Goal: Task Accomplishment & Management: Use online tool/utility

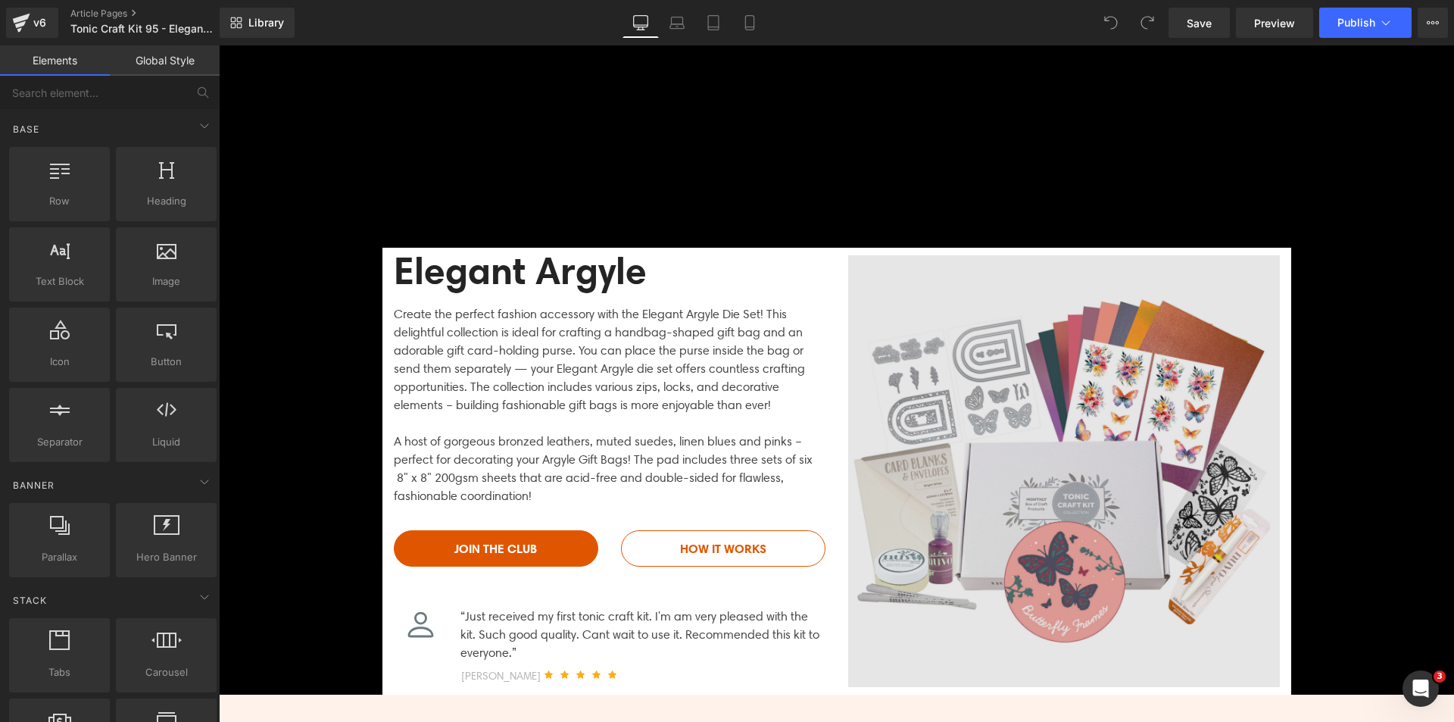
click at [994, 456] on img at bounding box center [1064, 471] width 432 height 432
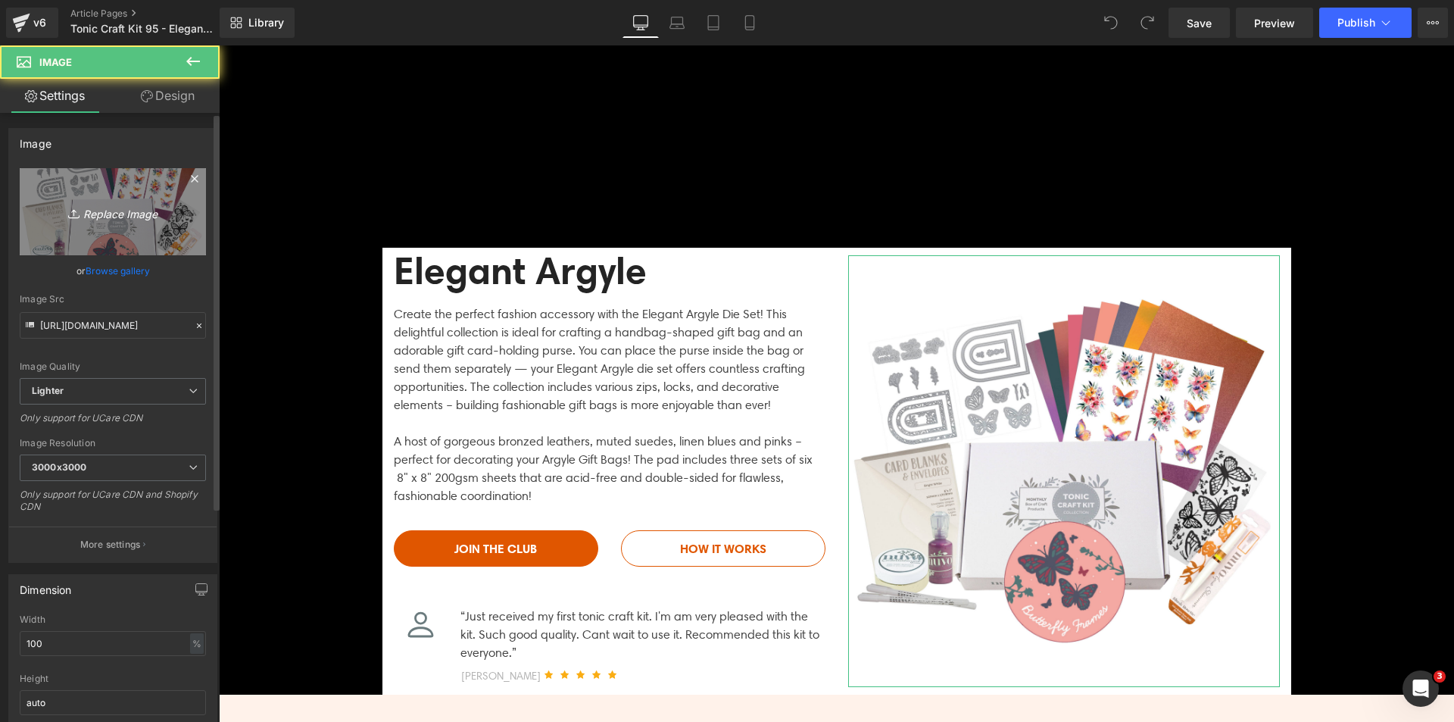
click at [121, 213] on icon "Replace Image" at bounding box center [112, 211] width 121 height 19
type input "C:\fakepath\Elegant Argyle Sub Banner.jpg"
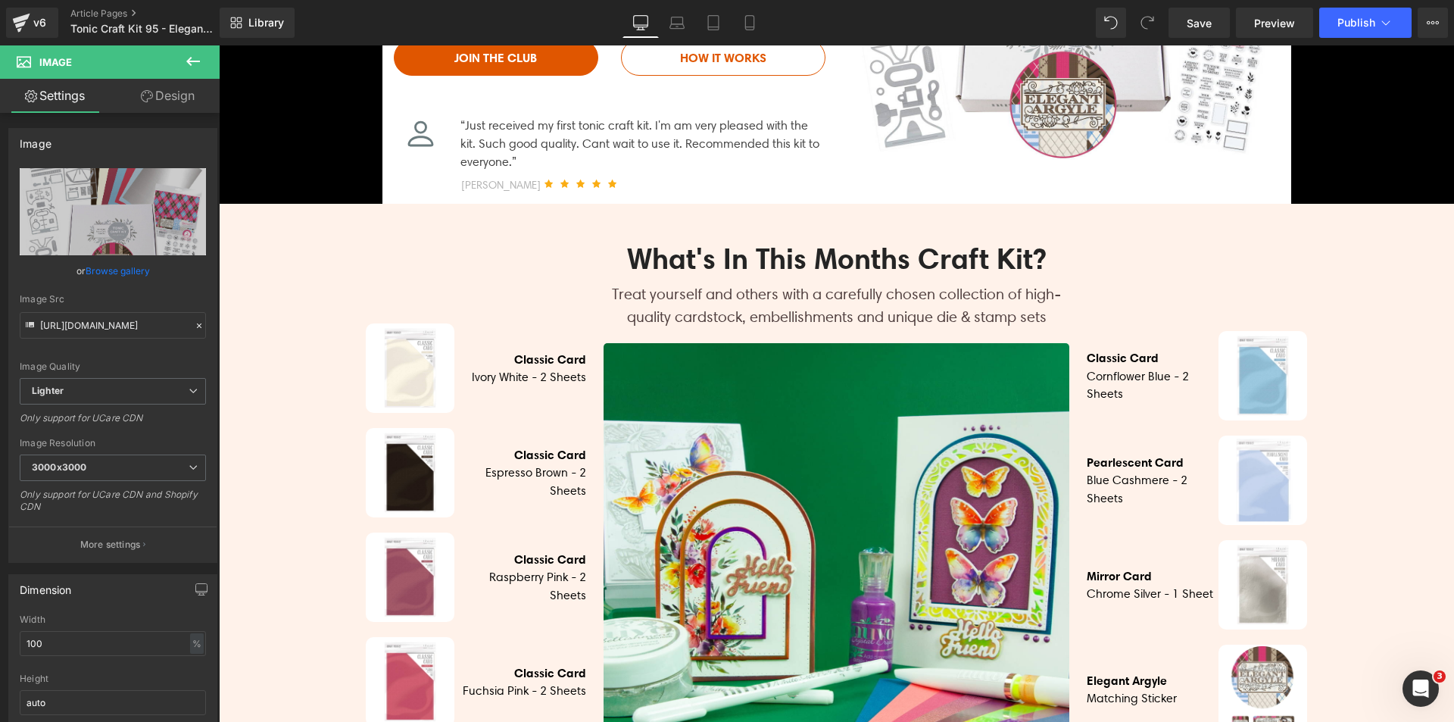
scroll to position [530, 0]
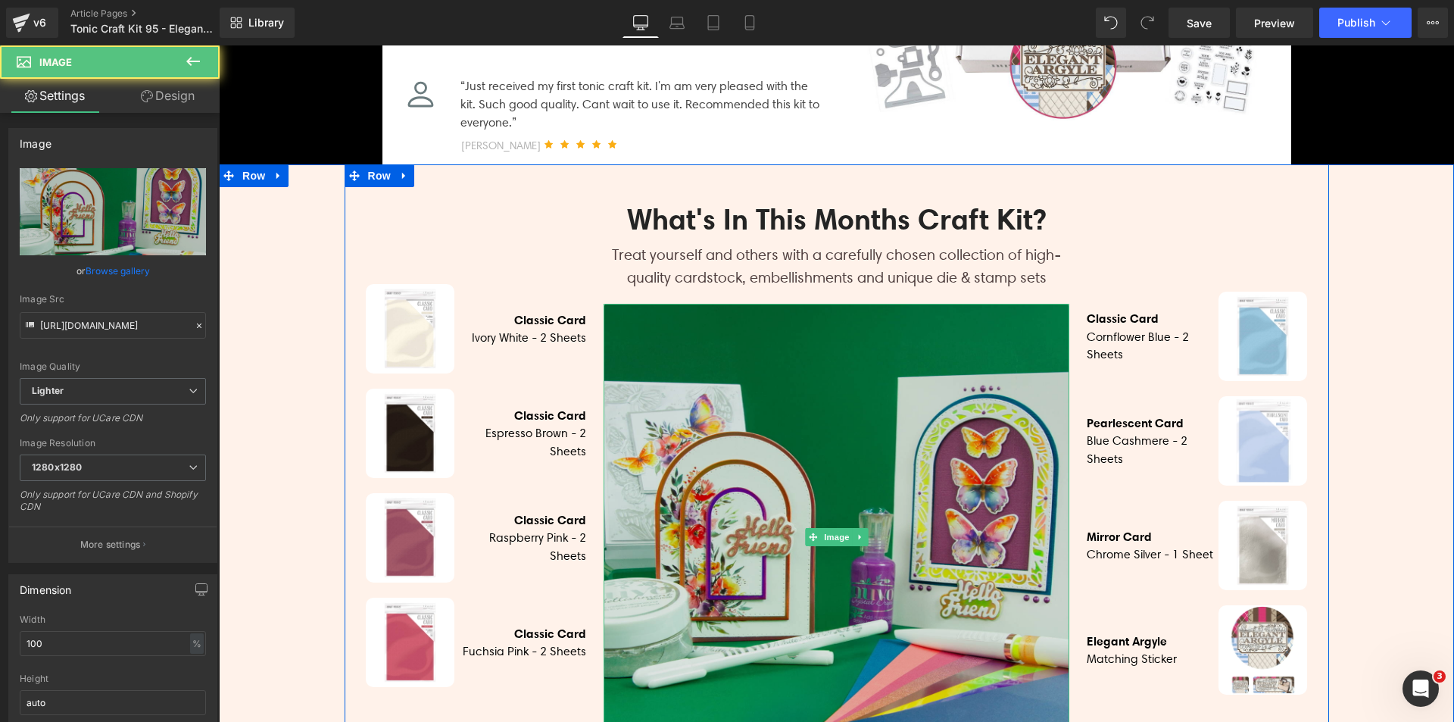
drag, startPoint x: 921, startPoint y: 561, endPoint x: 913, endPoint y: 560, distance: 7.6
click at [920, 561] on img at bounding box center [837, 537] width 466 height 466
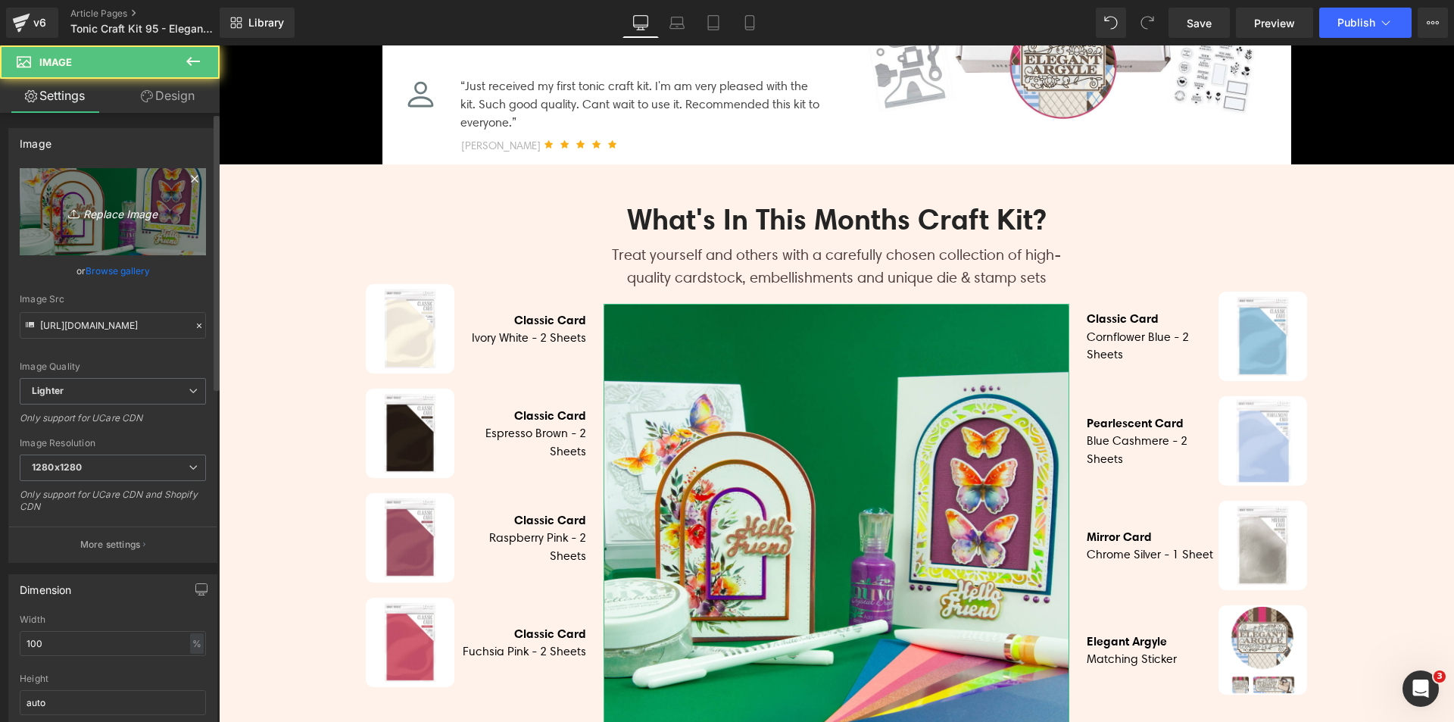
click at [120, 207] on icon "Replace Image" at bounding box center [112, 211] width 121 height 19
type input "C:\fakepath\Elegant Argyle_SQUARE_07.jpg"
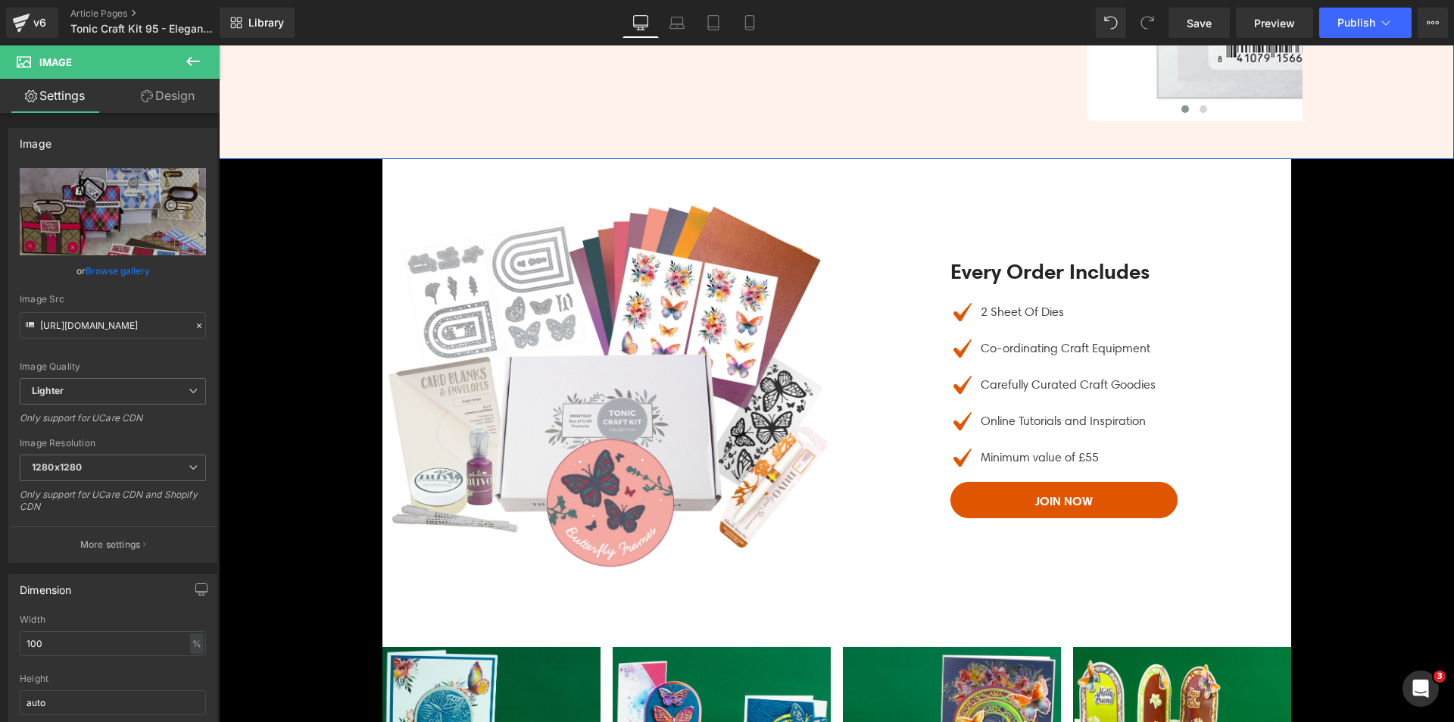
scroll to position [2196, 0]
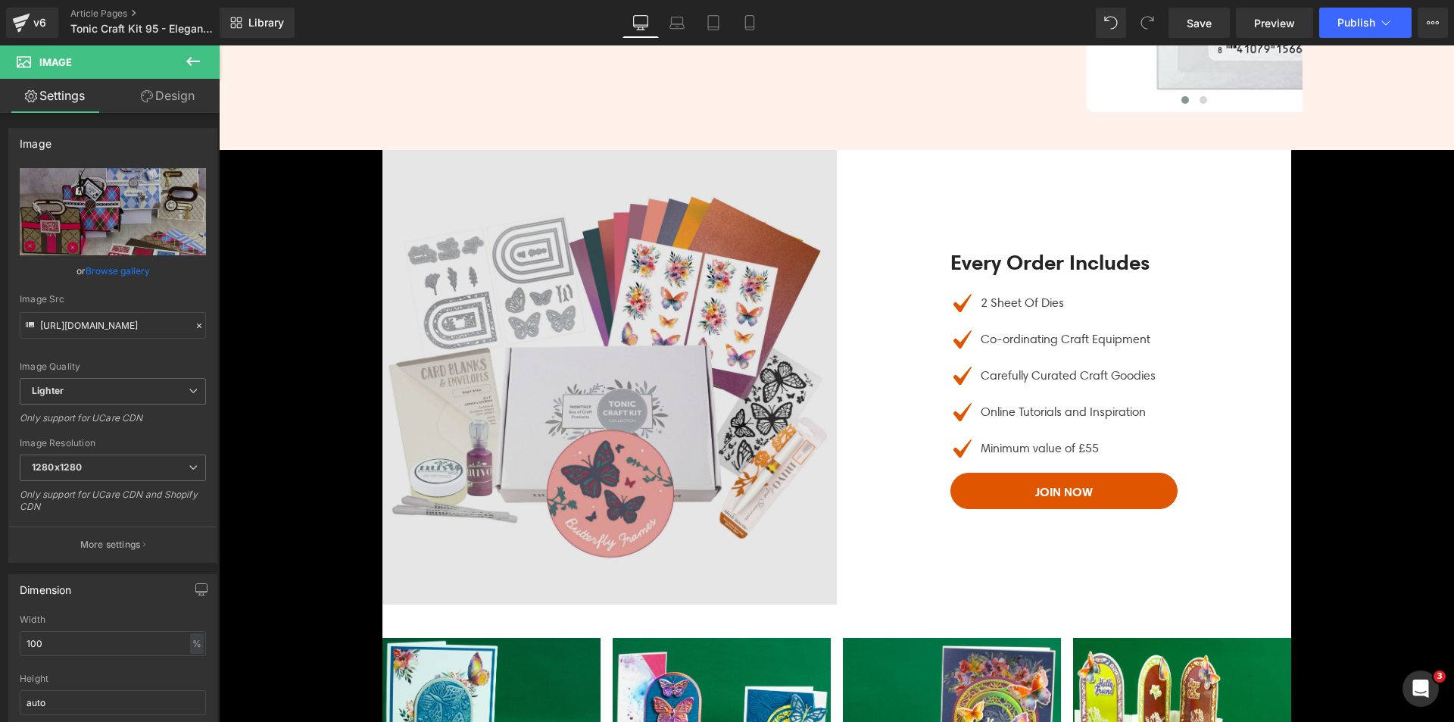
click at [622, 367] on img at bounding box center [609, 377] width 454 height 454
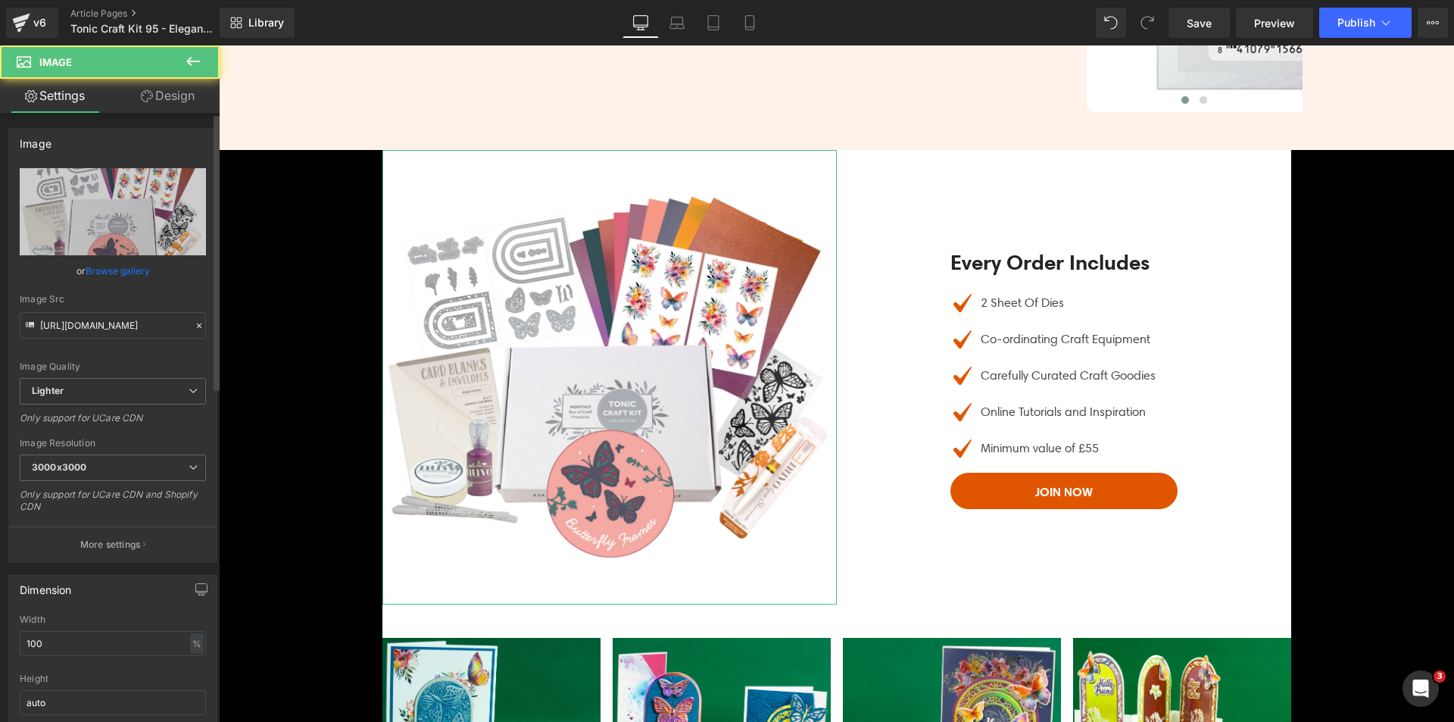
click at [140, 273] on link "Browse gallery" at bounding box center [118, 270] width 64 height 27
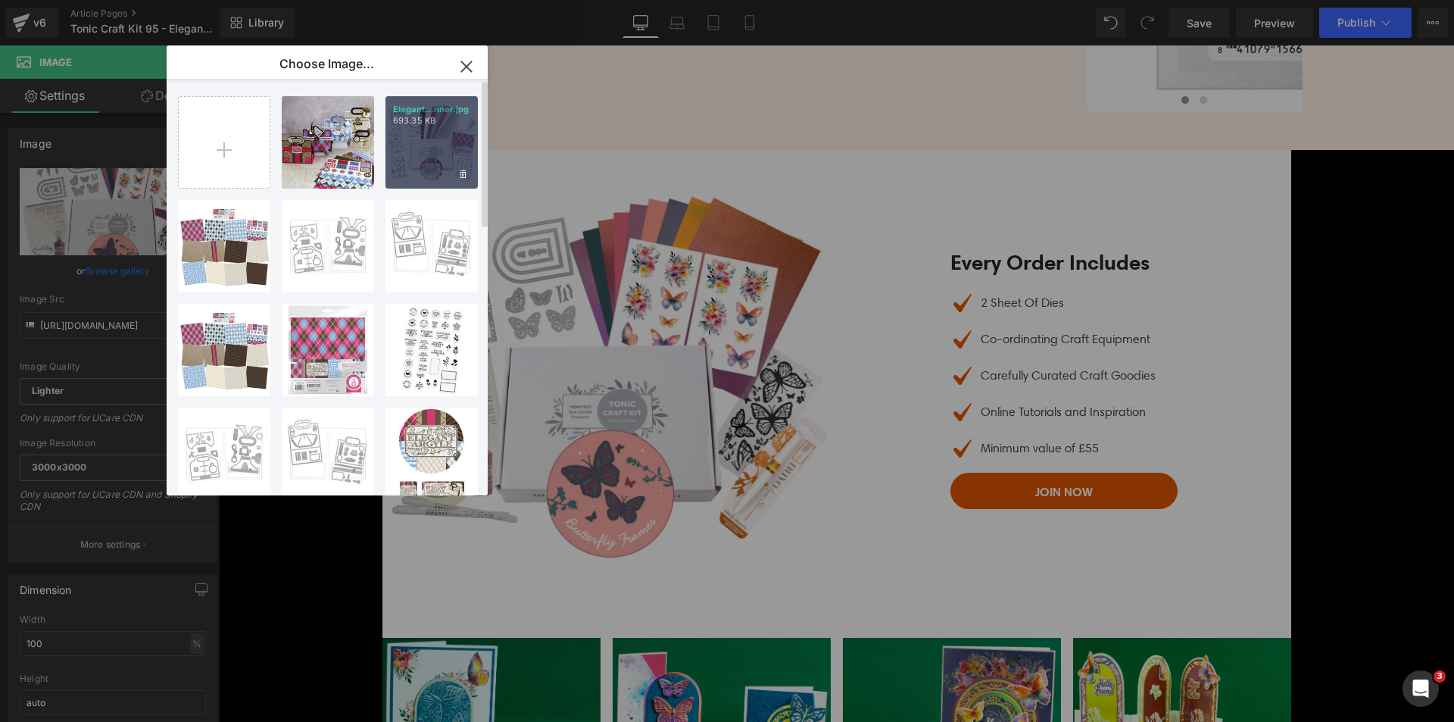
click at [423, 153] on div "Elegant...nner.jpg 693.35 KB" at bounding box center [431, 142] width 92 height 92
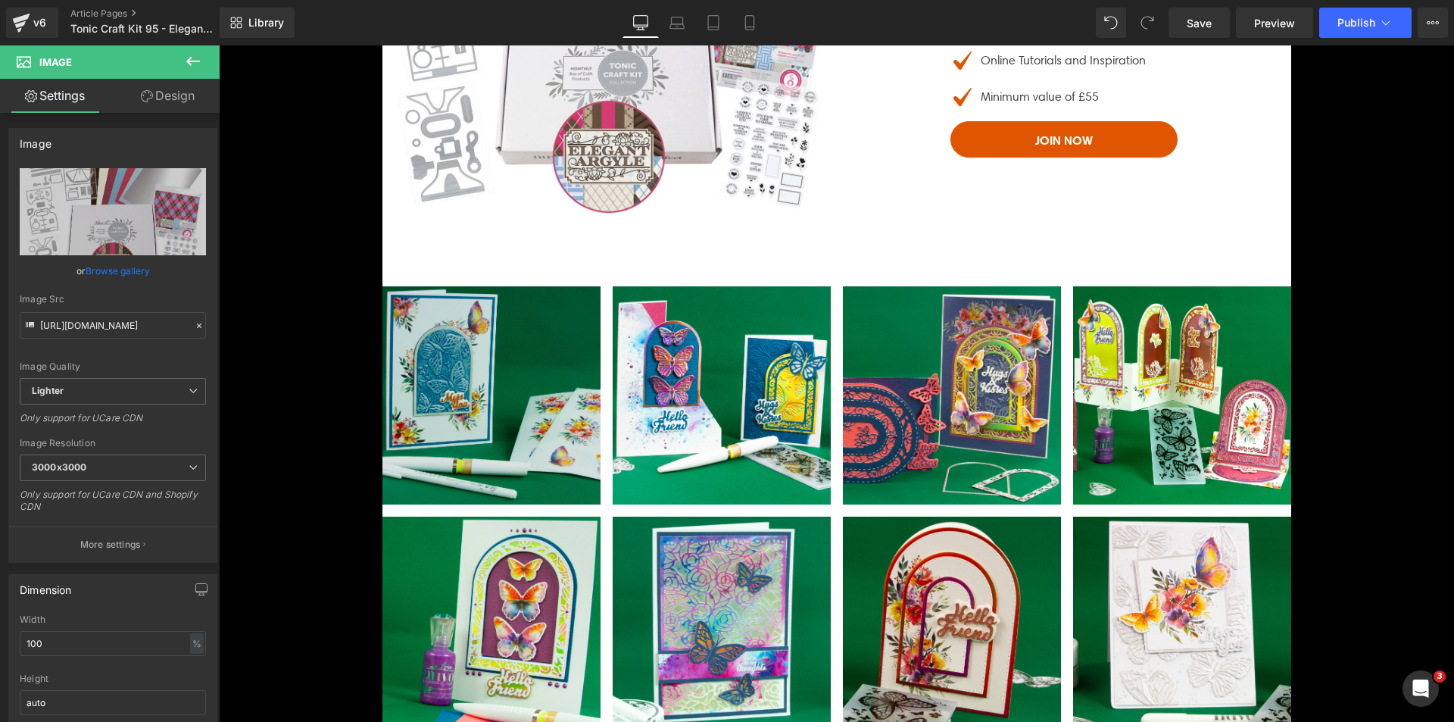
scroll to position [2575, 0]
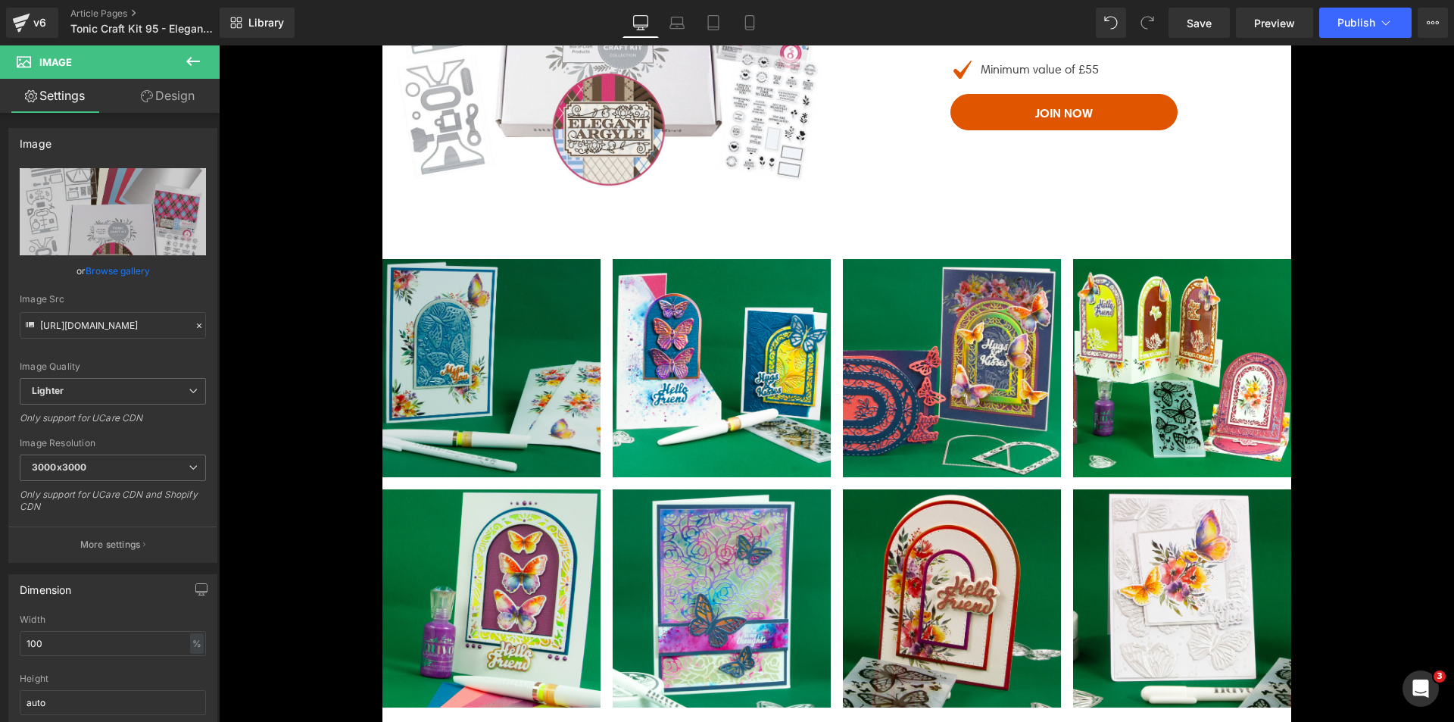
click at [465, 325] on img at bounding box center [491, 368] width 218 height 218
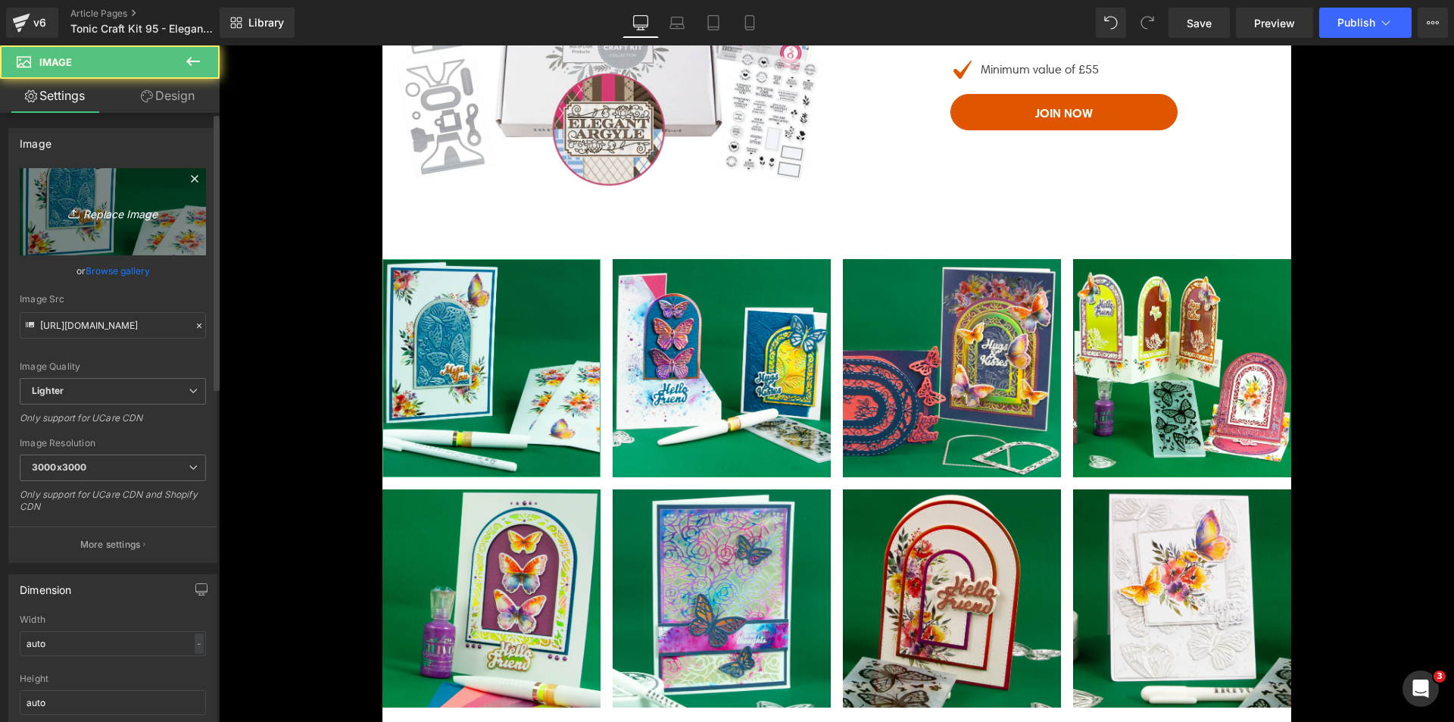
click at [129, 222] on link "Replace Image" at bounding box center [113, 211] width 186 height 87
type input "C:\fakepath\Elegant Argyle_SQUARE_01.jpg"
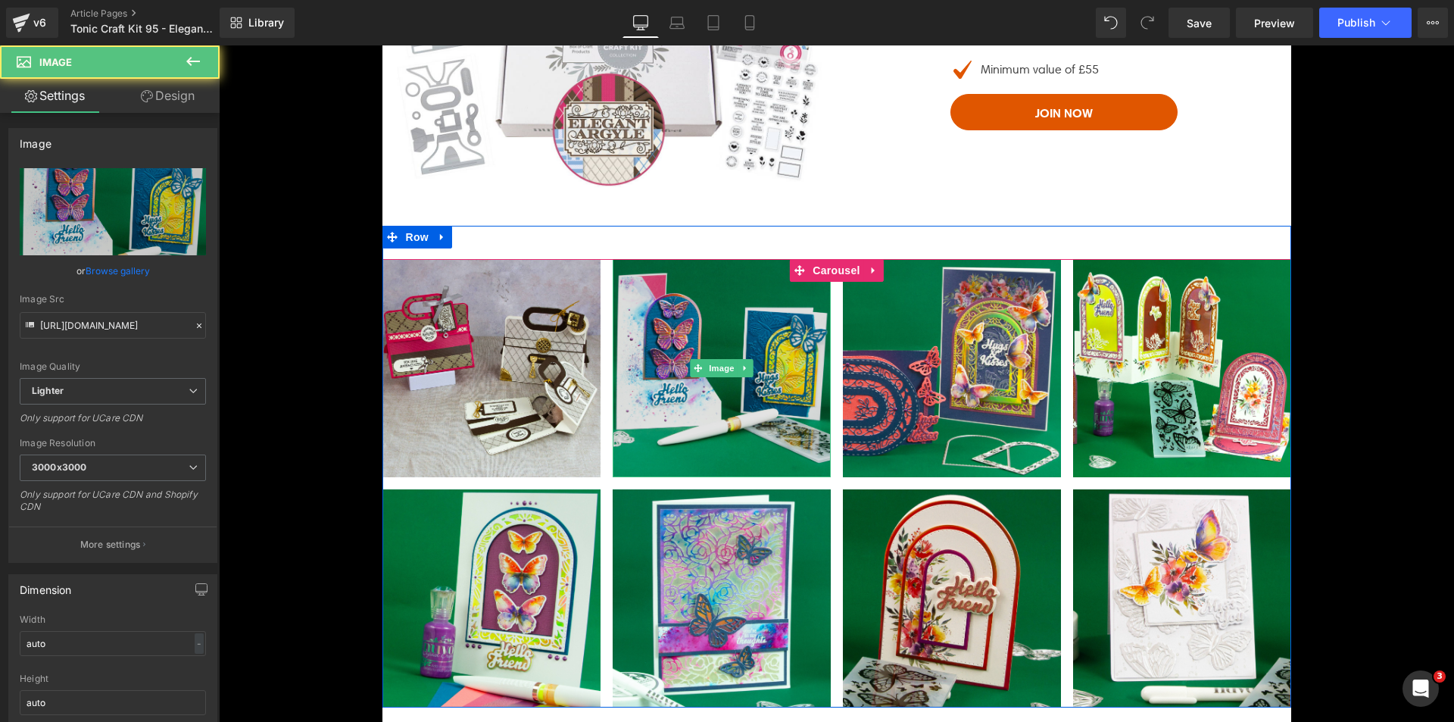
click at [661, 371] on img at bounding box center [722, 368] width 218 height 218
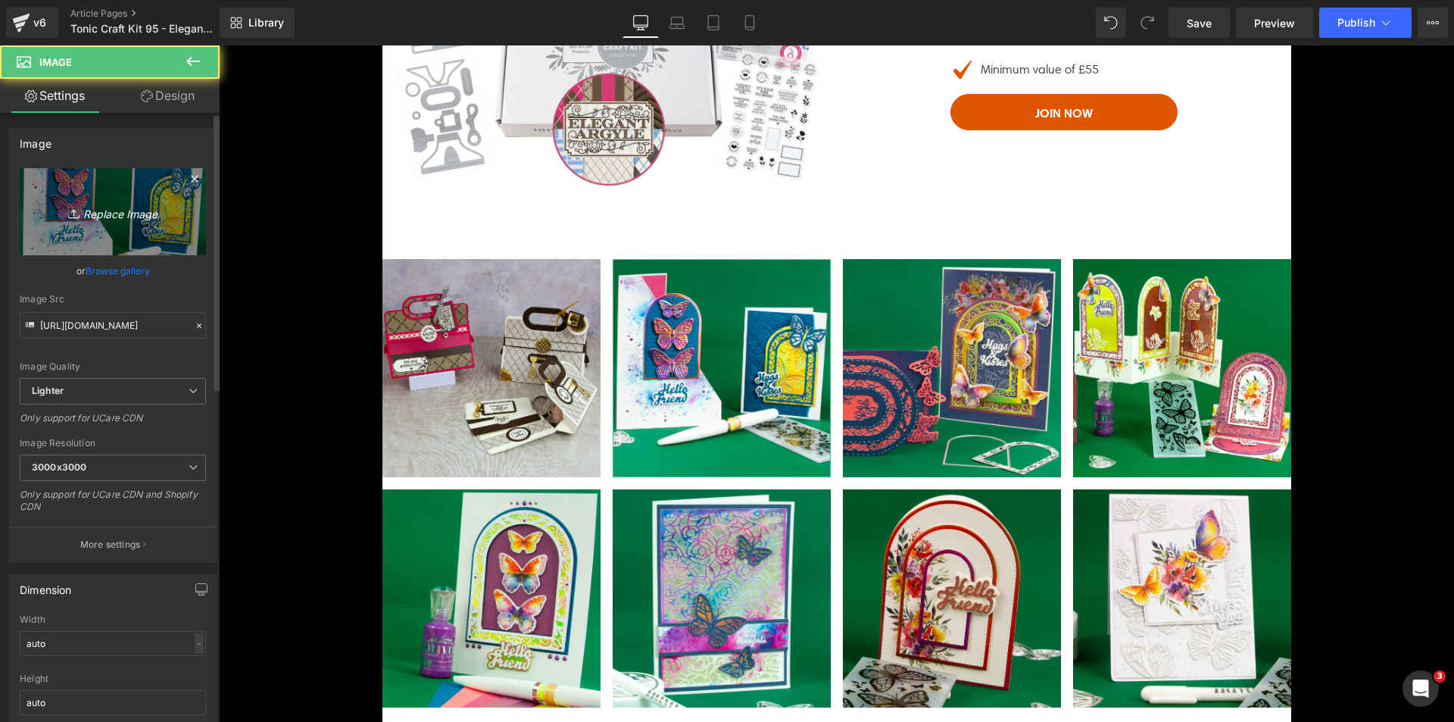
click at [134, 233] on link "Replace Image" at bounding box center [113, 211] width 186 height 87
type input "C:\fakepath\Elegant Argyle_SQUARE_02.jpg"
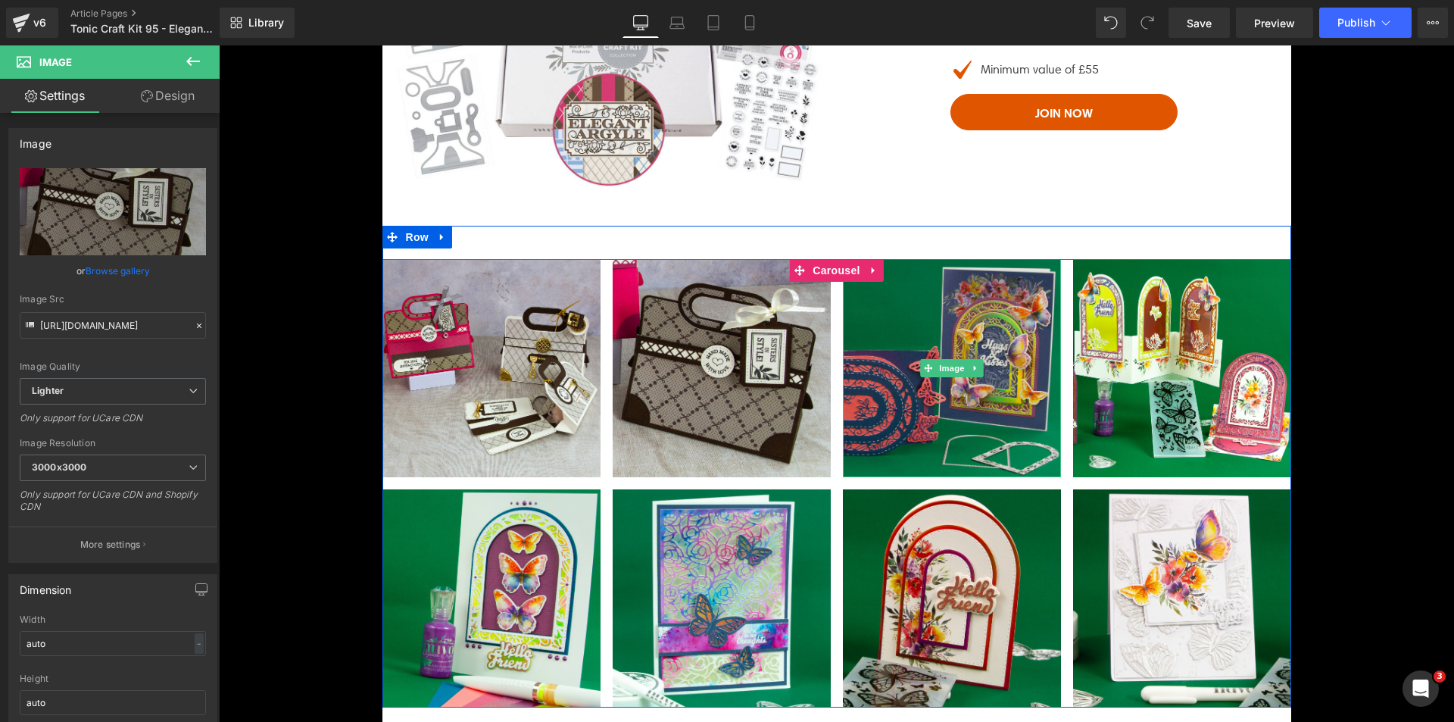
click at [905, 412] on img at bounding box center [952, 368] width 218 height 218
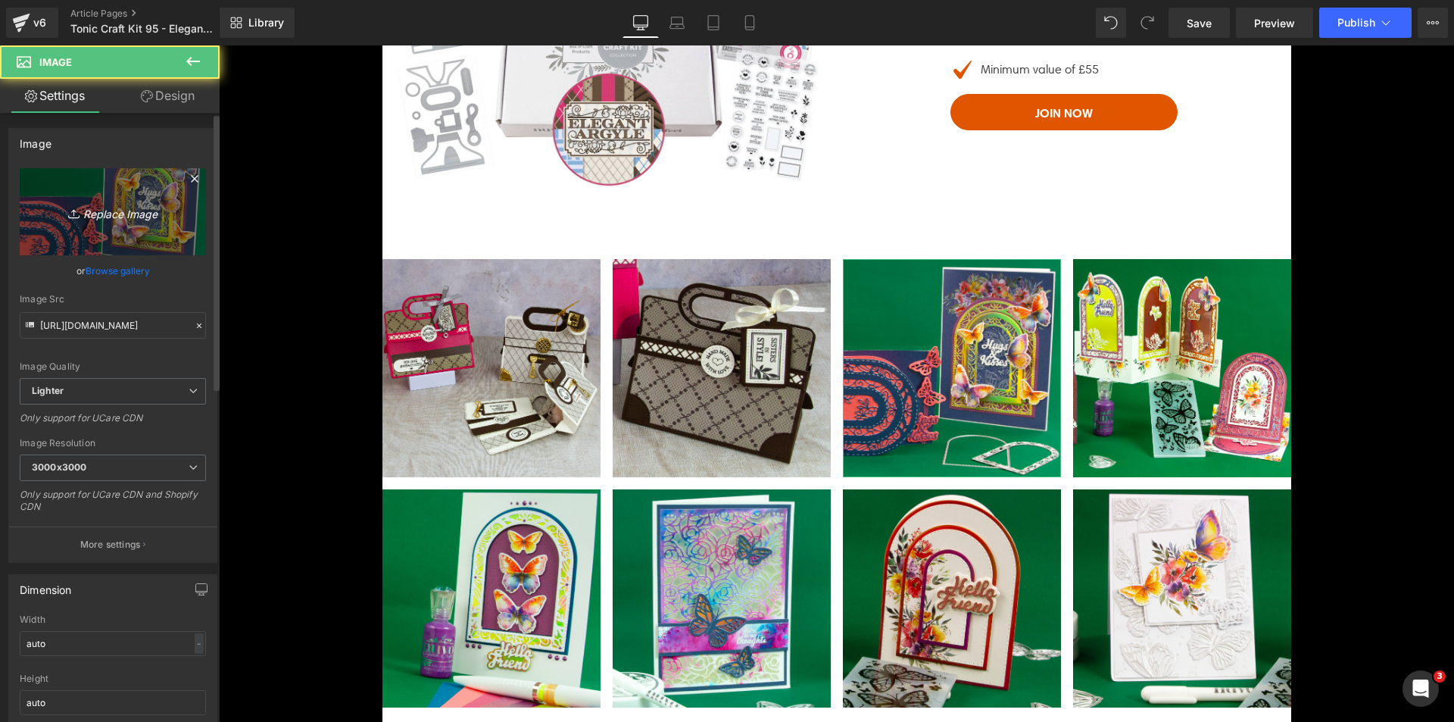
click at [149, 213] on icon "Replace Image" at bounding box center [112, 211] width 121 height 19
type input "C:\fakepath\Elegant Argyle_SQUARE_03.jpg"
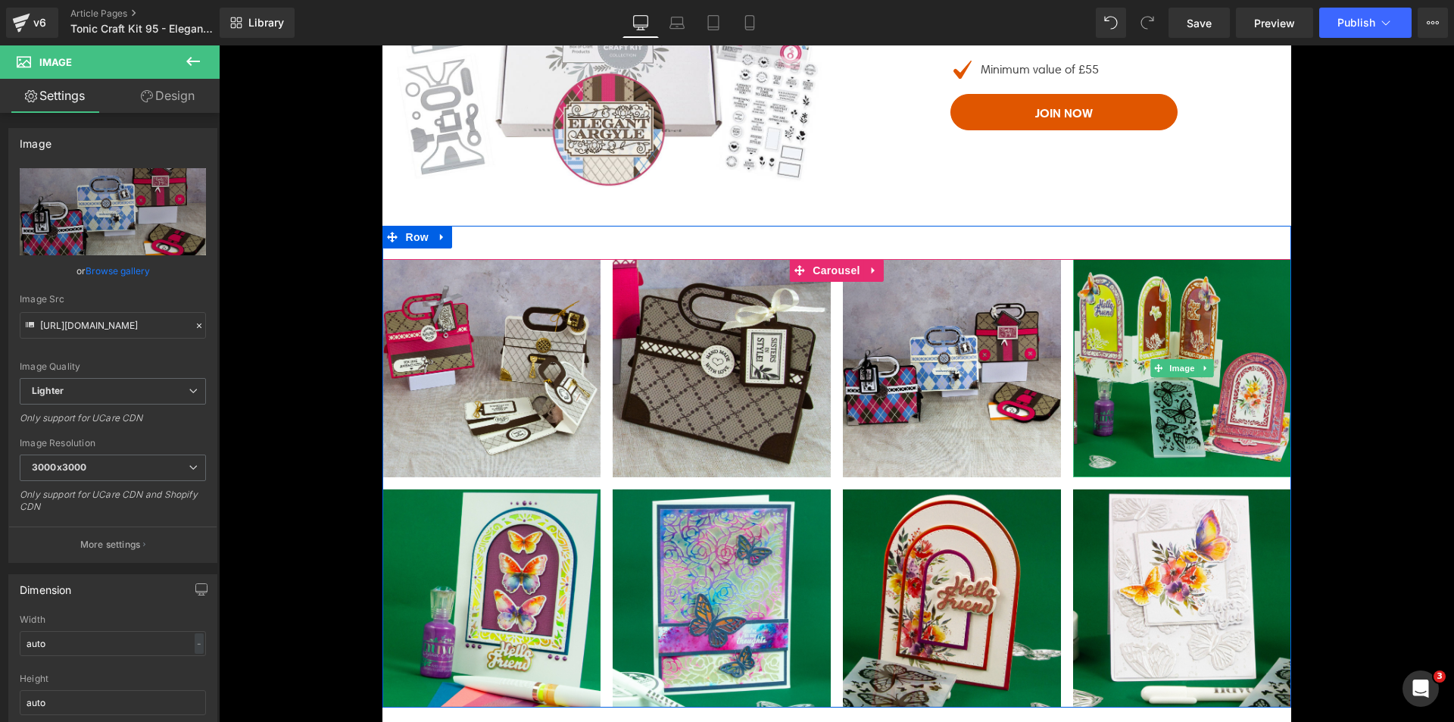
click at [1122, 406] on img at bounding box center [1182, 368] width 218 height 218
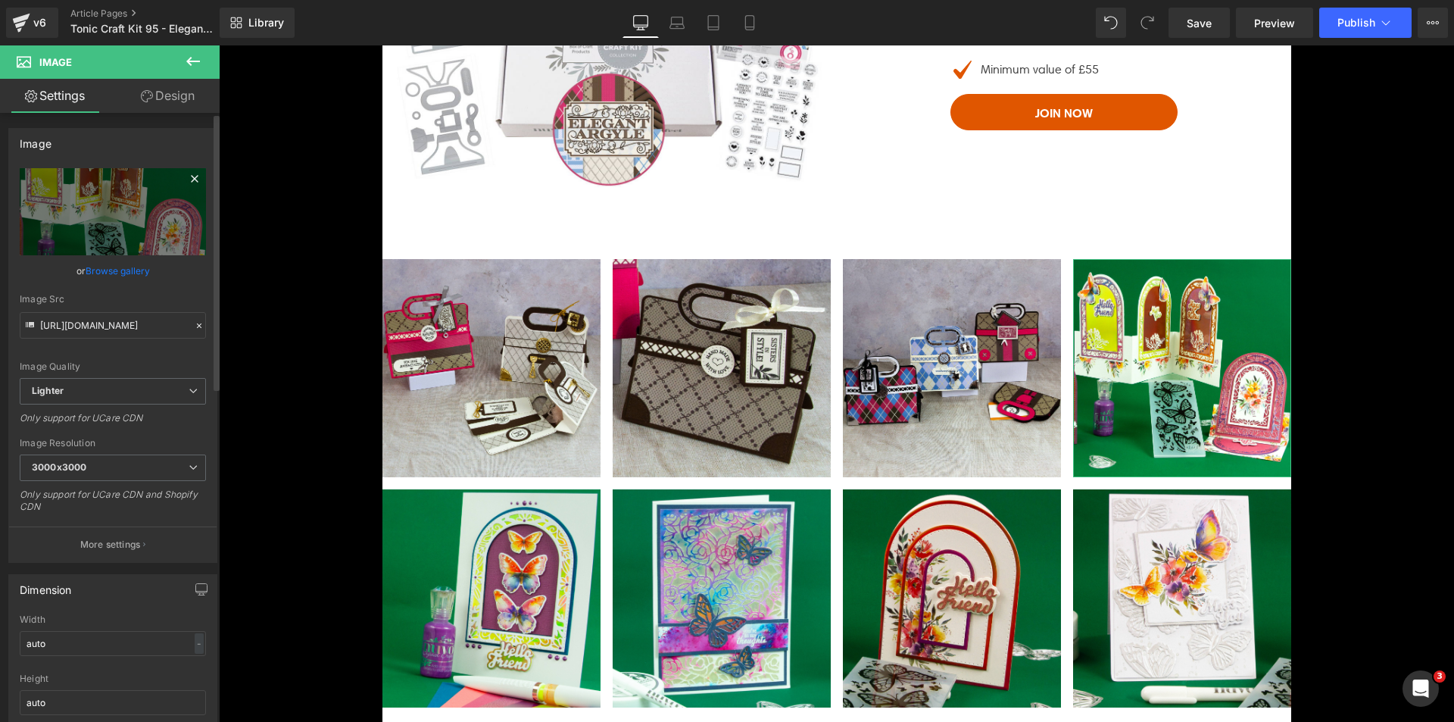
click at [192, 187] on icon at bounding box center [195, 179] width 18 height 18
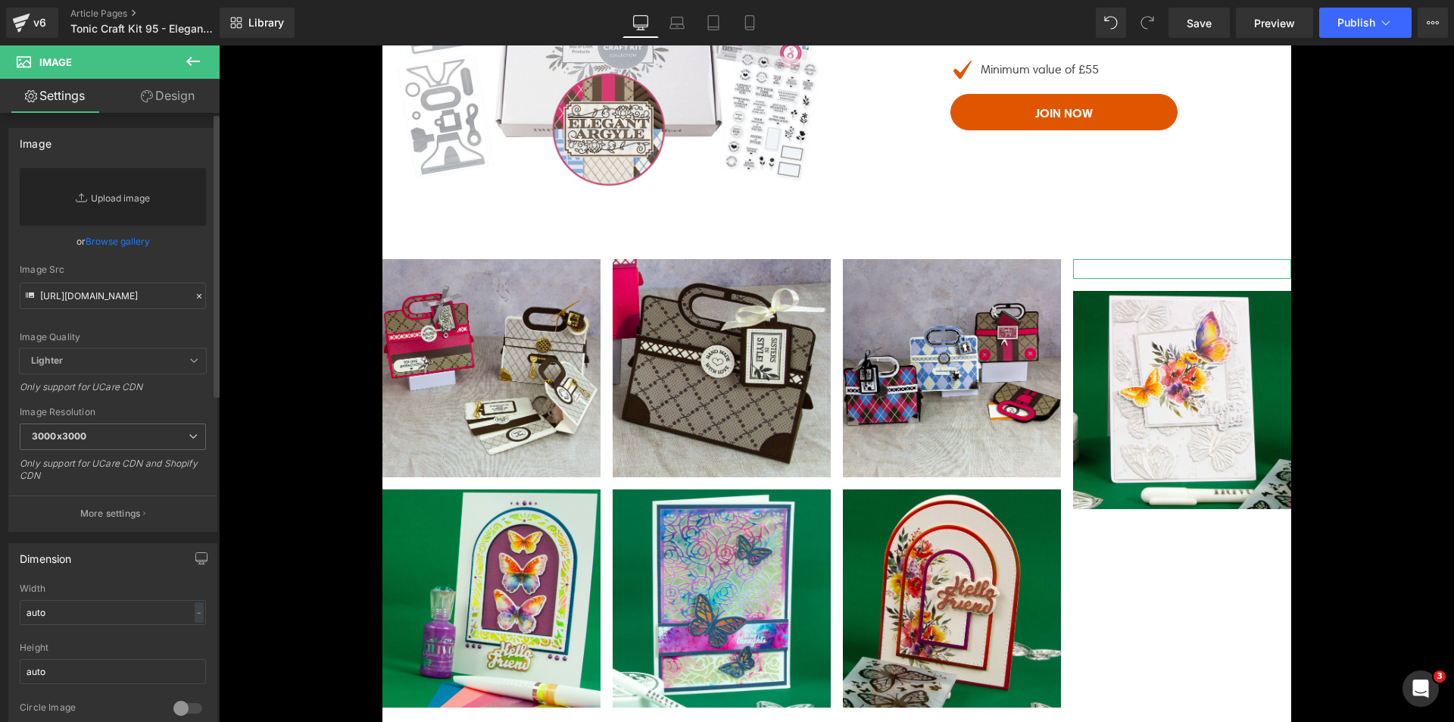
click at [183, 189] on link "Replace Image" at bounding box center [113, 197] width 186 height 58
type input "C:\fakepath\Elegant Argyle_SQUARE_05.jpg"
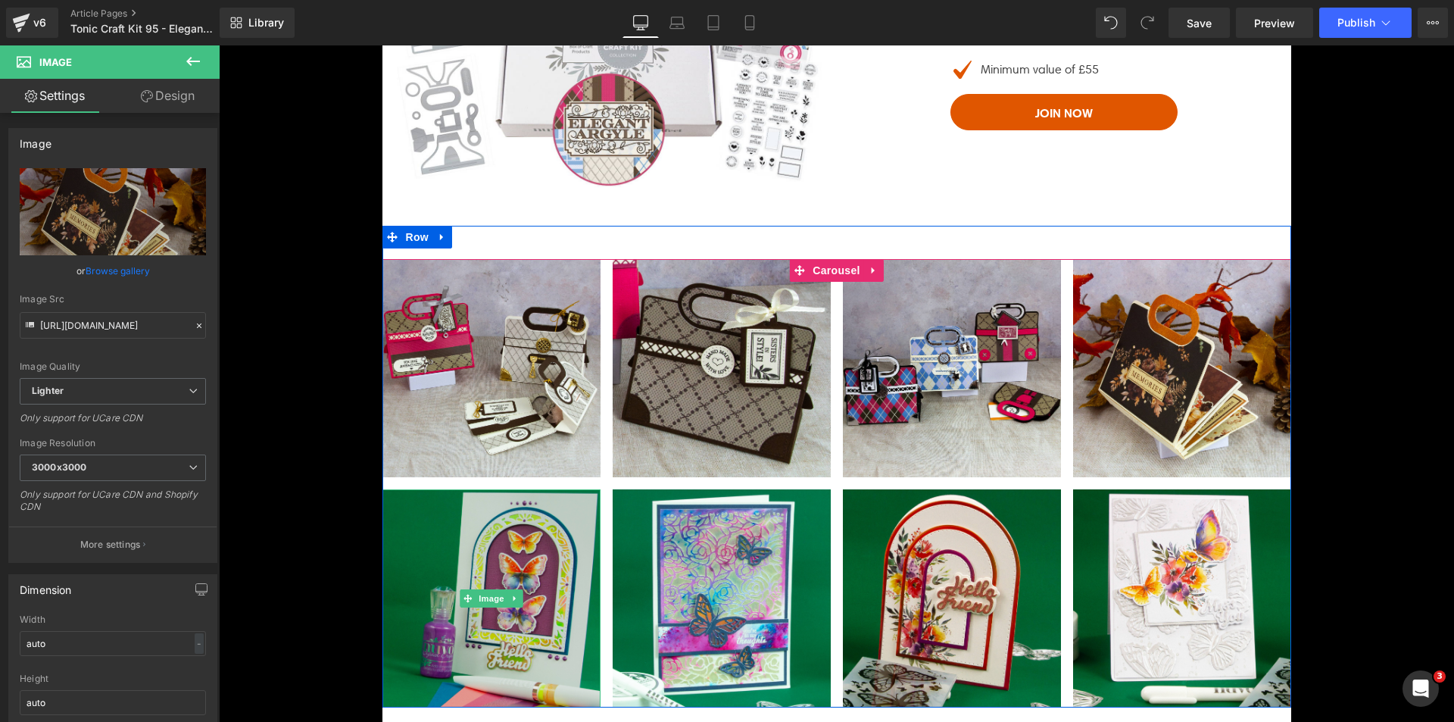
click at [534, 547] on img at bounding box center [491, 598] width 218 height 218
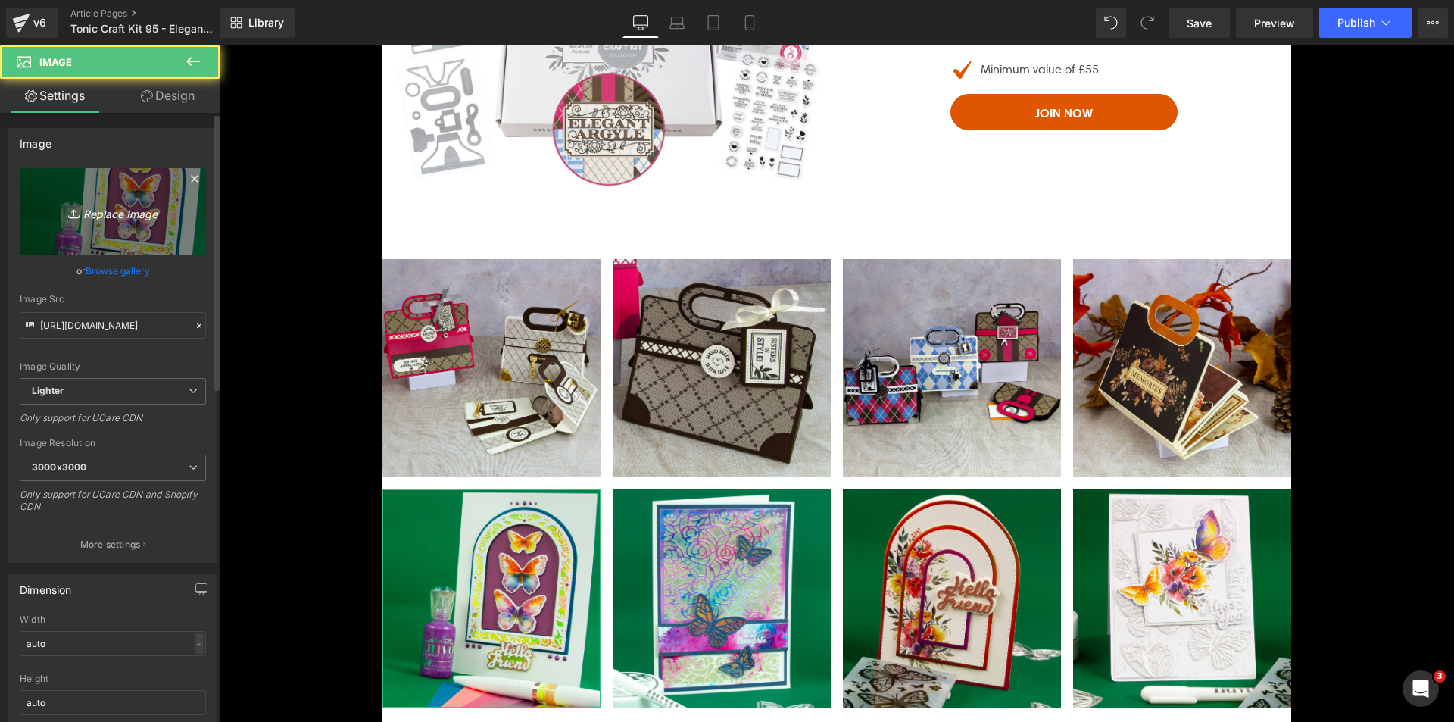
click at [88, 207] on icon "Replace Image" at bounding box center [112, 211] width 121 height 19
type input "C:\fakepath\Elegant Argyle_SQUARE_07.jpg"
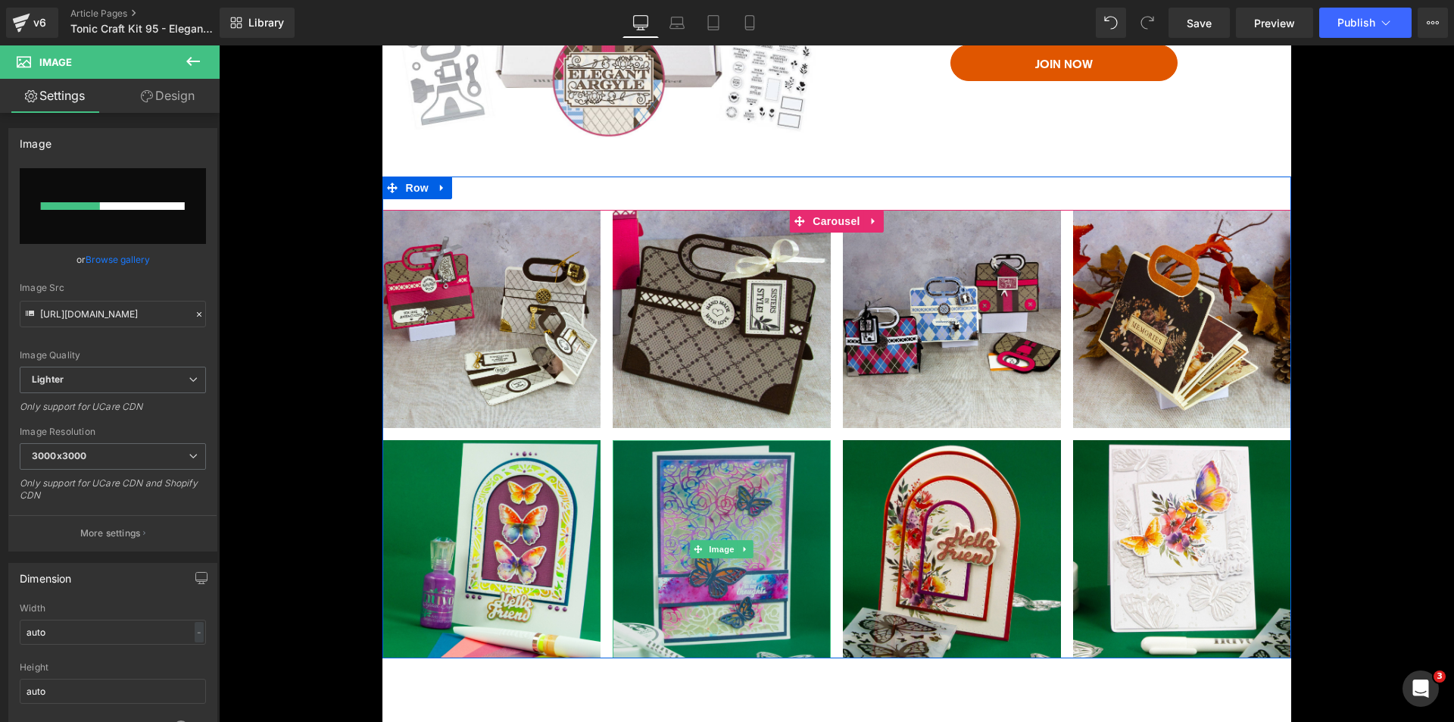
scroll to position [2651, 0]
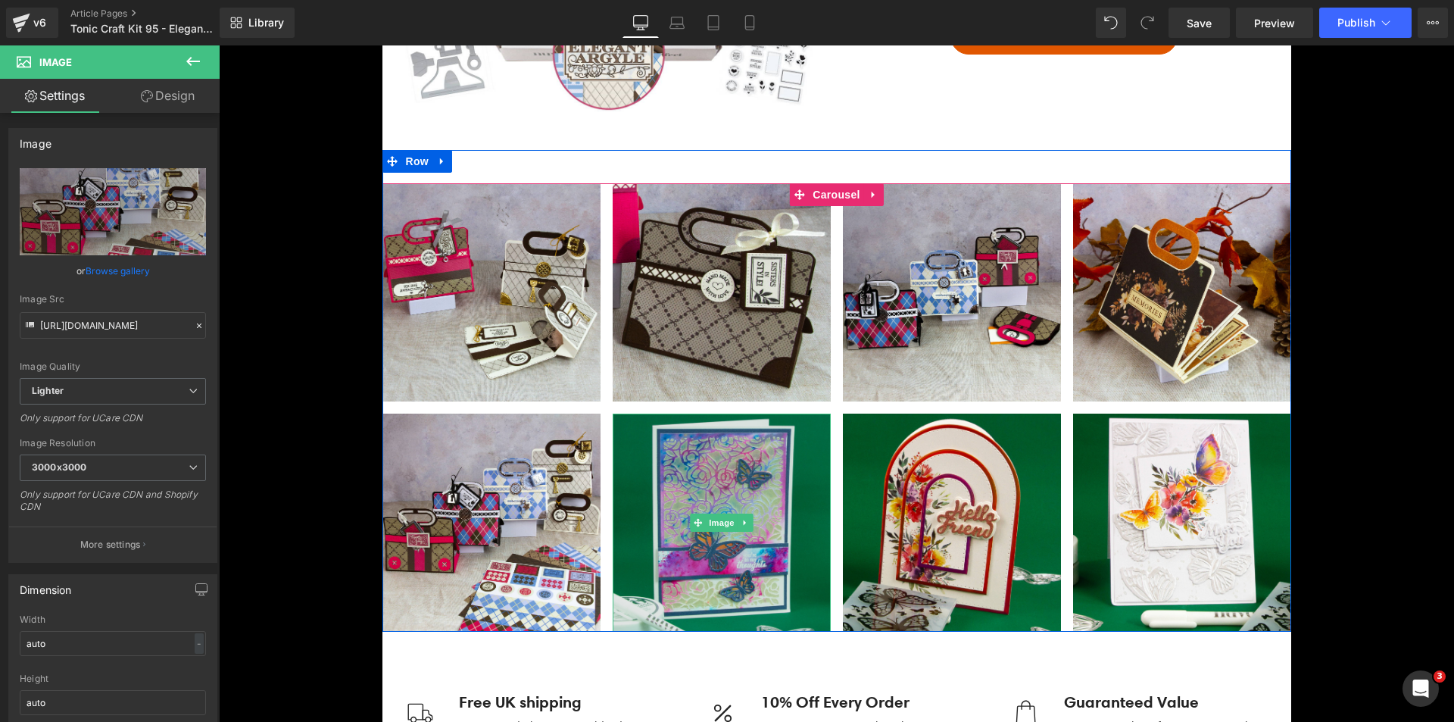
click at [686, 472] on img at bounding box center [722, 522] width 218 height 218
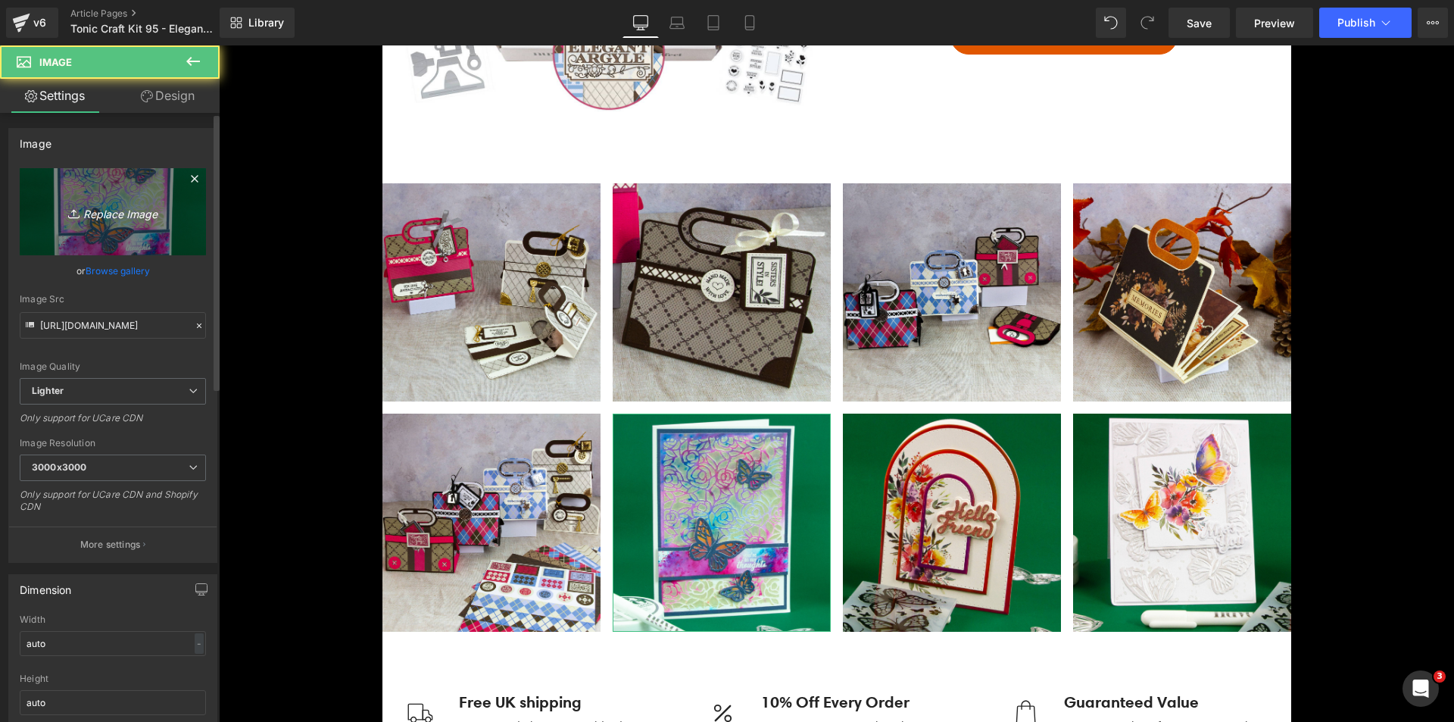
click at [99, 221] on link "Replace Image" at bounding box center [113, 211] width 186 height 87
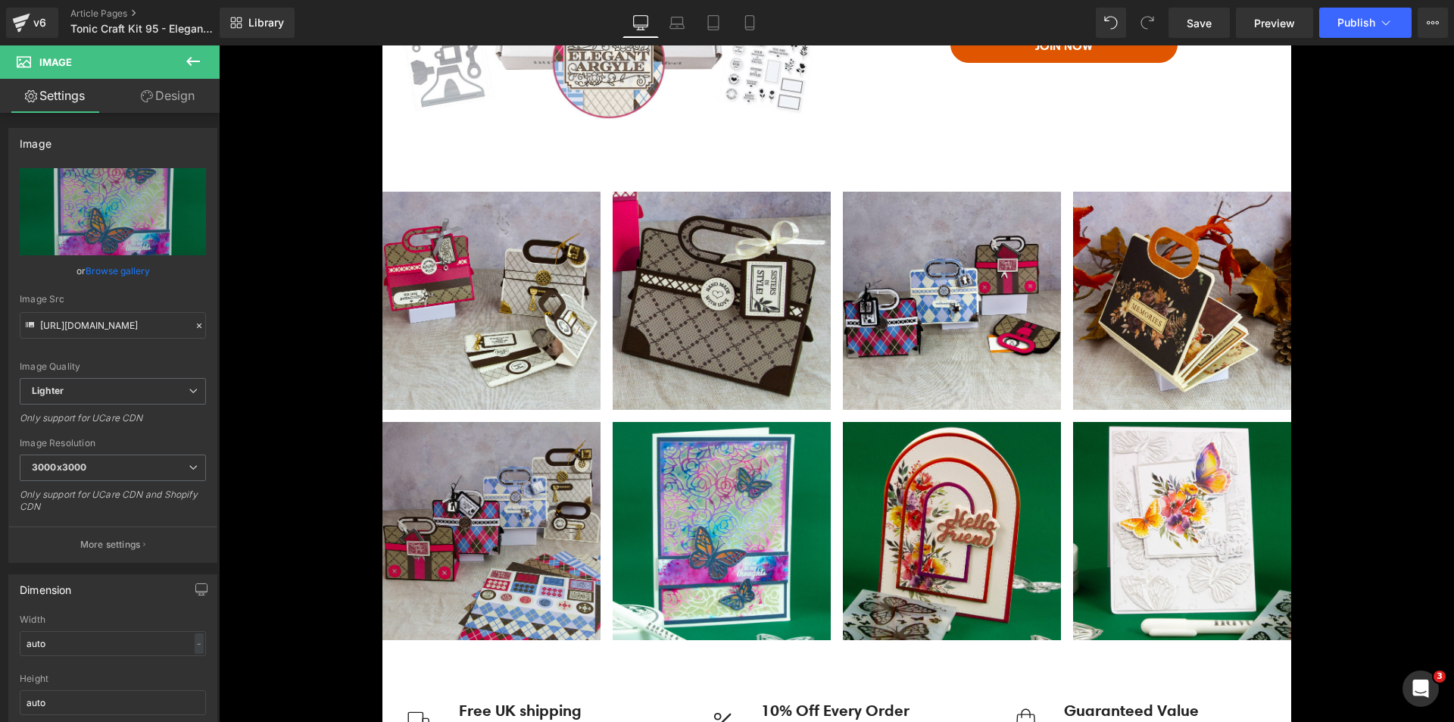
scroll to position [2802, 0]
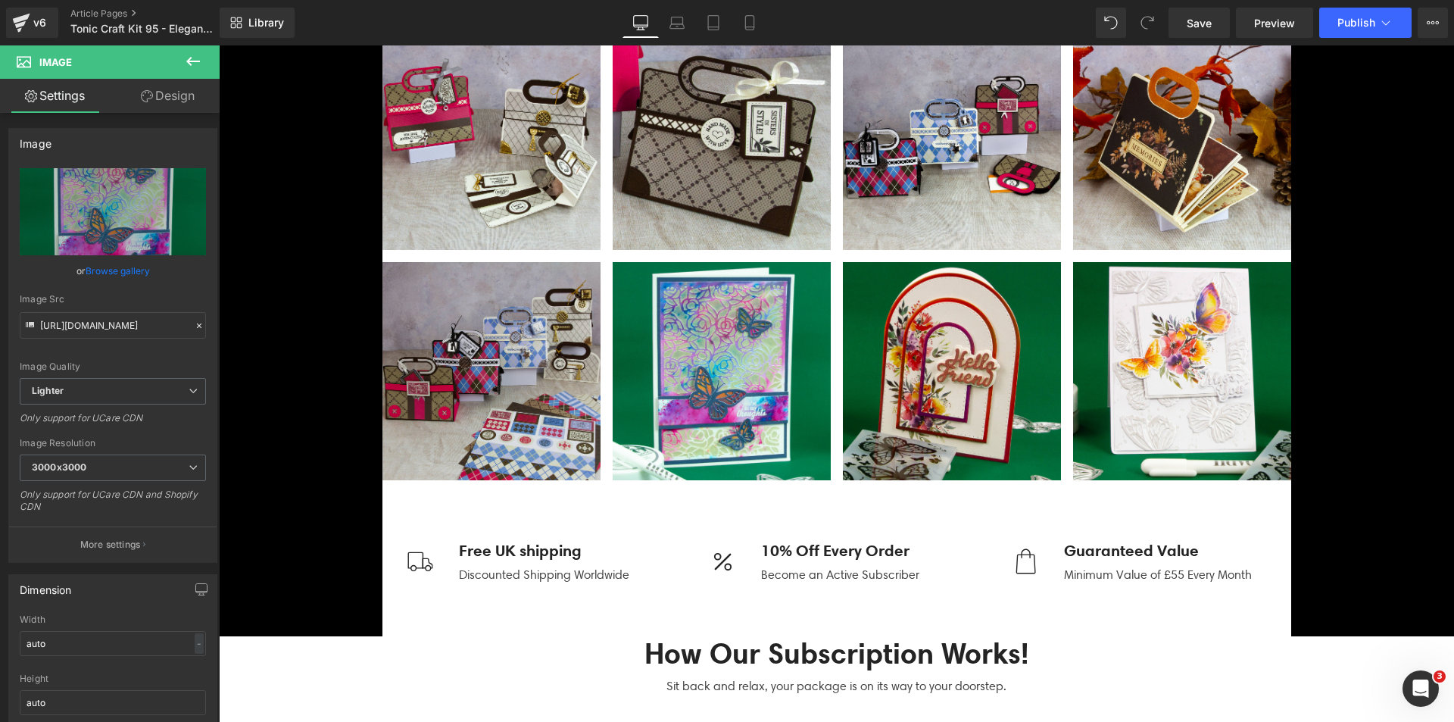
click at [538, 373] on img at bounding box center [491, 371] width 218 height 218
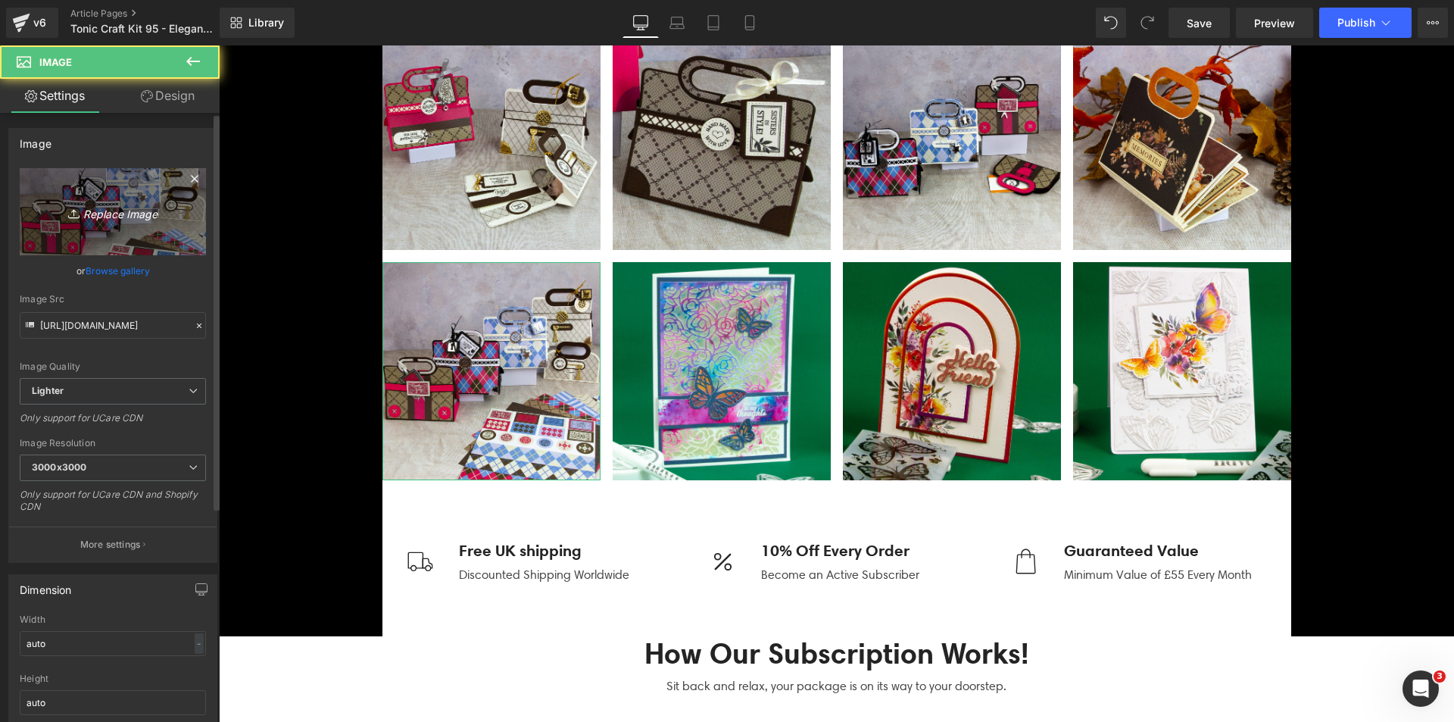
click at [52, 202] on icon "Replace Image" at bounding box center [112, 211] width 121 height 19
type input "C:\fakepath\Elegant Argyle_SQUARE_09.jpg"
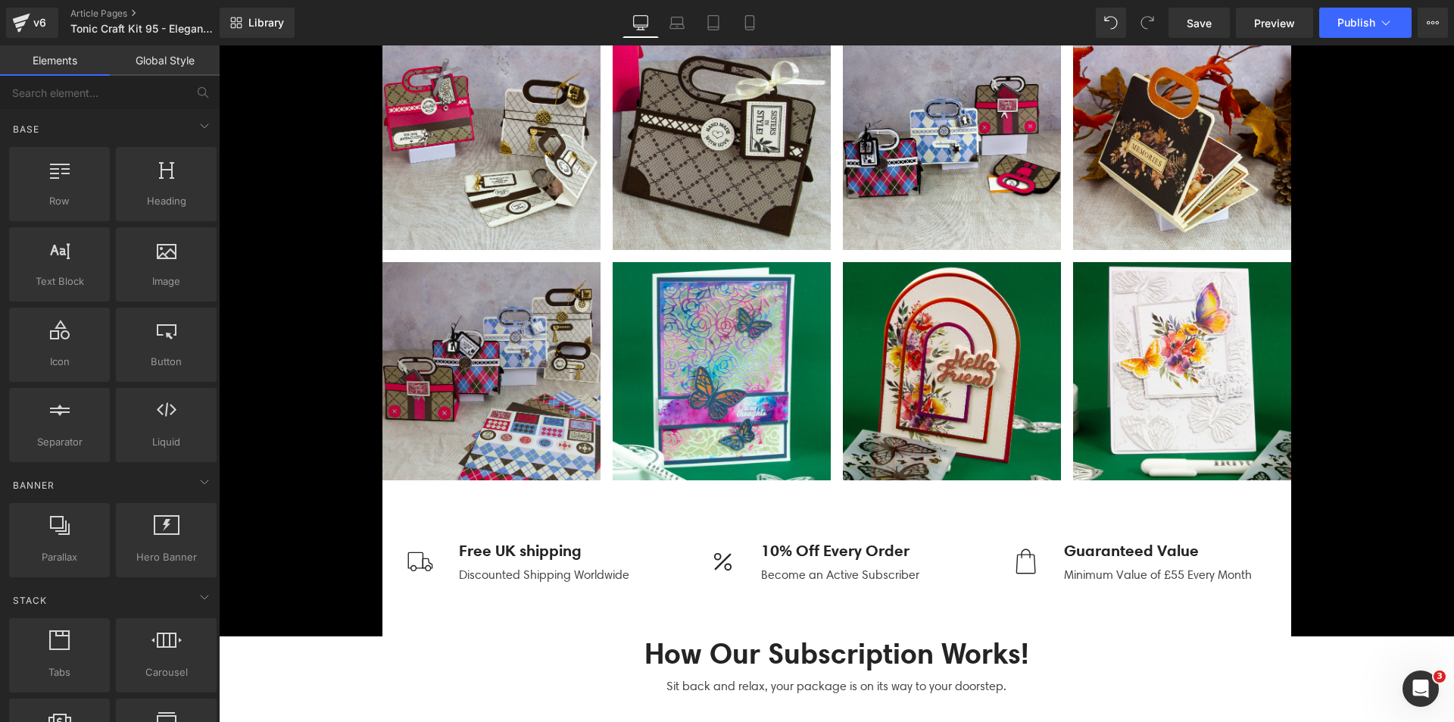
click at [456, 405] on img at bounding box center [491, 371] width 218 height 218
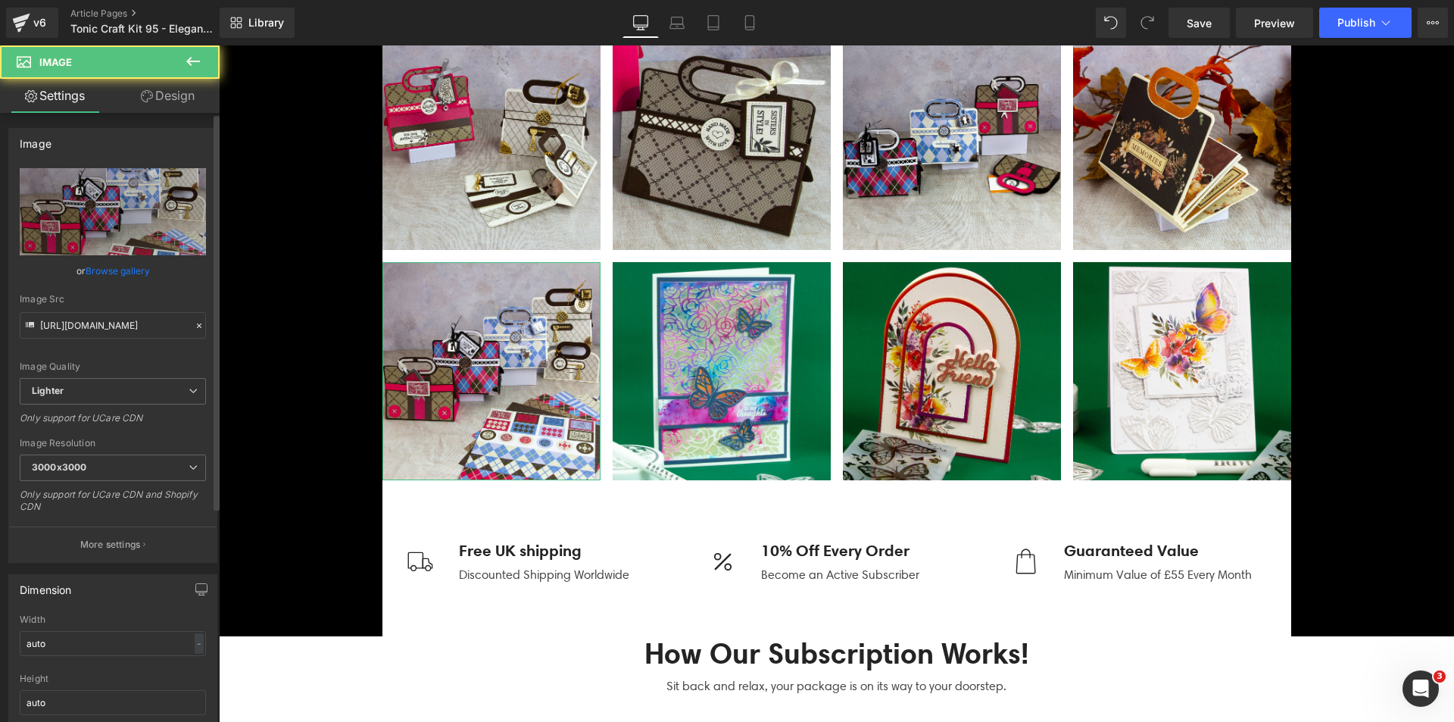
click at [126, 276] on link "Browse gallery" at bounding box center [118, 270] width 64 height 27
click at [117, 0] on div "You are previewing how the will restyle your page. You can not edit Elements in…" at bounding box center [727, 0] width 1454 height 0
click at [117, 240] on link "Replace Image" at bounding box center [113, 211] width 186 height 87
type input "C:\fakepath\Elegant Argyle_SQUARE_09.jpg"
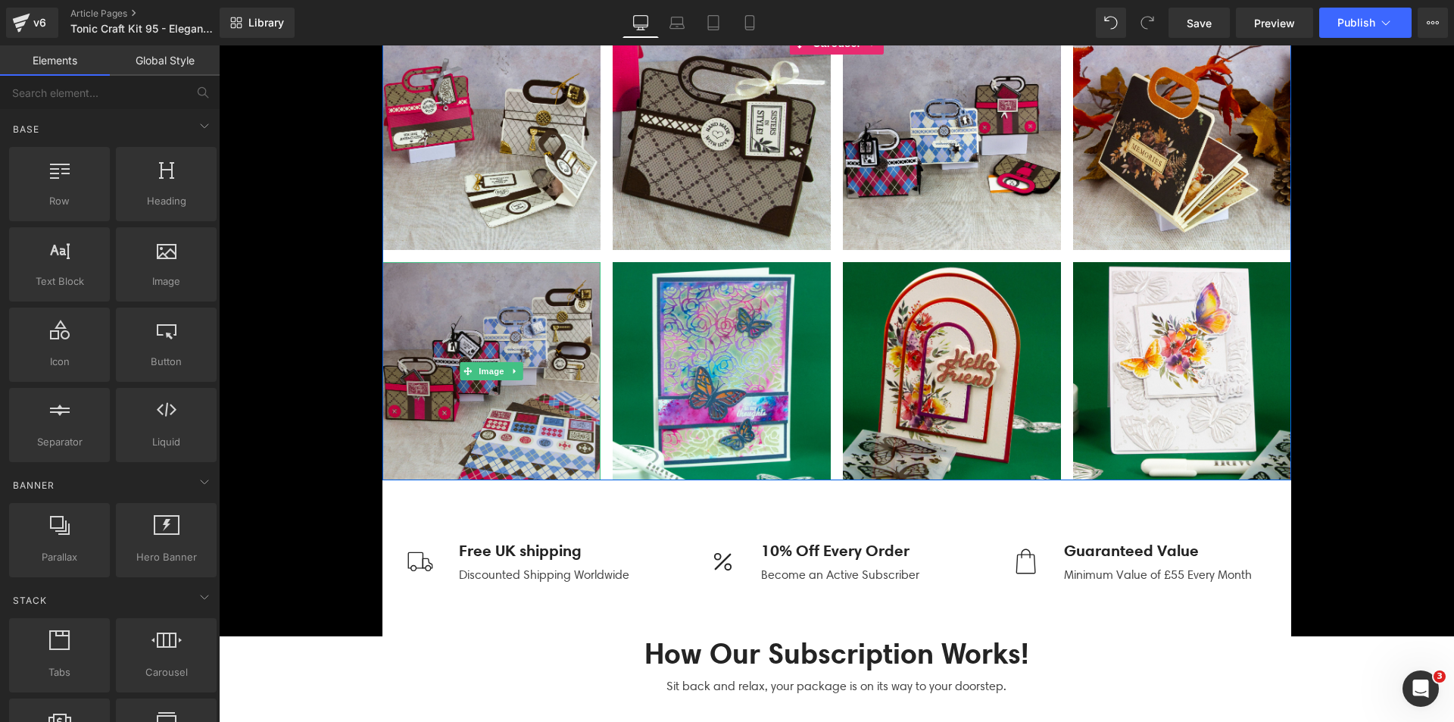
click at [486, 413] on img at bounding box center [491, 371] width 218 height 218
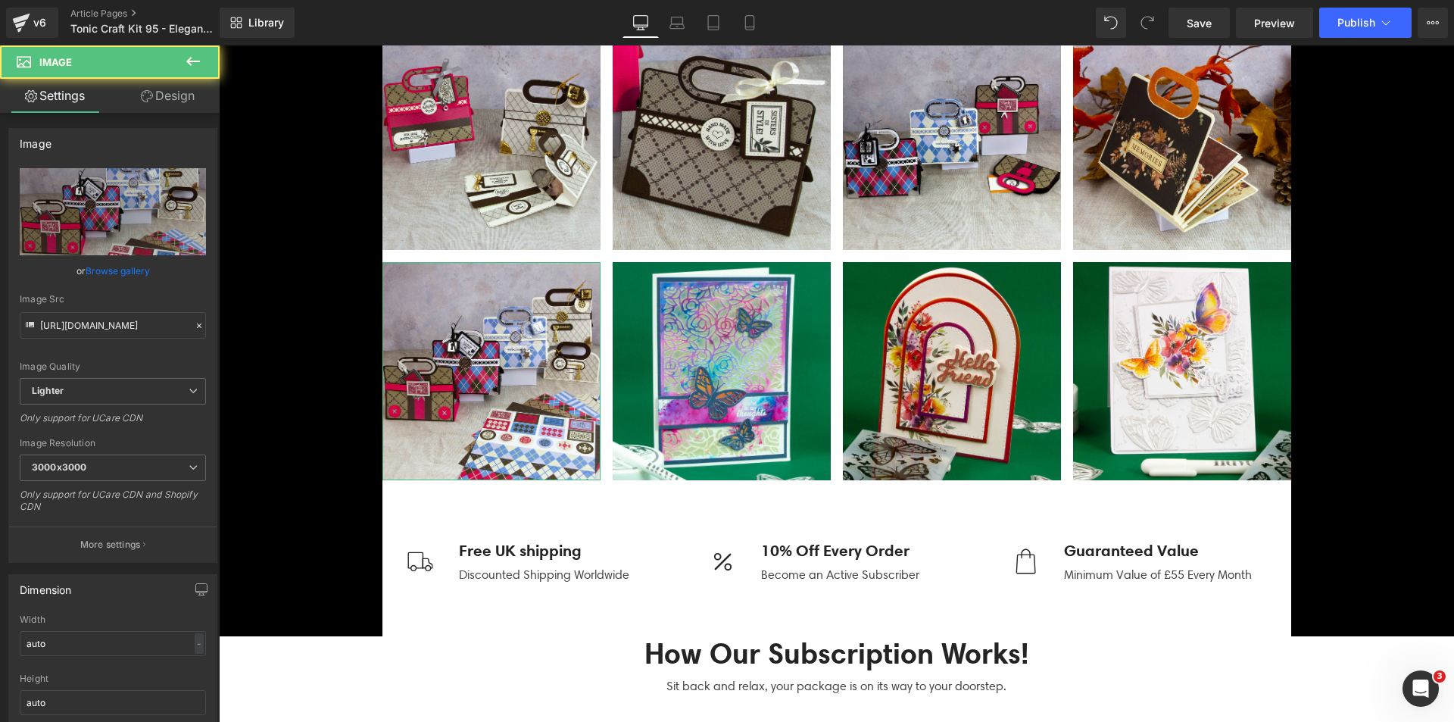
click at [111, 268] on link "Browse gallery" at bounding box center [118, 270] width 64 height 27
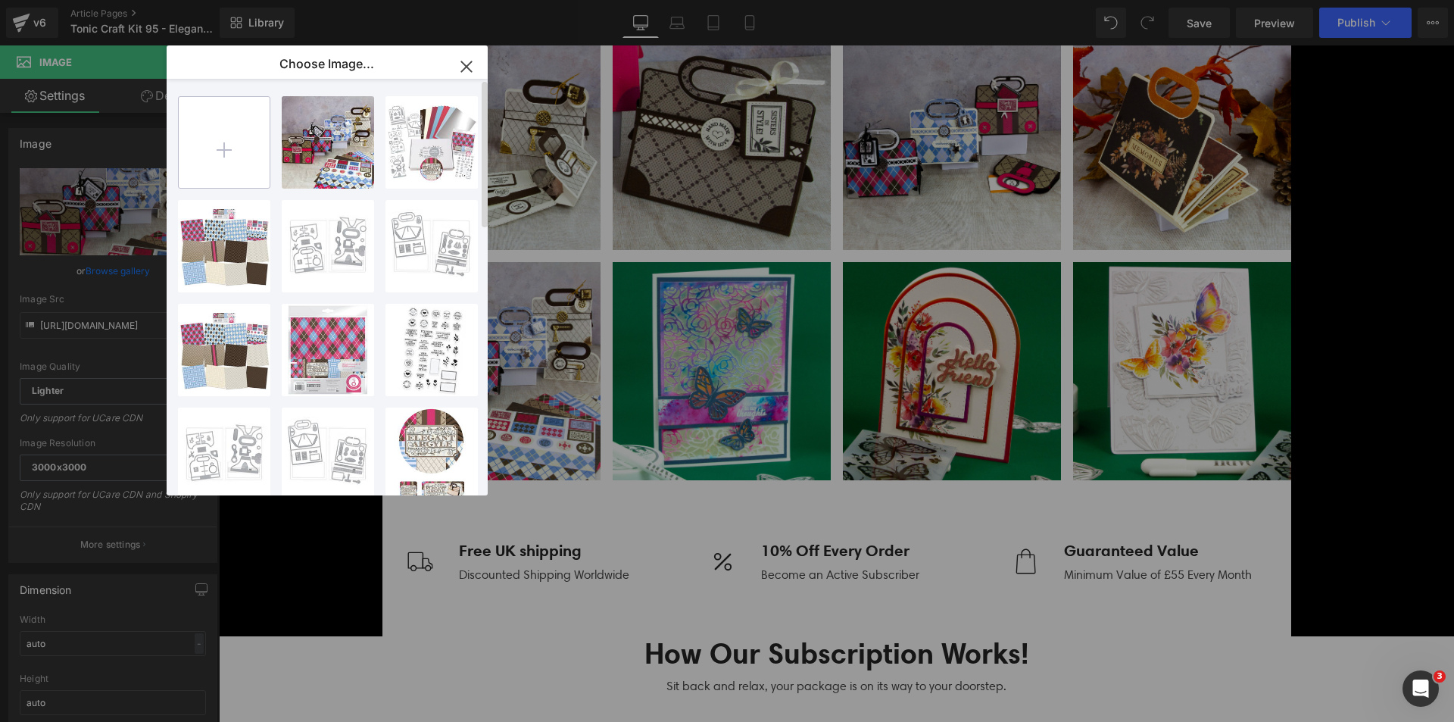
click at [220, 156] on input "file" at bounding box center [224, 142] width 91 height 91
type input "C:\fakepath\Elegant Argyle_SQUARE_09.jpg"
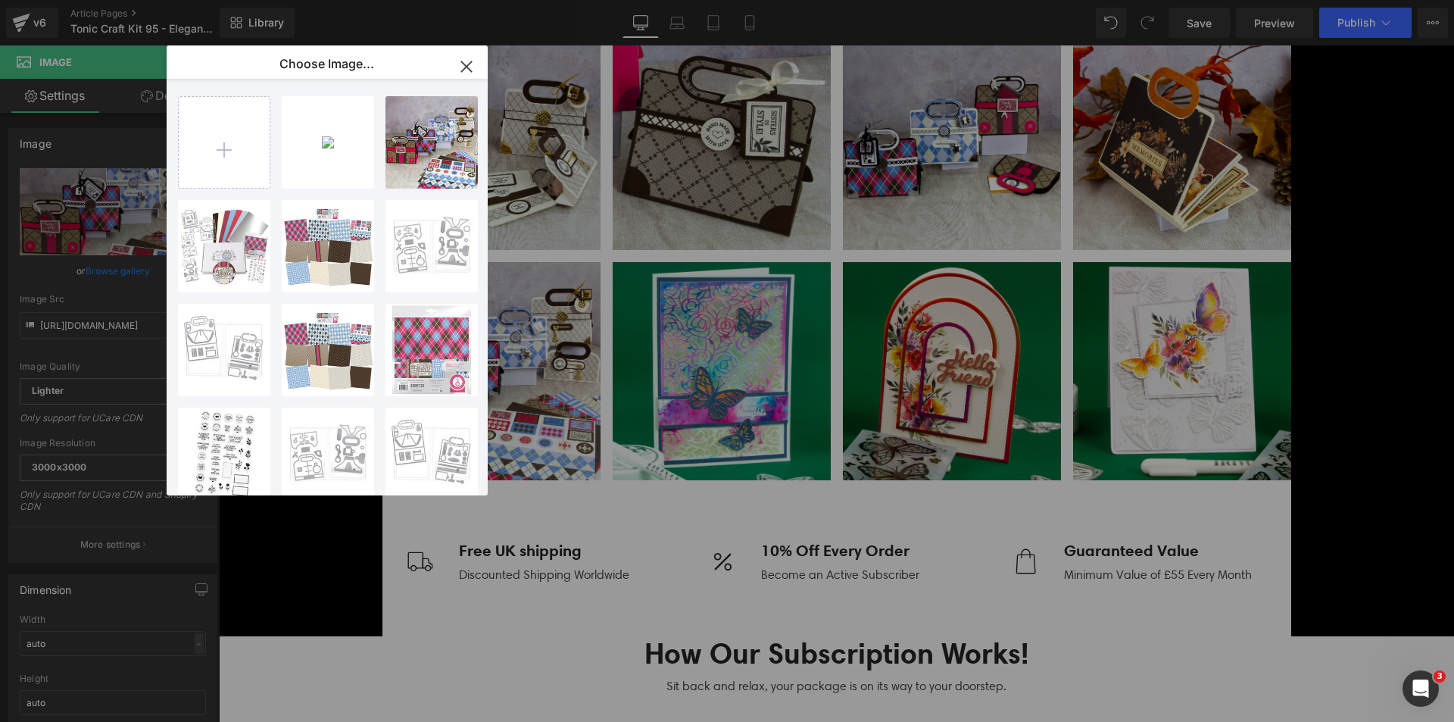
click at [0, 0] on div "Elegant...E_09.jpg 669.33 KB" at bounding box center [0, 0] width 0 height 0
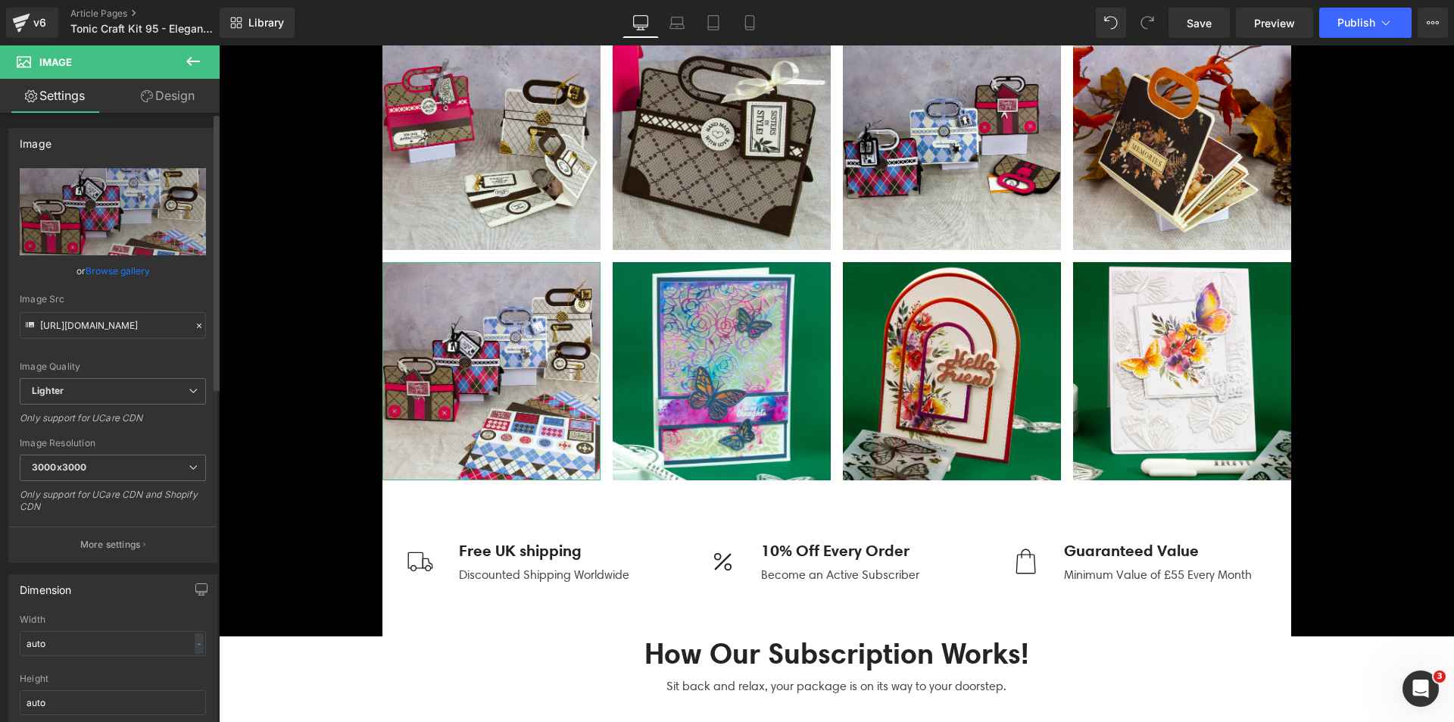
click at [135, 266] on link "Browse gallery" at bounding box center [118, 270] width 64 height 27
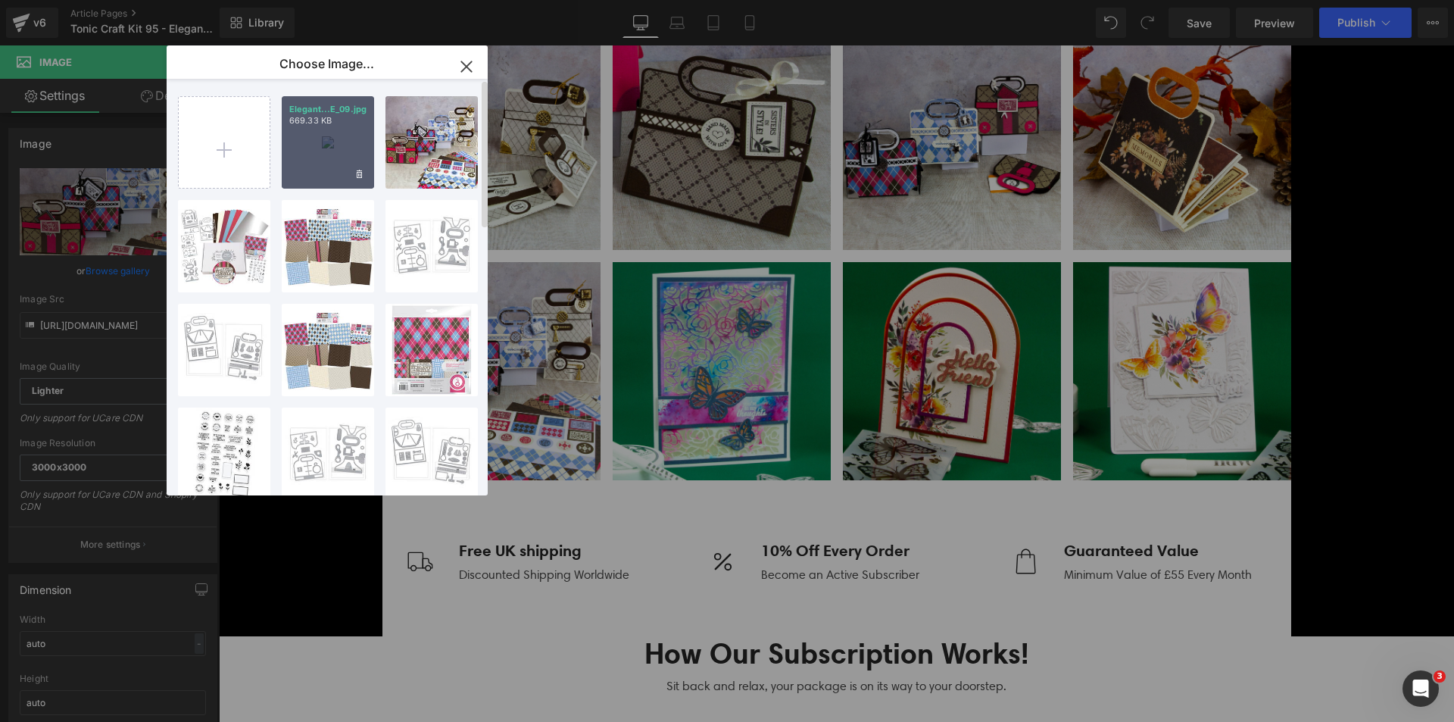
click at [325, 143] on div "Elegant...E_09.jpg 669.33 KB" at bounding box center [328, 142] width 92 height 92
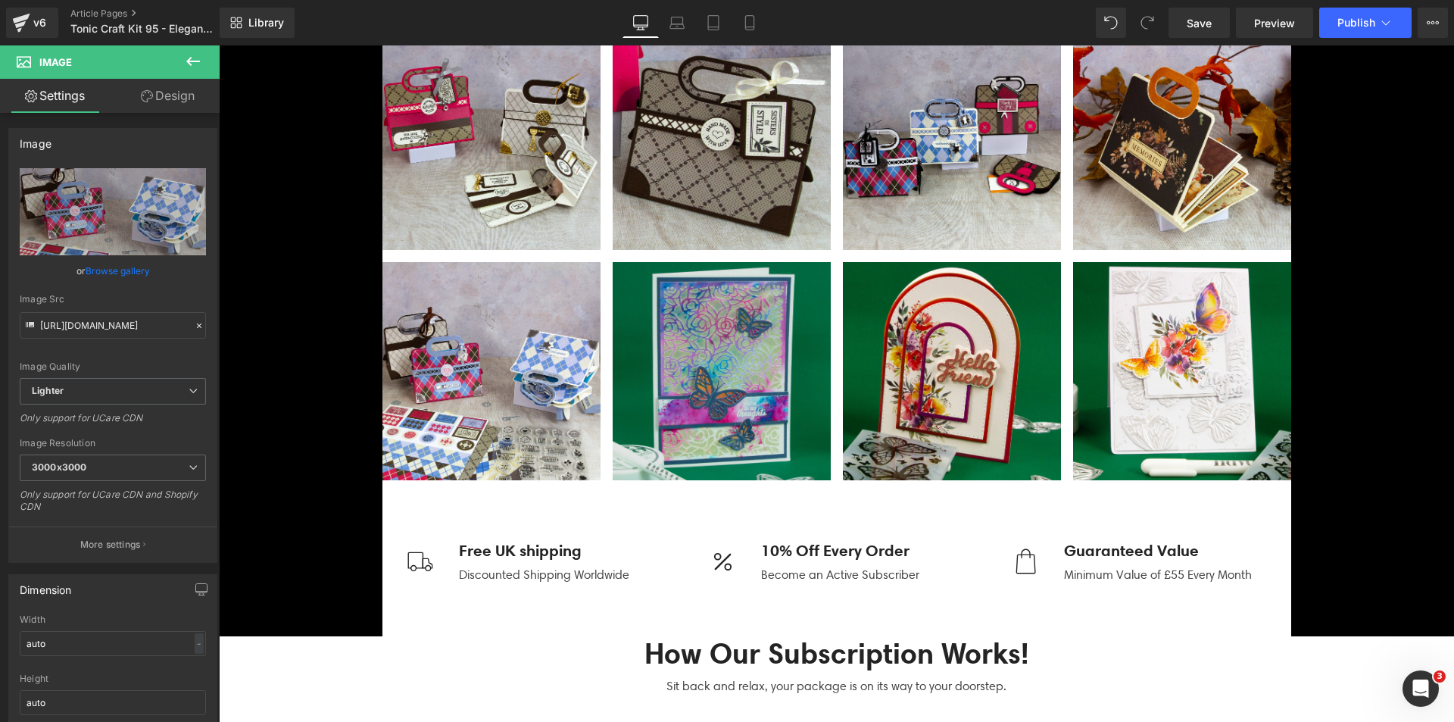
click at [679, 373] on img at bounding box center [722, 371] width 218 height 218
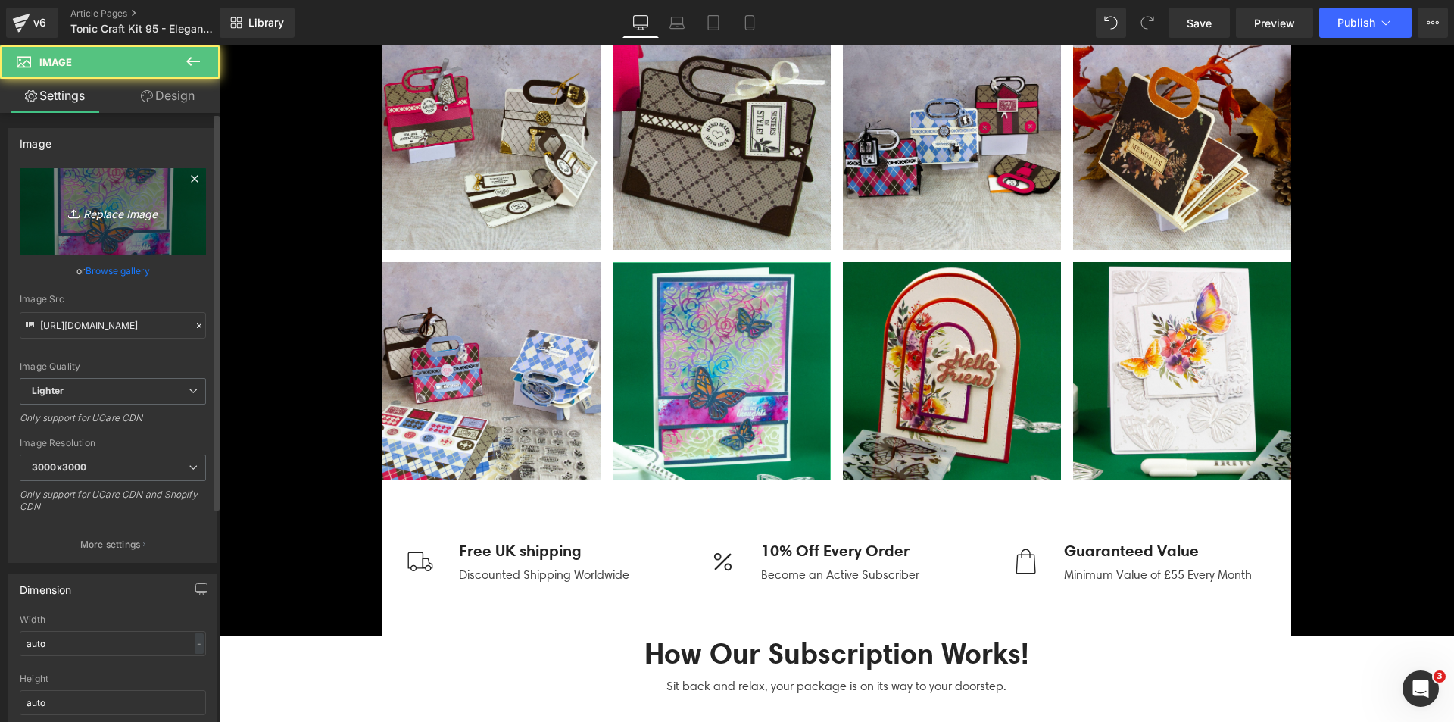
click at [95, 217] on icon "Replace Image" at bounding box center [112, 211] width 121 height 19
type input "C:\fakepath\Elegant Argyle_SQUARE_11.jpg"
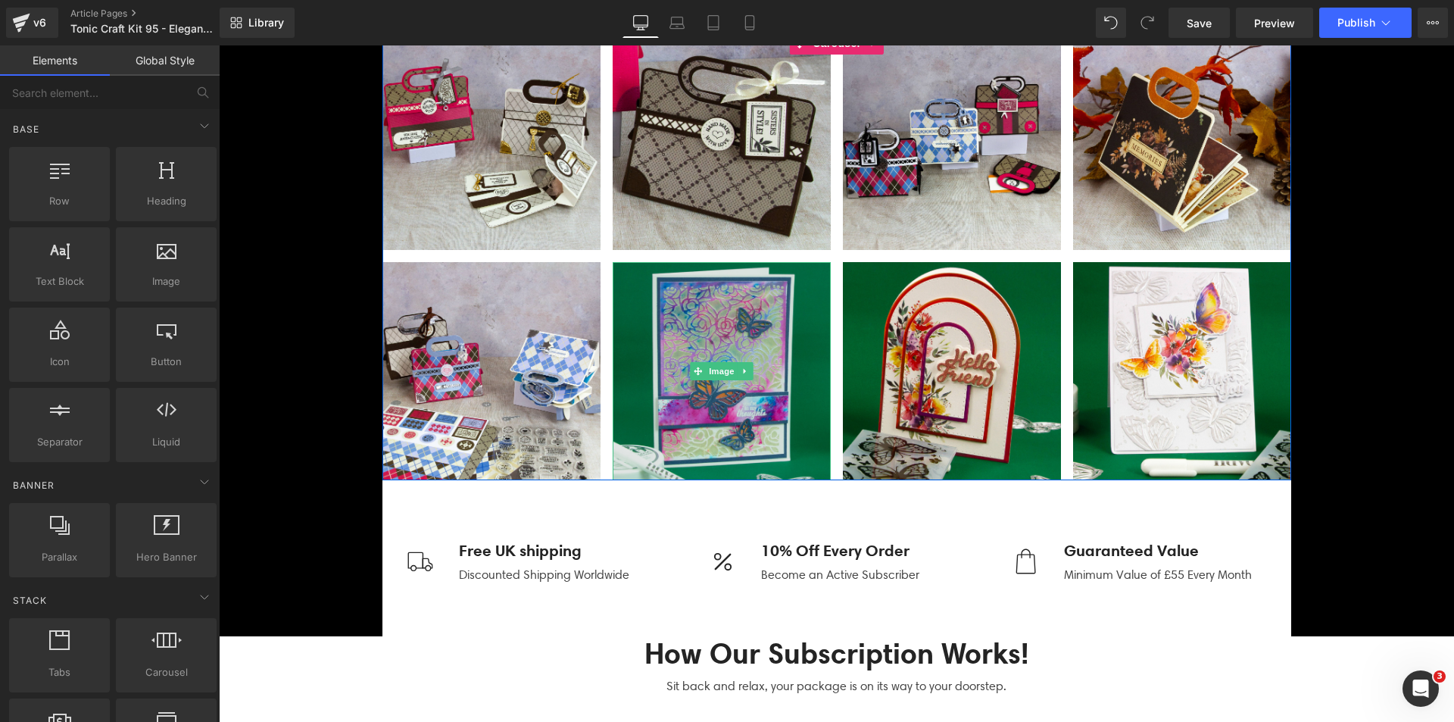
click at [668, 320] on img at bounding box center [722, 371] width 218 height 218
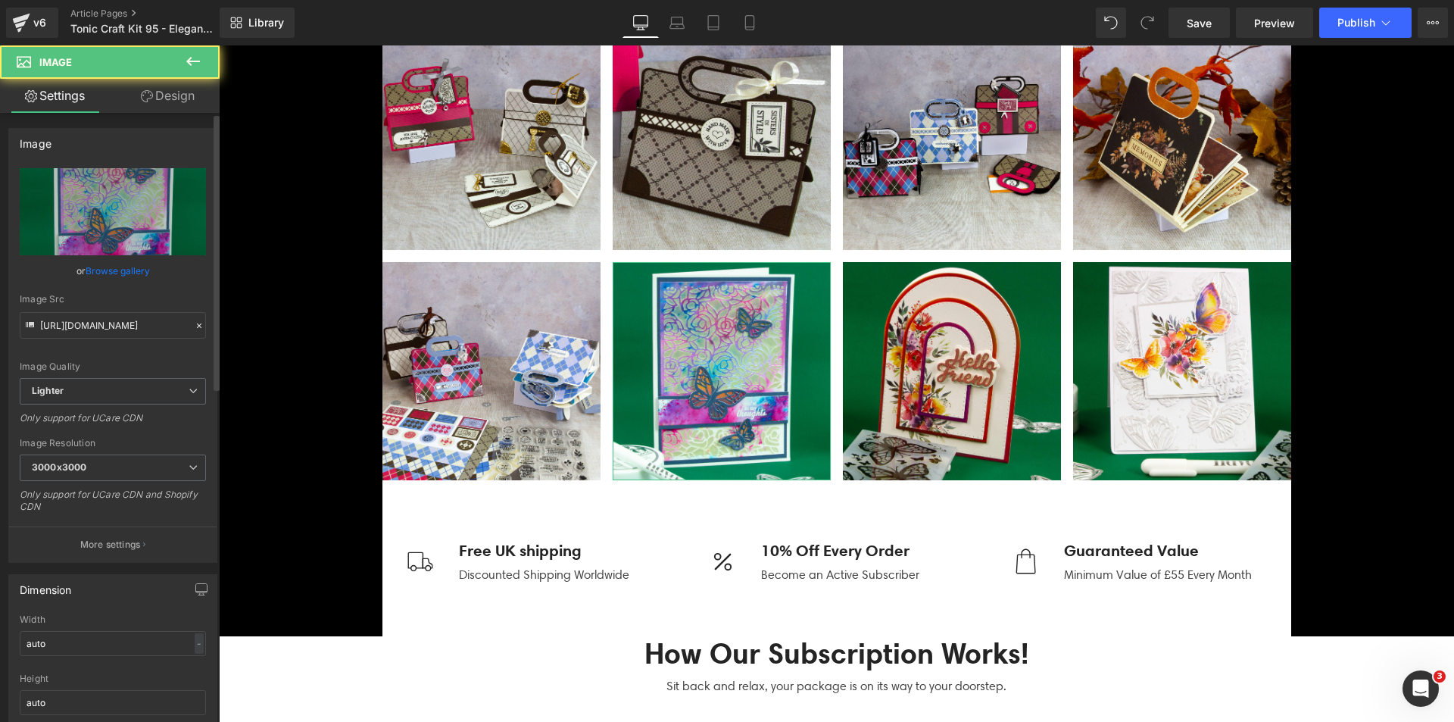
click at [121, 272] on link "Browse gallery" at bounding box center [118, 270] width 64 height 27
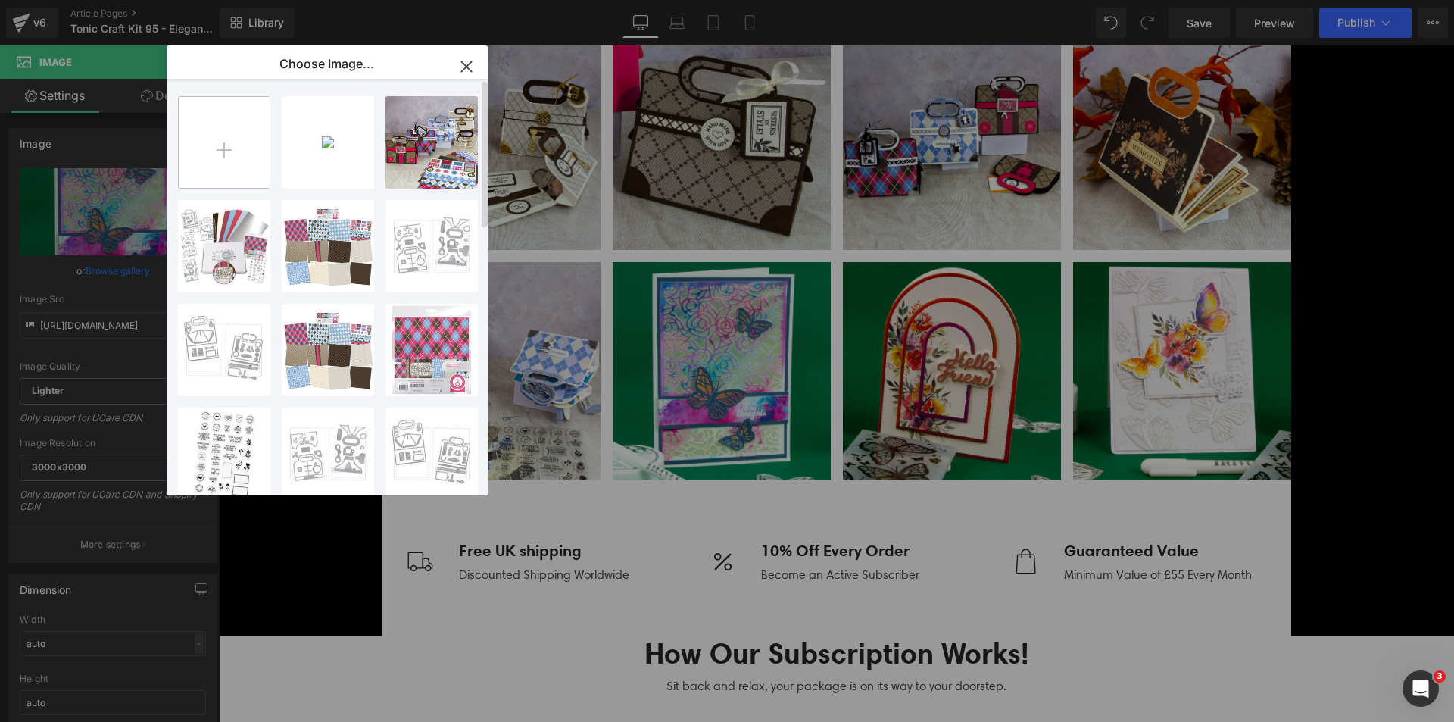
click at [189, 176] on input "file" at bounding box center [224, 142] width 91 height 91
type input "C:\fakepath\Elegant Argyle_SQUARE_13.jpg"
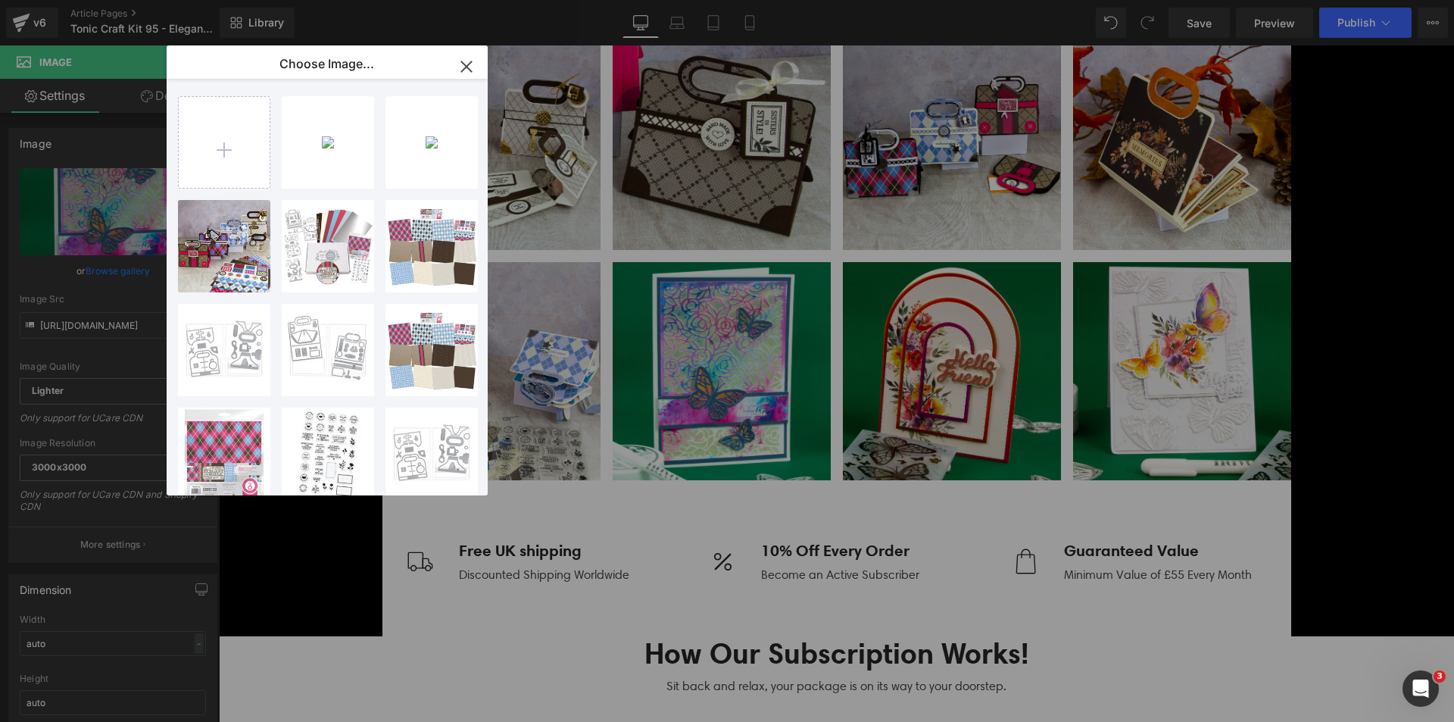
click at [0, 0] on div "Elegant...E_13.jpg 629.92 KB" at bounding box center [0, 0] width 0 height 0
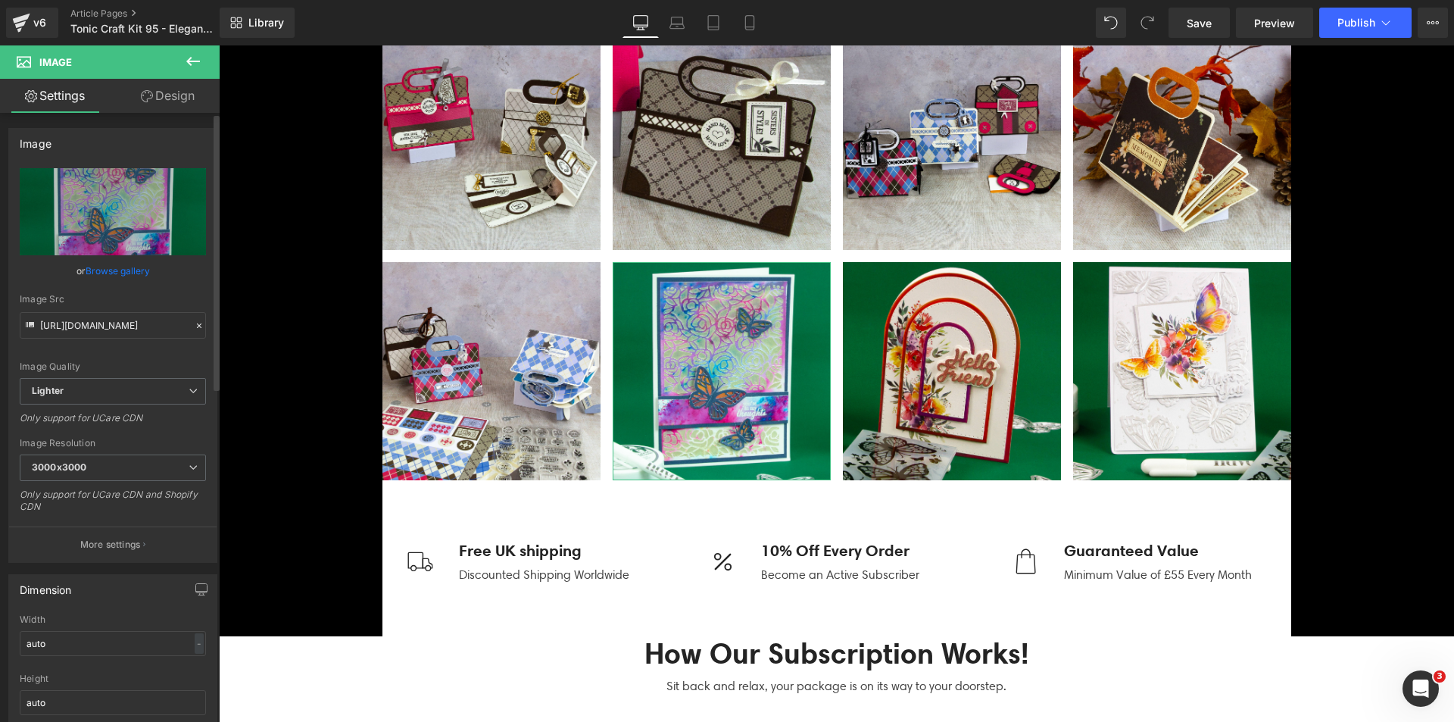
drag, startPoint x: 144, startPoint y: 271, endPoint x: 254, endPoint y: 189, distance: 137.5
click at [143, 270] on link "Browse gallery" at bounding box center [118, 270] width 64 height 27
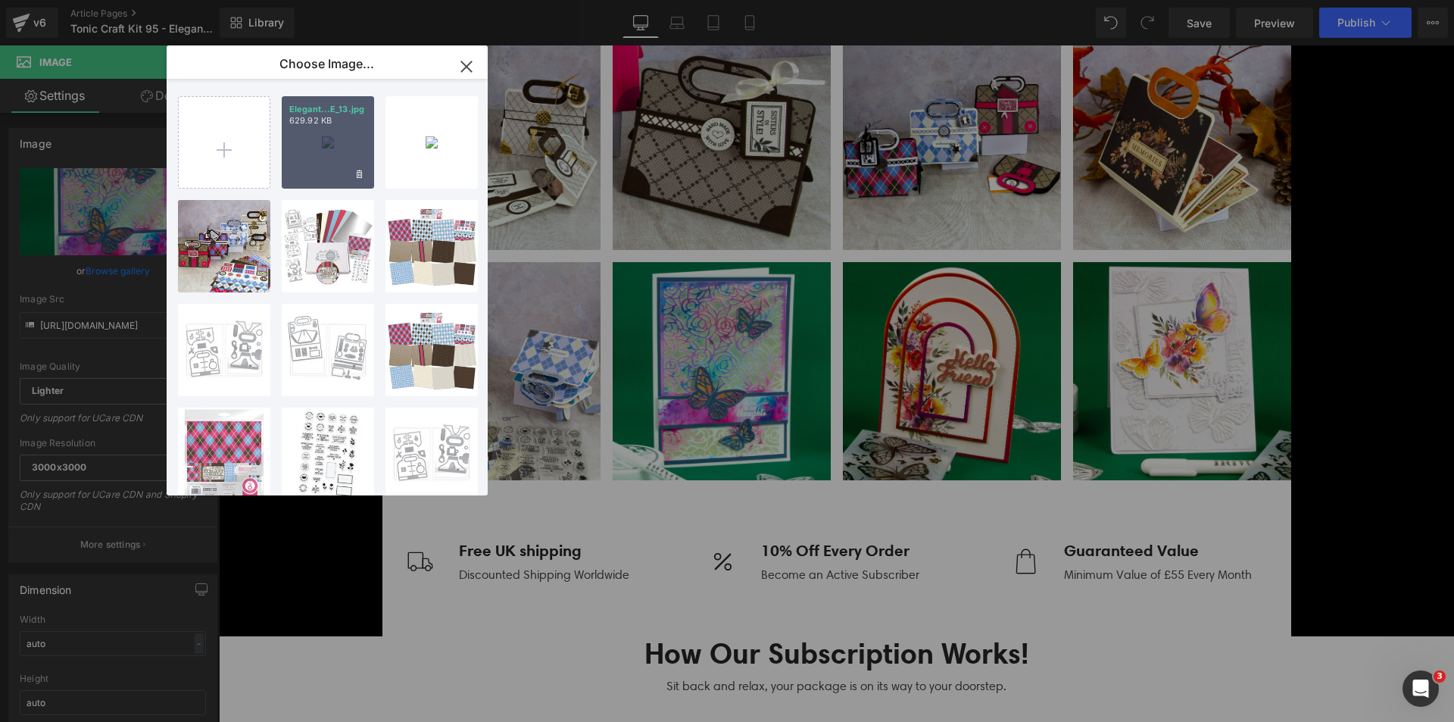
click at [338, 117] on p "629.92 KB" at bounding box center [327, 120] width 77 height 11
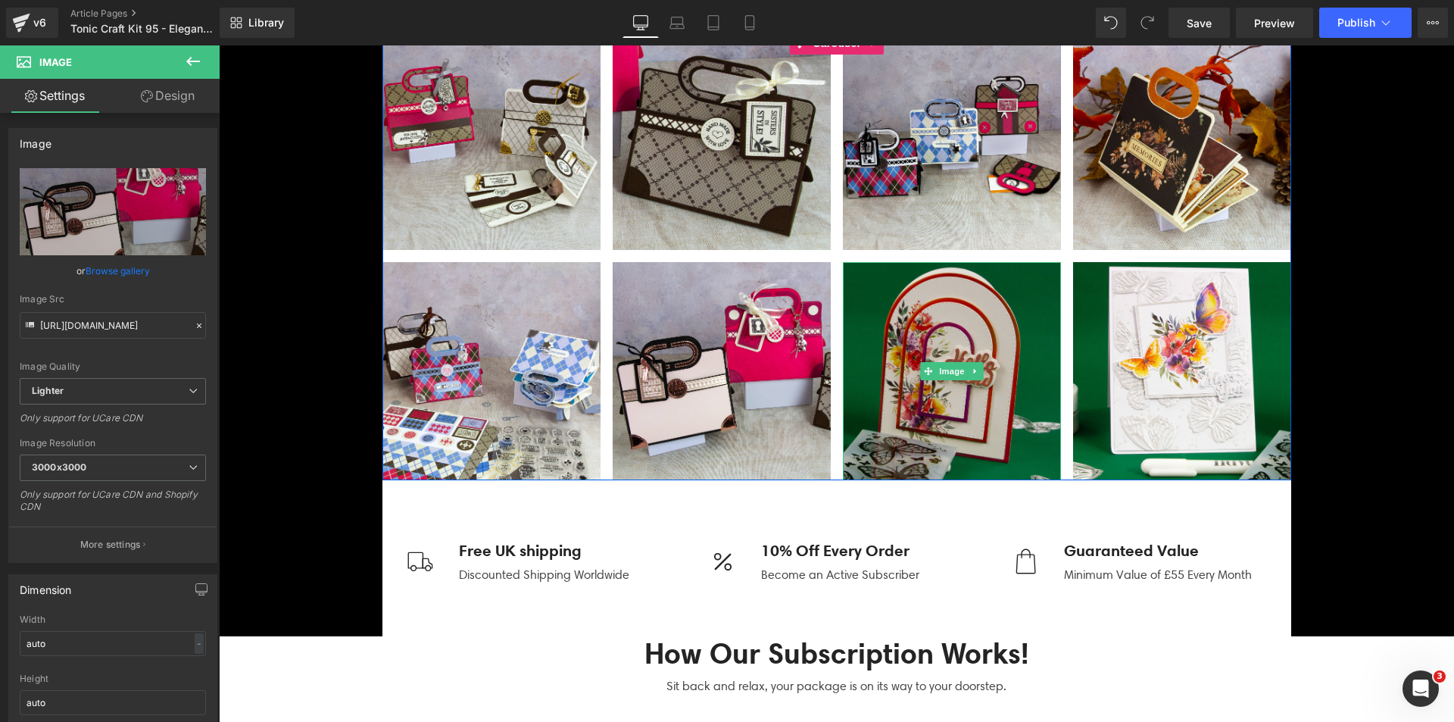
click at [972, 392] on img at bounding box center [952, 371] width 218 height 218
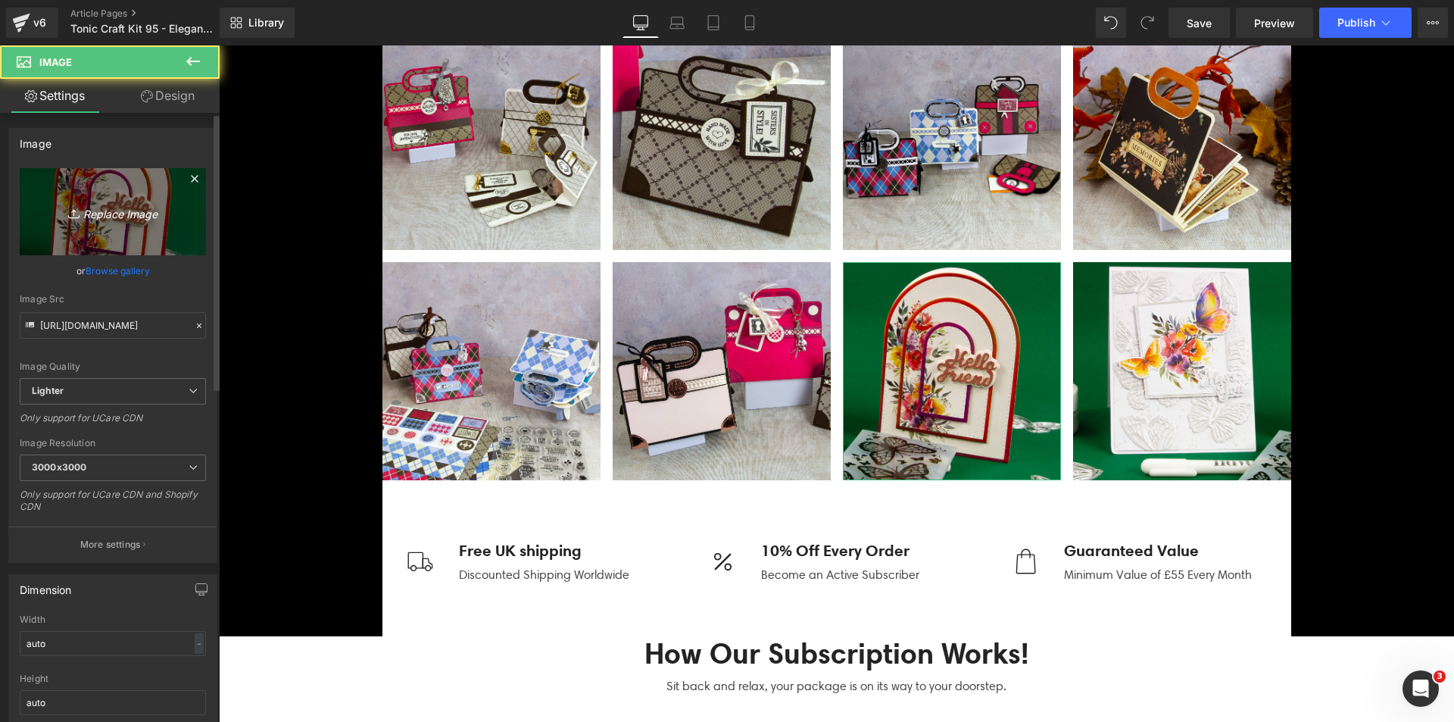
click at [115, 232] on link "Replace Image" at bounding box center [113, 211] width 186 height 87
type input "C:\fakepath\Elegant Argyle_SQUARE_12.jpg"
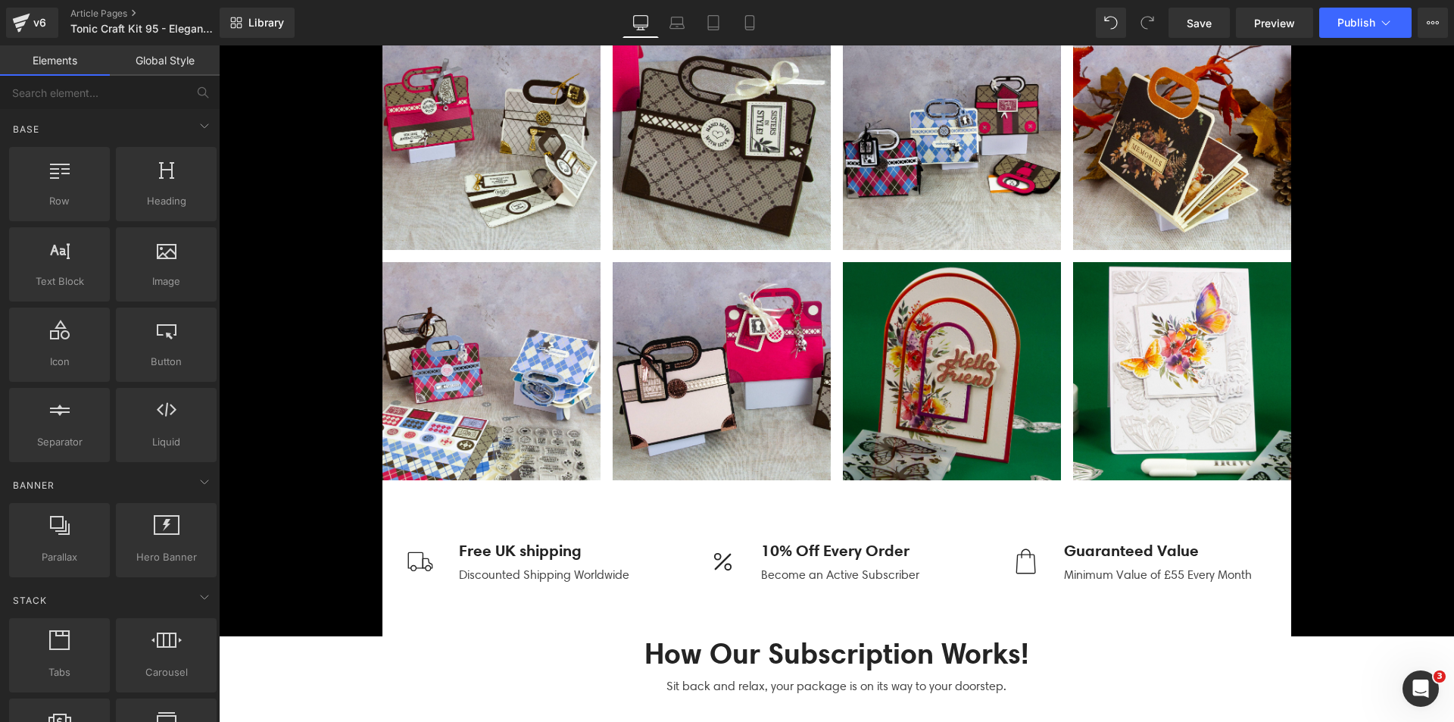
click at [903, 384] on img at bounding box center [952, 371] width 218 height 218
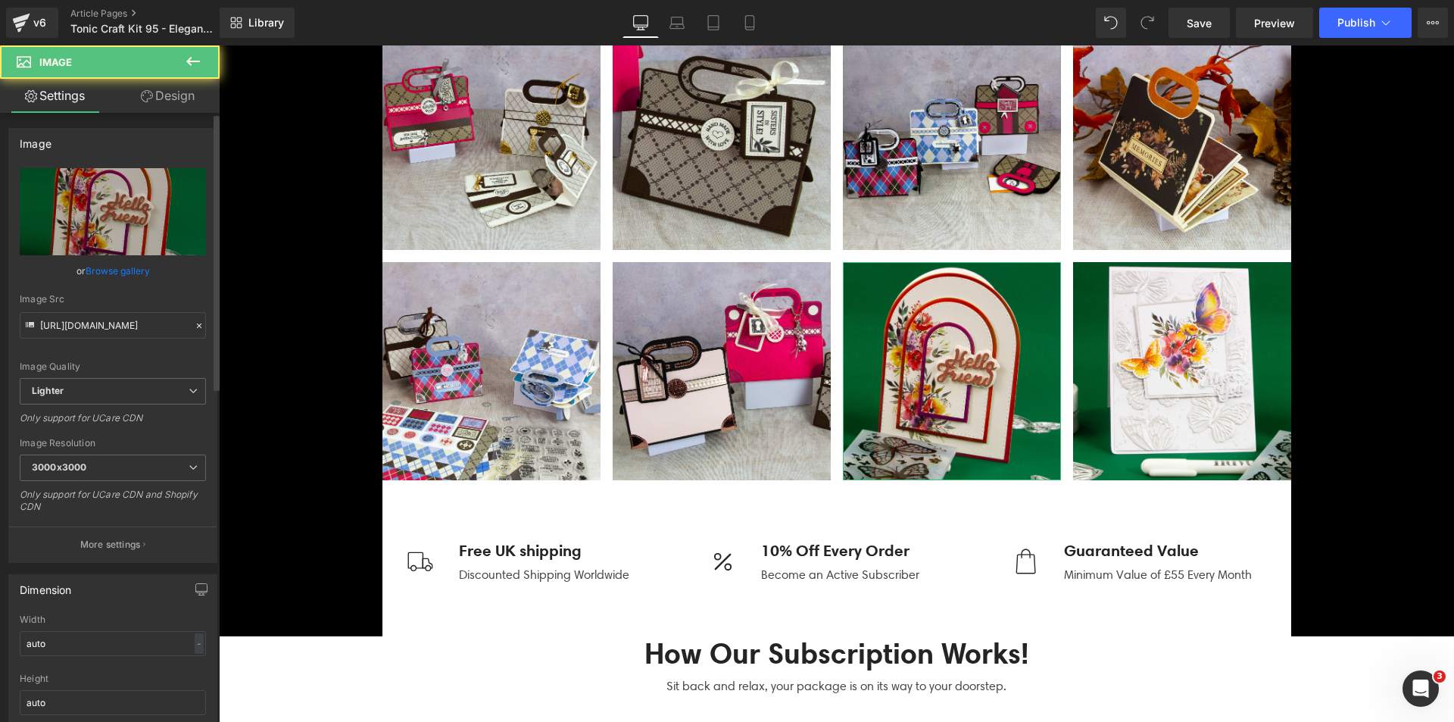
click at [128, 273] on link "Browse gallery" at bounding box center [118, 270] width 64 height 27
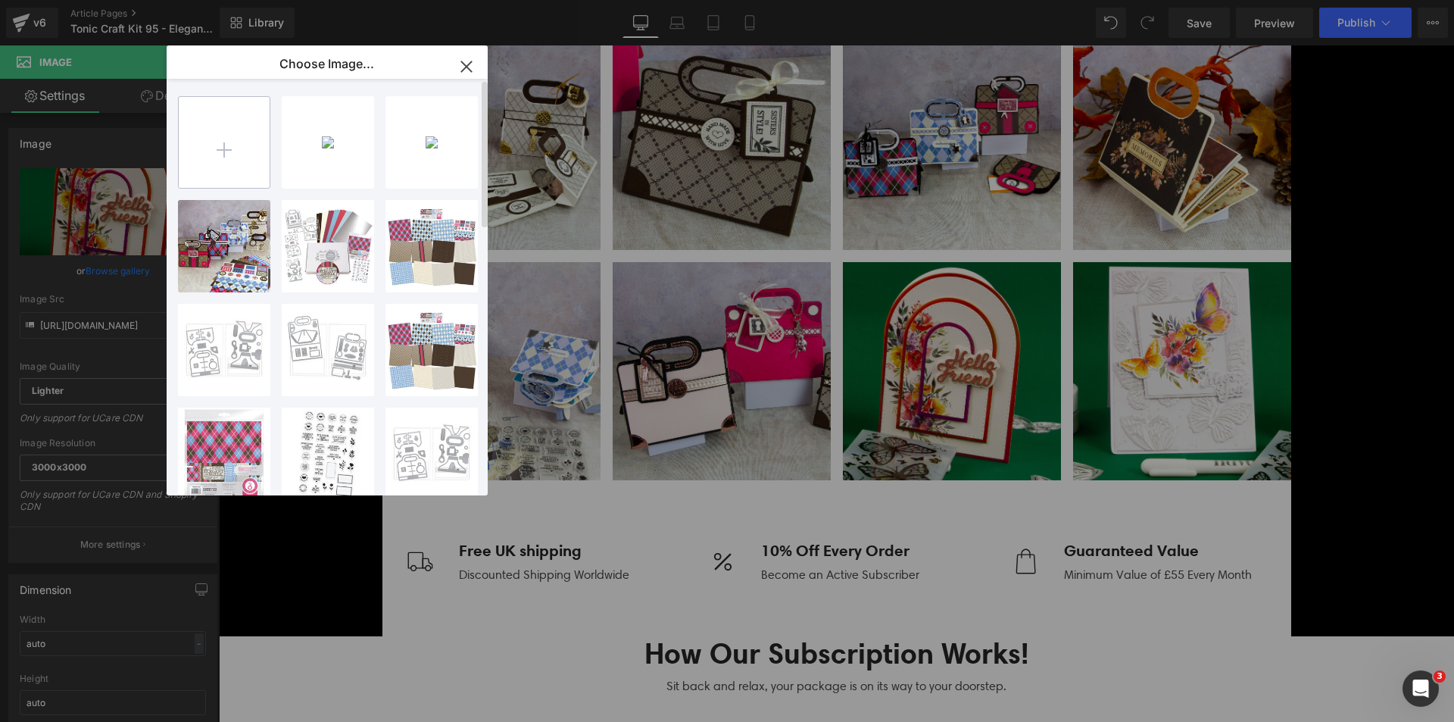
click at [207, 138] on input "file" at bounding box center [224, 142] width 91 height 91
type input "C:\fakepath\Elegant Argyle_SQUARE_12.jpg"
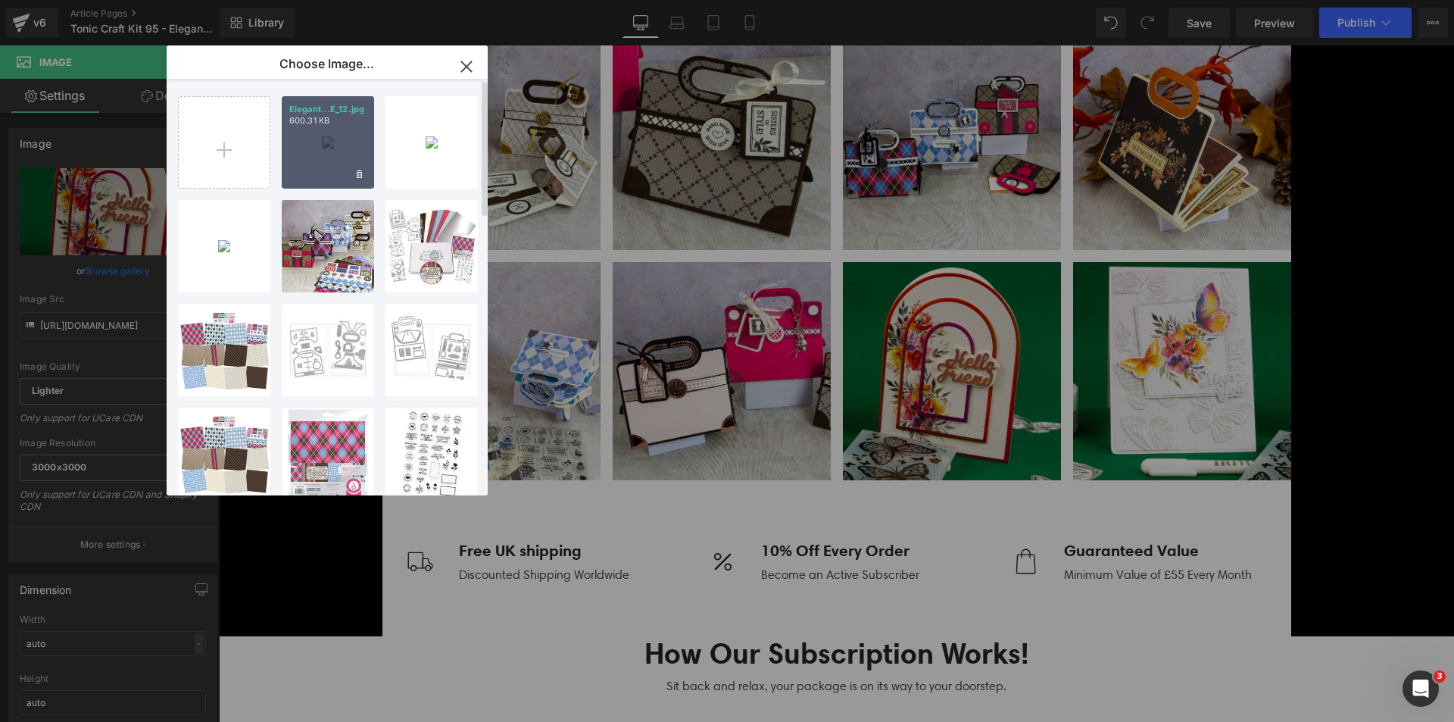
drag, startPoint x: 315, startPoint y: 120, endPoint x: 139, endPoint y: 80, distance: 181.0
click at [315, 120] on p "600.31 KB" at bounding box center [327, 120] width 77 height 11
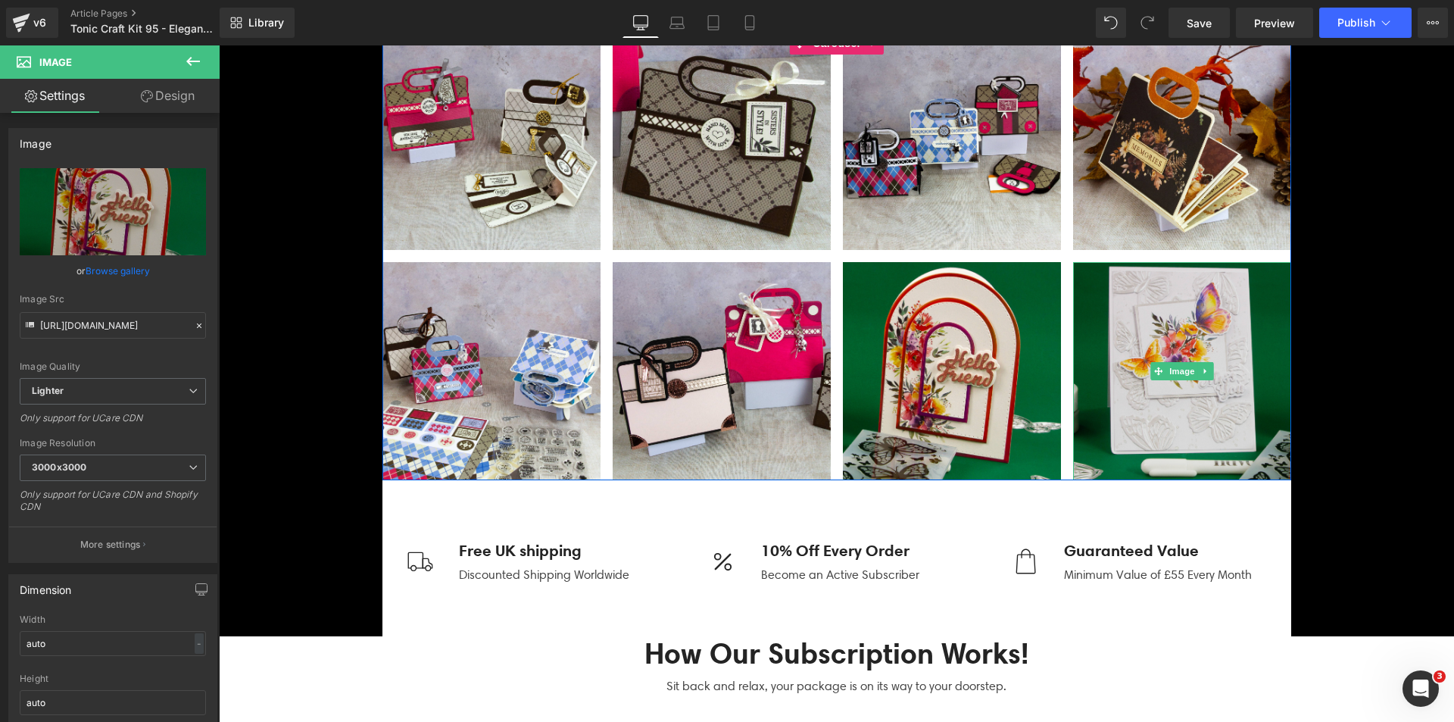
click at [1160, 318] on img at bounding box center [1182, 371] width 218 height 218
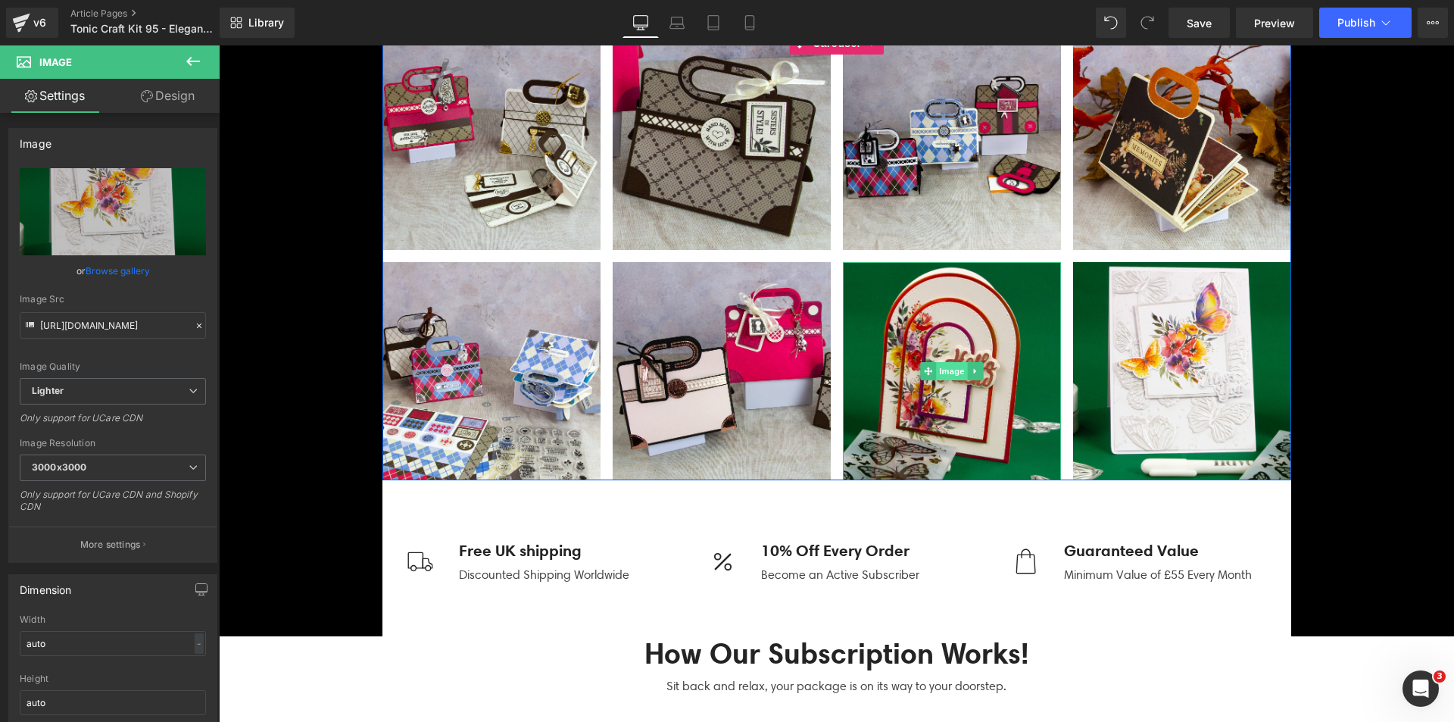
click at [936, 373] on span "Image" at bounding box center [952, 371] width 32 height 18
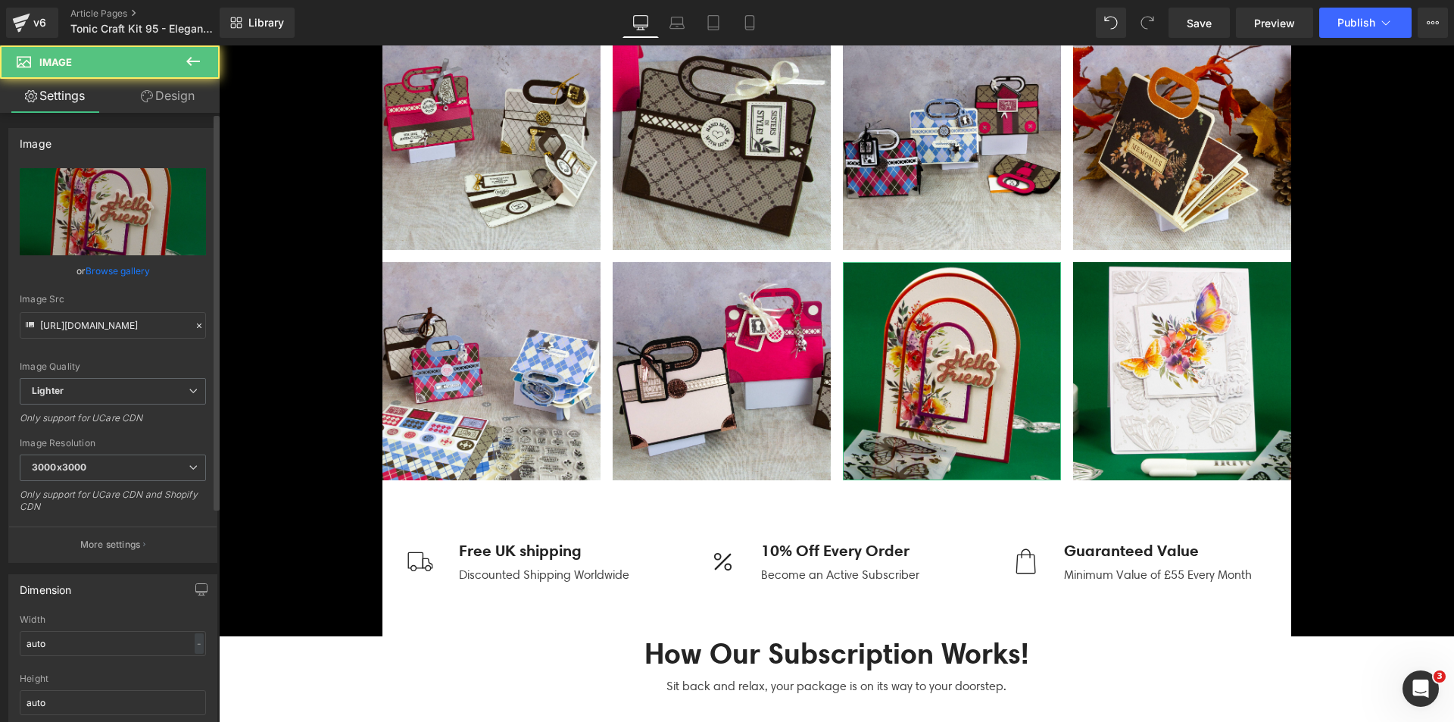
click at [124, 273] on link "Browse gallery" at bounding box center [118, 270] width 64 height 27
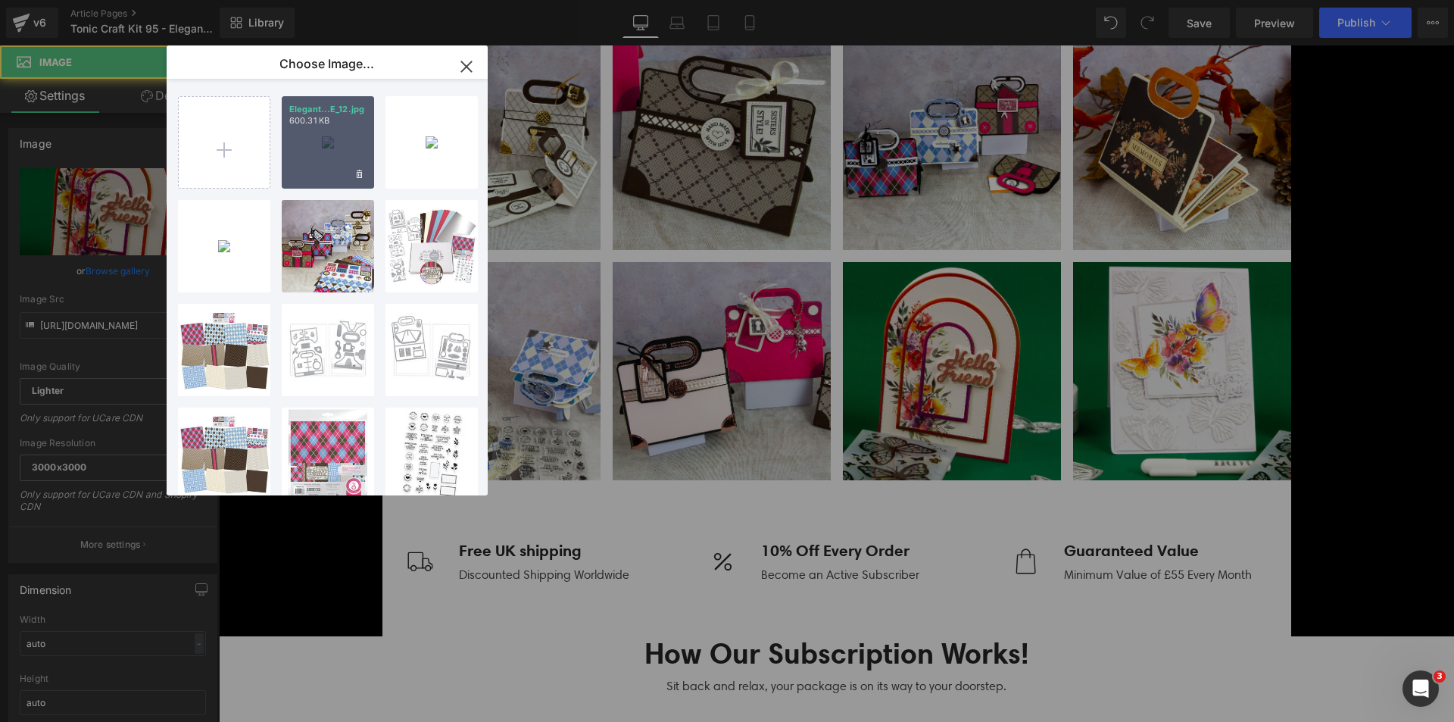
click at [342, 158] on div "Elegant...E_12.jpg 600.31 KB" at bounding box center [328, 142] width 92 height 92
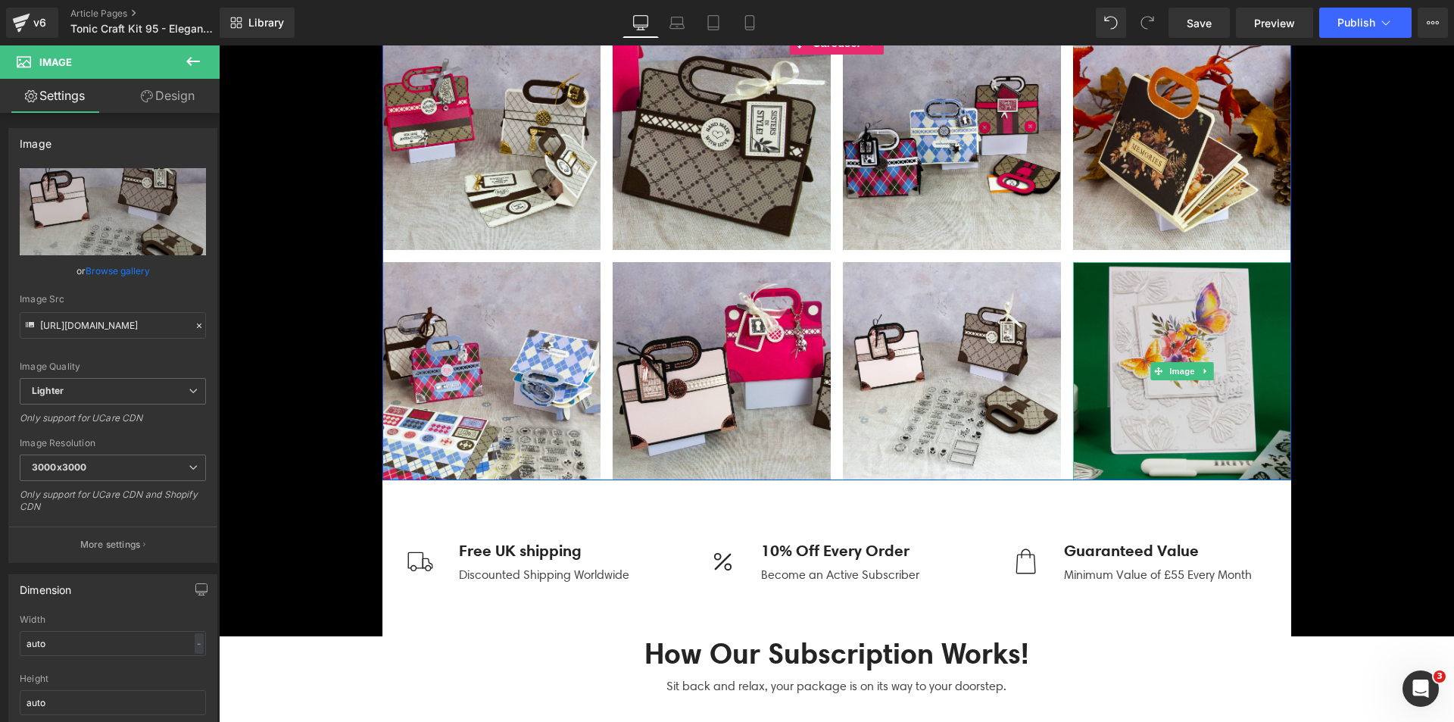
click at [1167, 342] on img at bounding box center [1182, 371] width 218 height 218
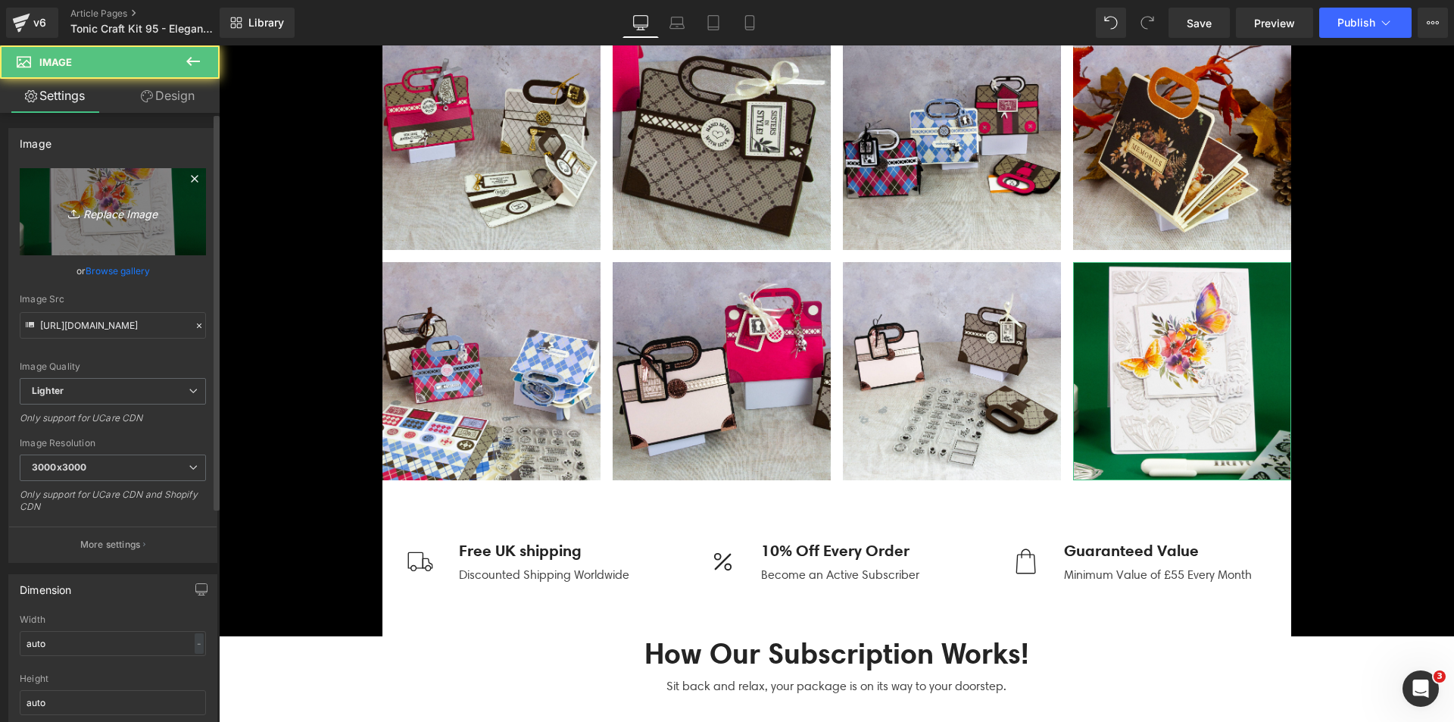
click at [66, 195] on link "Replace Image" at bounding box center [113, 211] width 186 height 87
type input "C:\fakepath\Elegant Argyle_SQUARE_11.jpg"
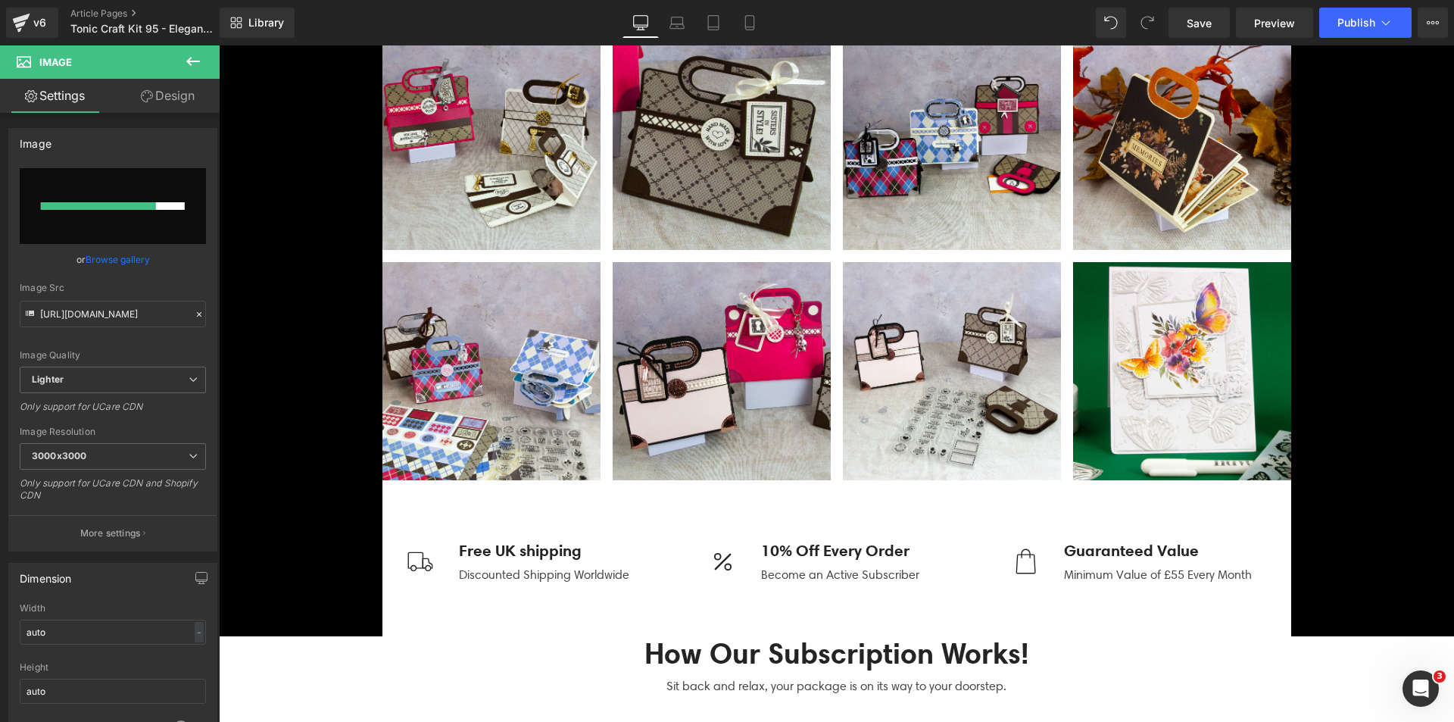
drag, startPoint x: 284, startPoint y: 279, endPoint x: 748, endPoint y: 383, distance: 475.7
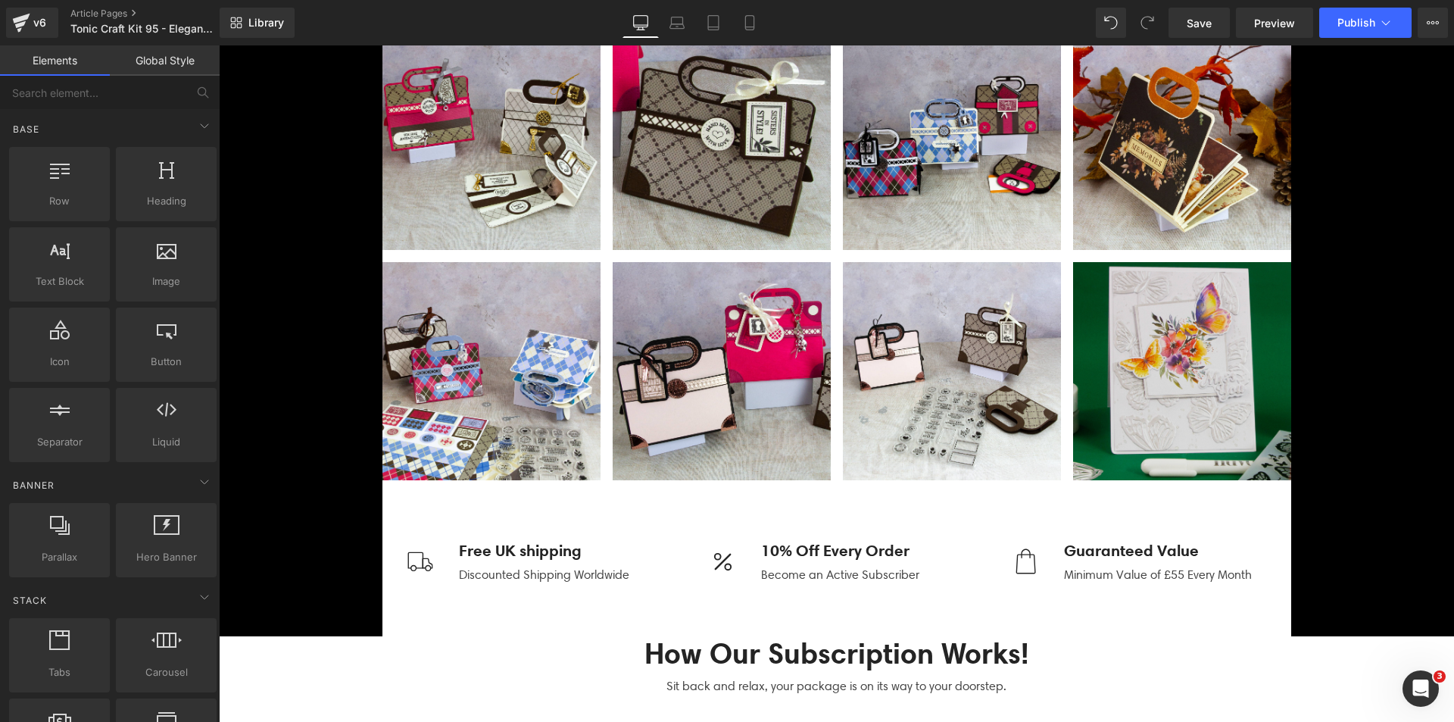
click at [1098, 419] on img at bounding box center [1182, 371] width 218 height 218
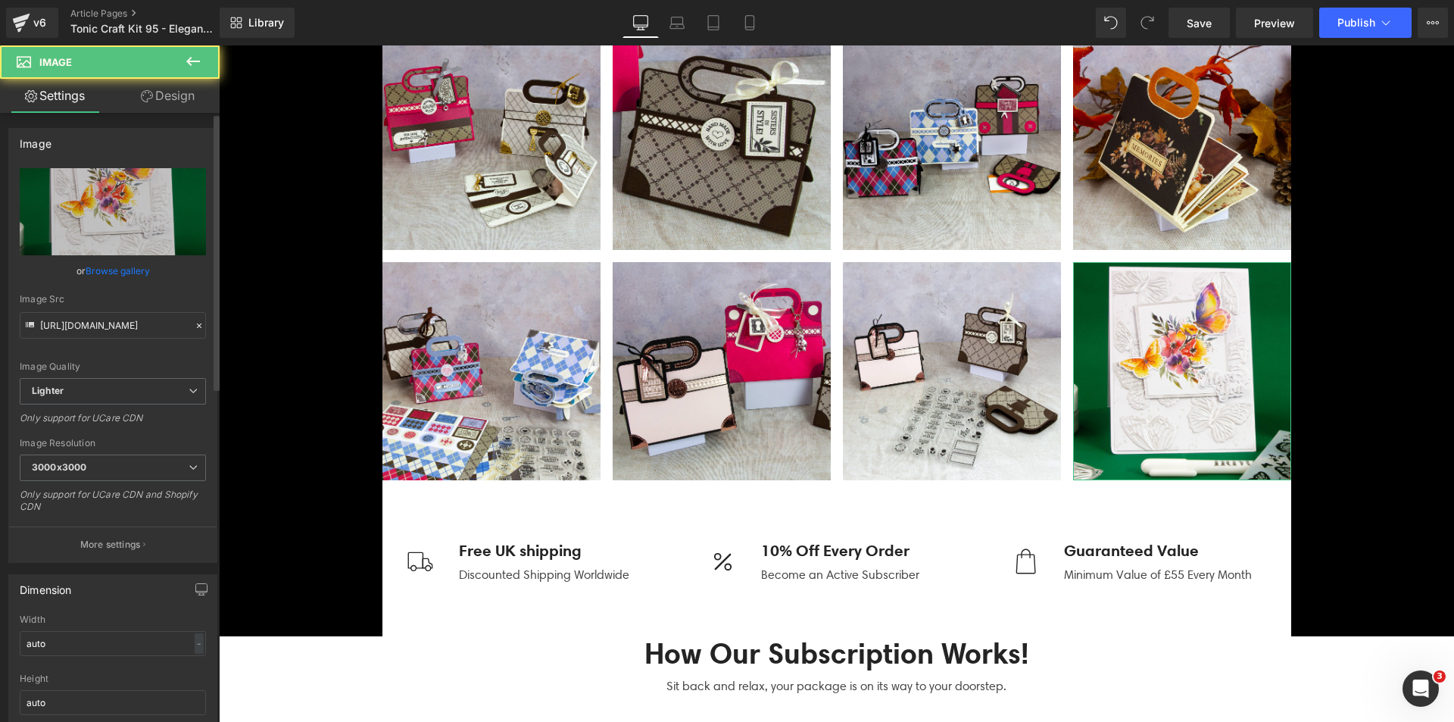
click at [135, 276] on link "Browse gallery" at bounding box center [118, 270] width 64 height 27
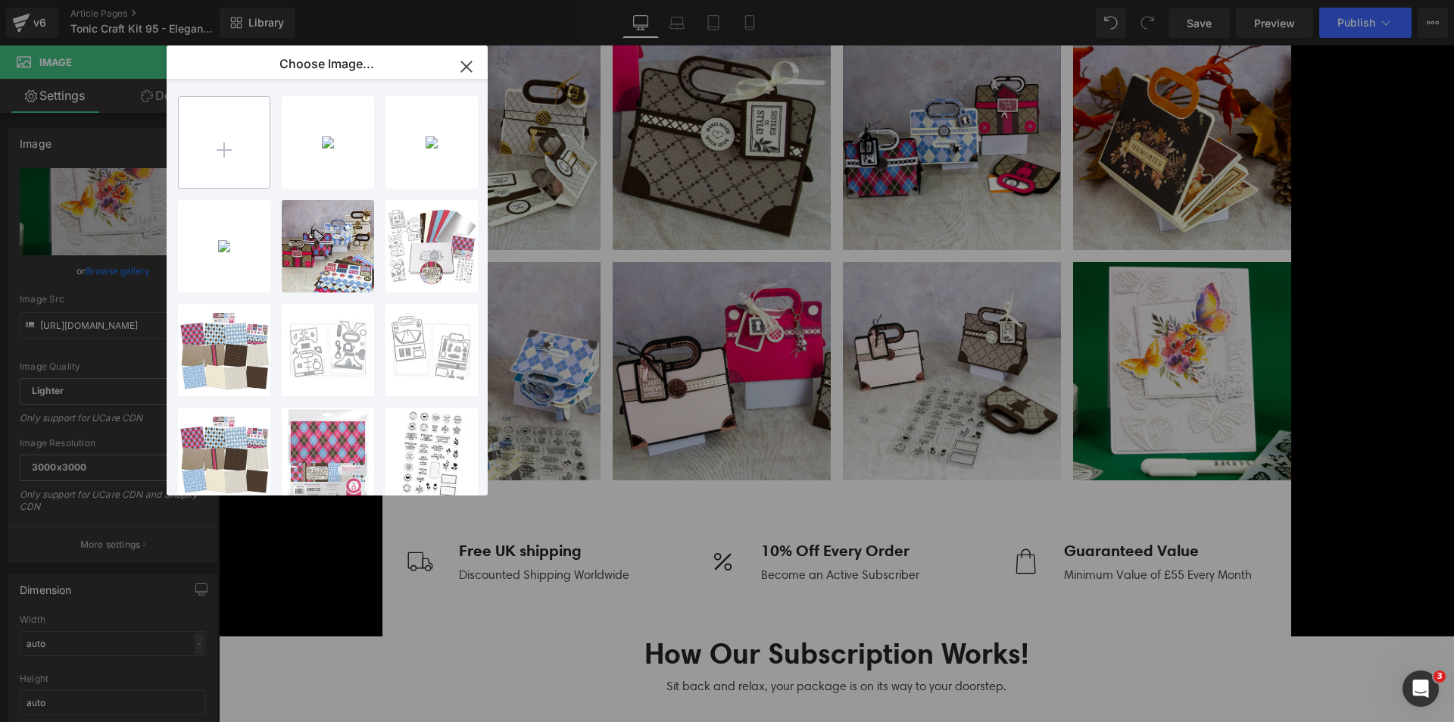
click at [251, 143] on input "file" at bounding box center [224, 142] width 91 height 91
type input "C:\fakepath\Elegant Argyle_SQUARE_11.jpg"
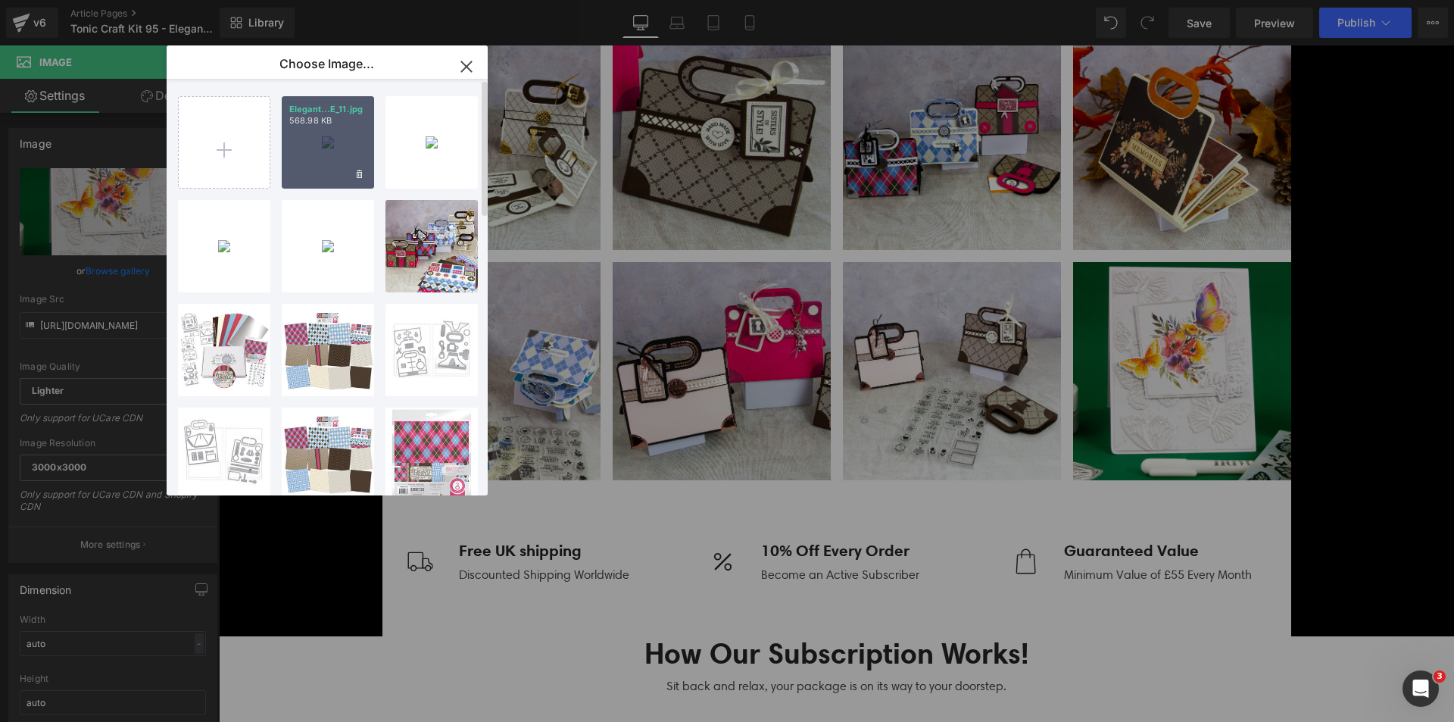
click at [332, 138] on div "Elegant...E_11.jpg 568.98 KB" at bounding box center [328, 142] width 92 height 92
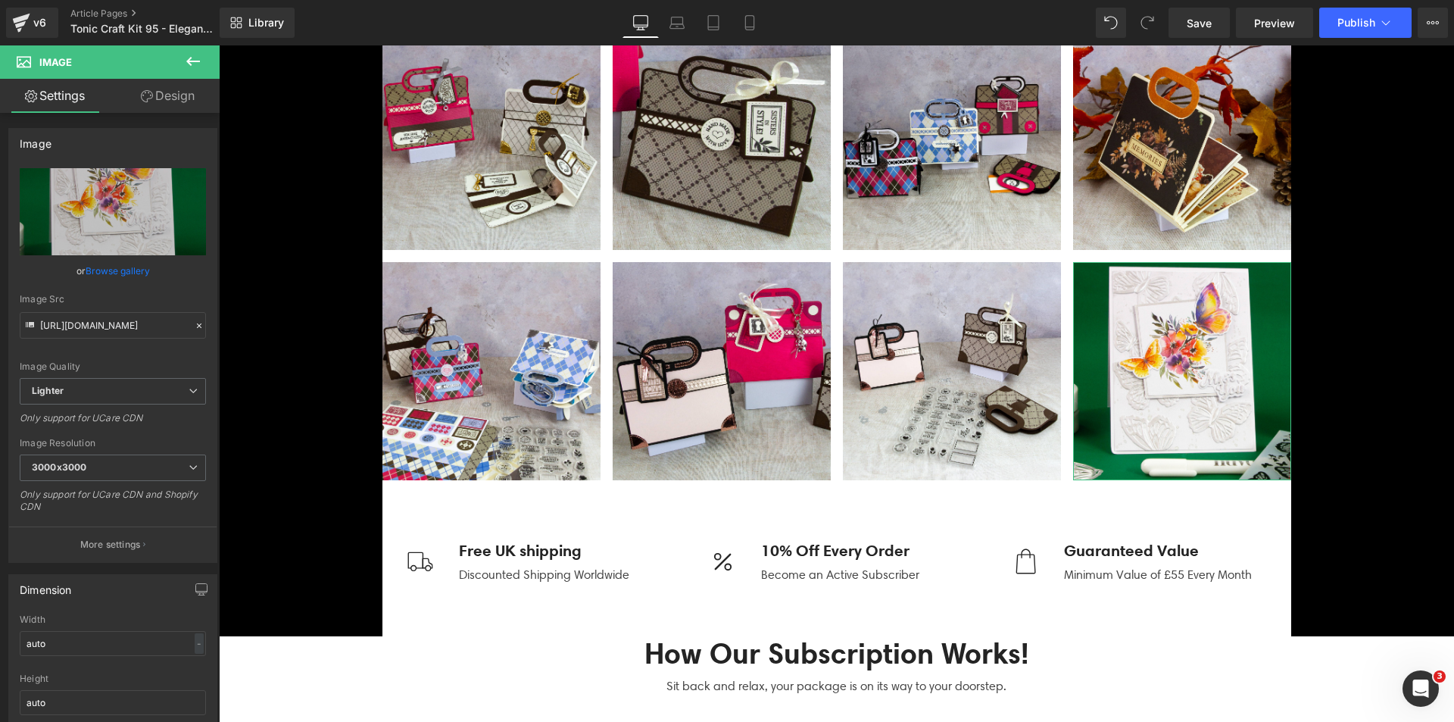
click at [142, 274] on link "Browse gallery" at bounding box center [118, 270] width 64 height 27
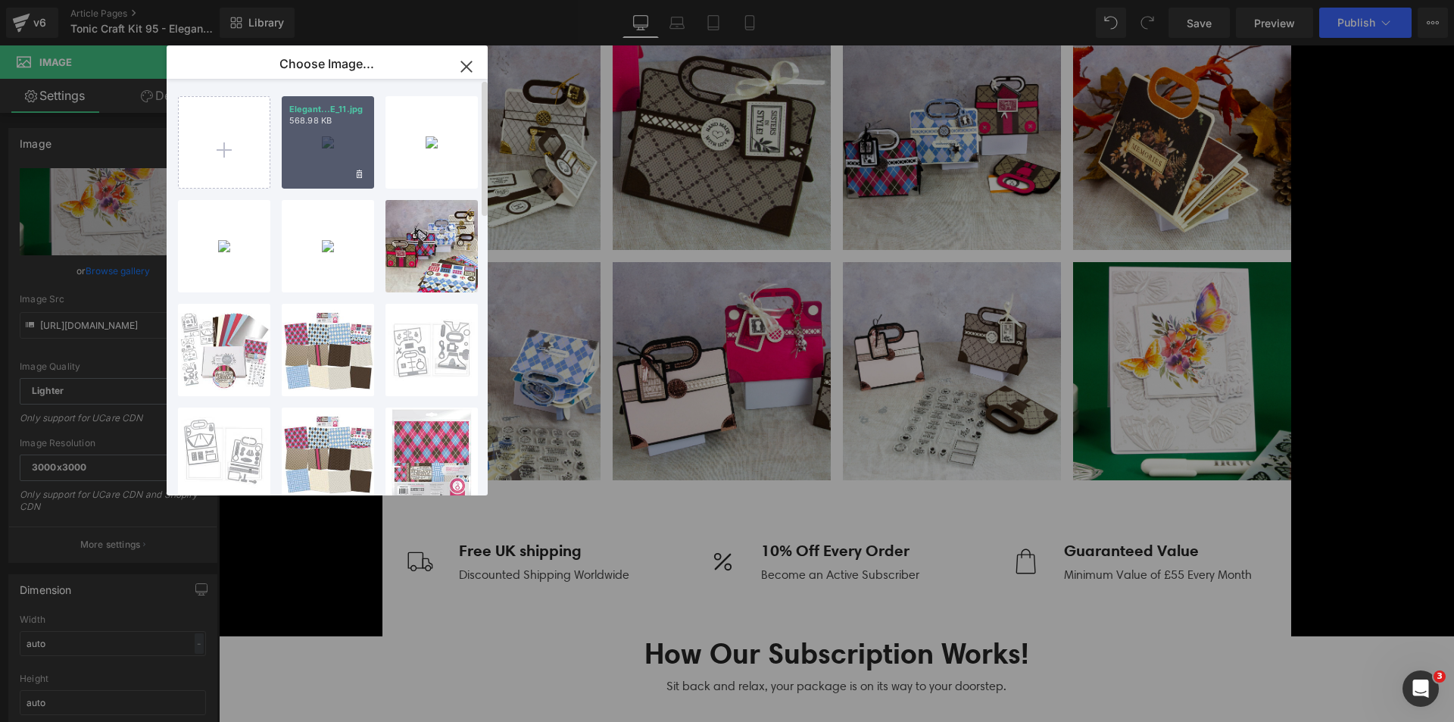
drag, startPoint x: 314, startPoint y: 134, endPoint x: 95, endPoint y: 92, distance: 222.9
click at [314, 134] on div "Elegant...E_11.jpg 568.98 KB" at bounding box center [328, 142] width 92 height 92
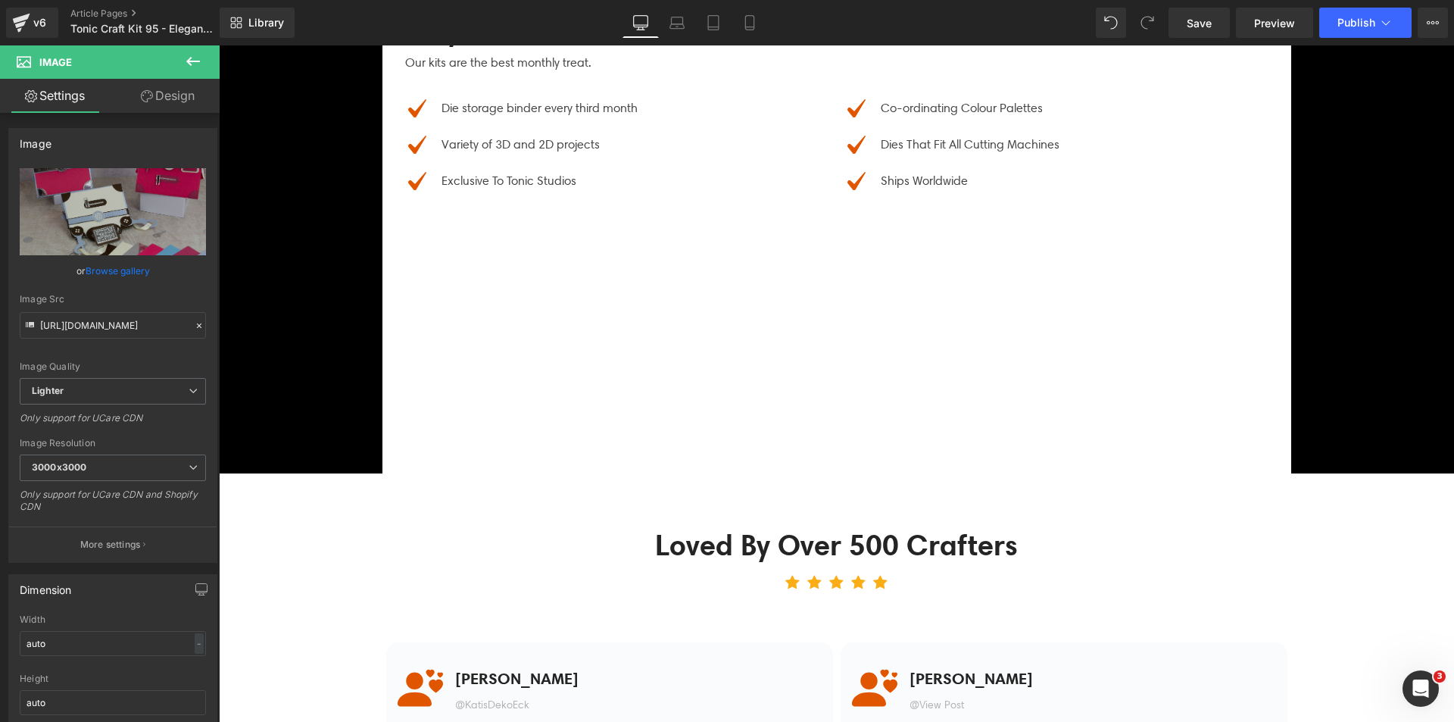
scroll to position [5755, 0]
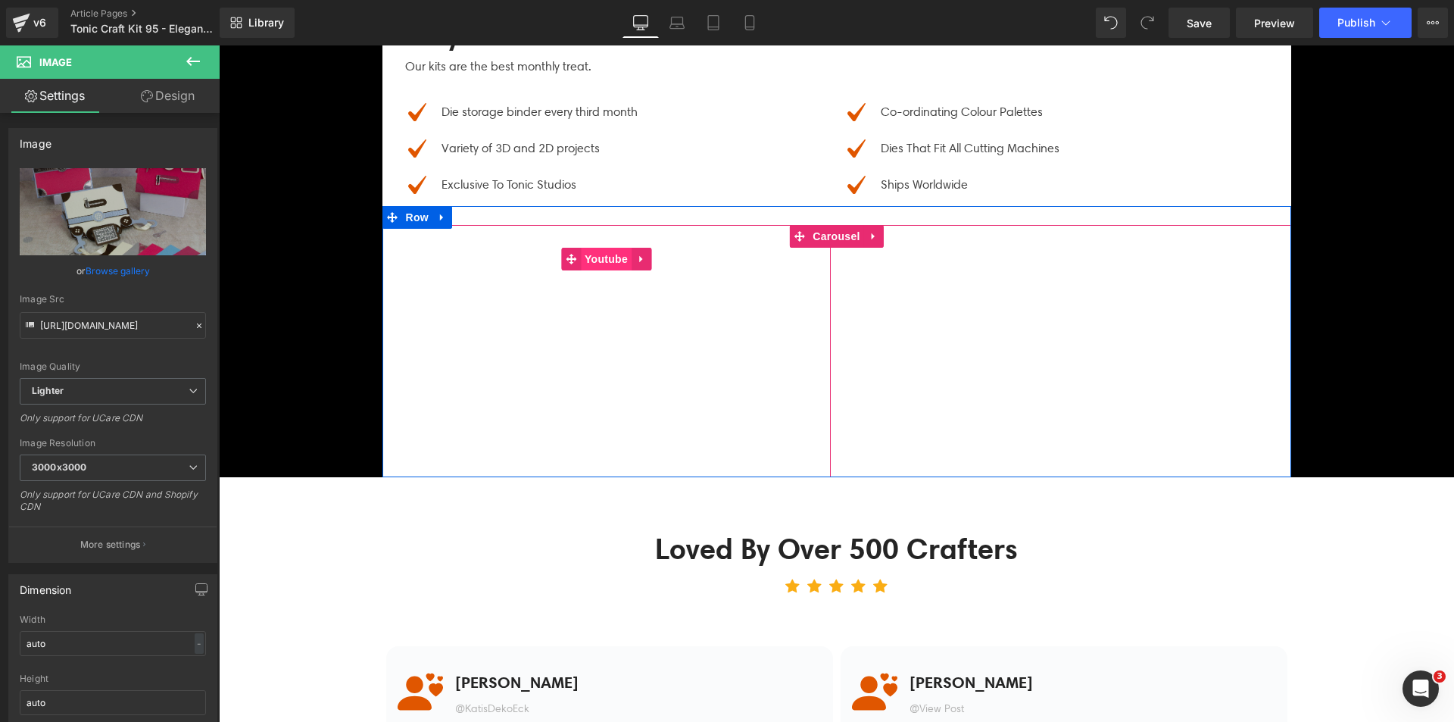
click at [594, 257] on span "Youtube" at bounding box center [606, 259] width 51 height 23
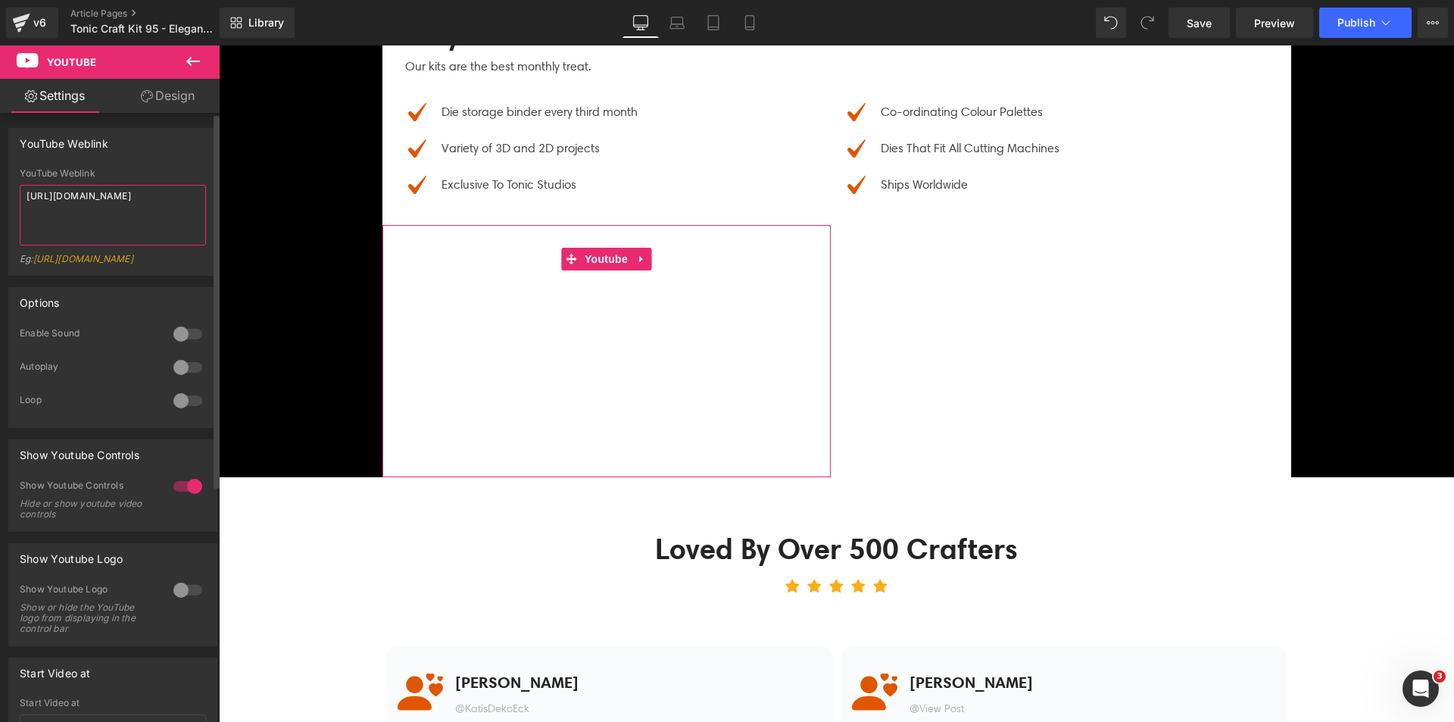
drag, startPoint x: 174, startPoint y: 197, endPoint x: 106, endPoint y: 198, distance: 68.2
click at [106, 198] on textarea "[URL][DOMAIN_NAME]" at bounding box center [113, 215] width 186 height 61
type textarea "[URL][DOMAIN_NAME]"
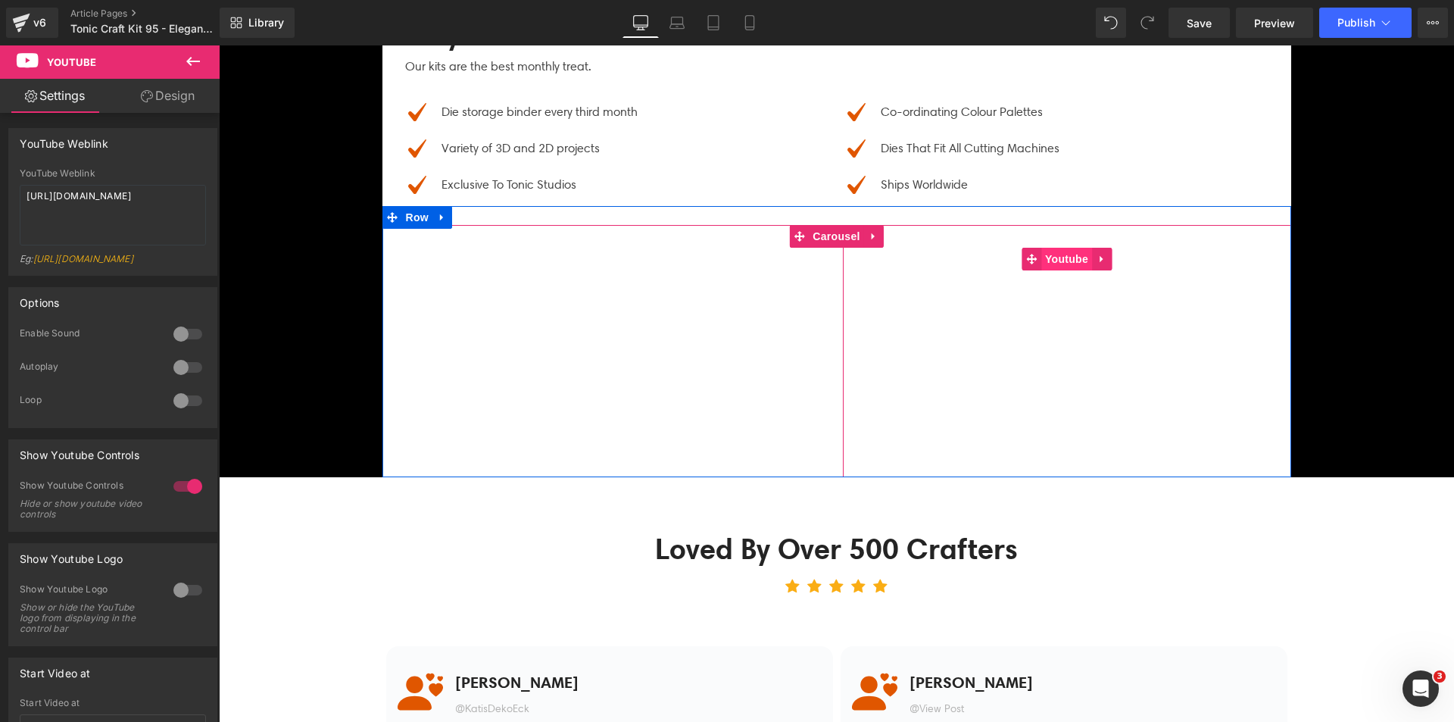
click at [1051, 260] on span "Youtube" at bounding box center [1066, 259] width 51 height 23
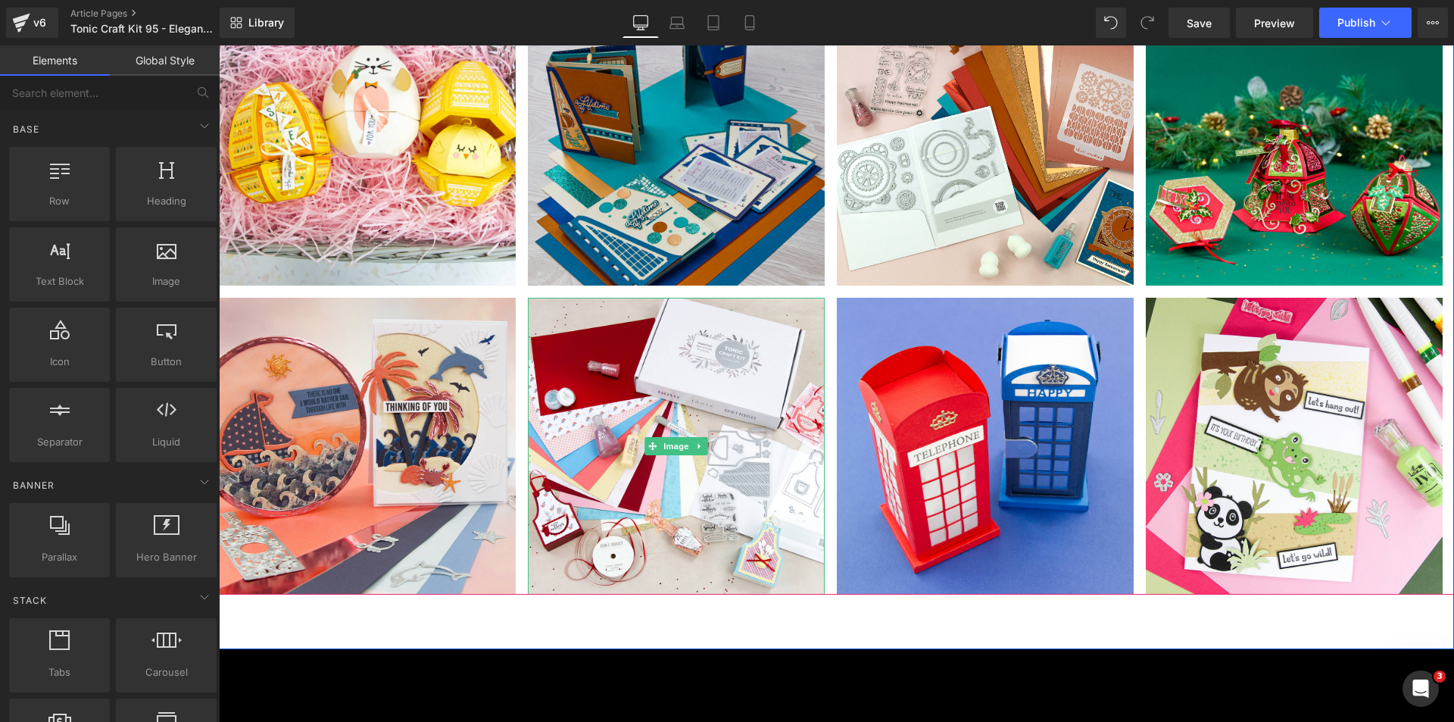
scroll to position [7497, 0]
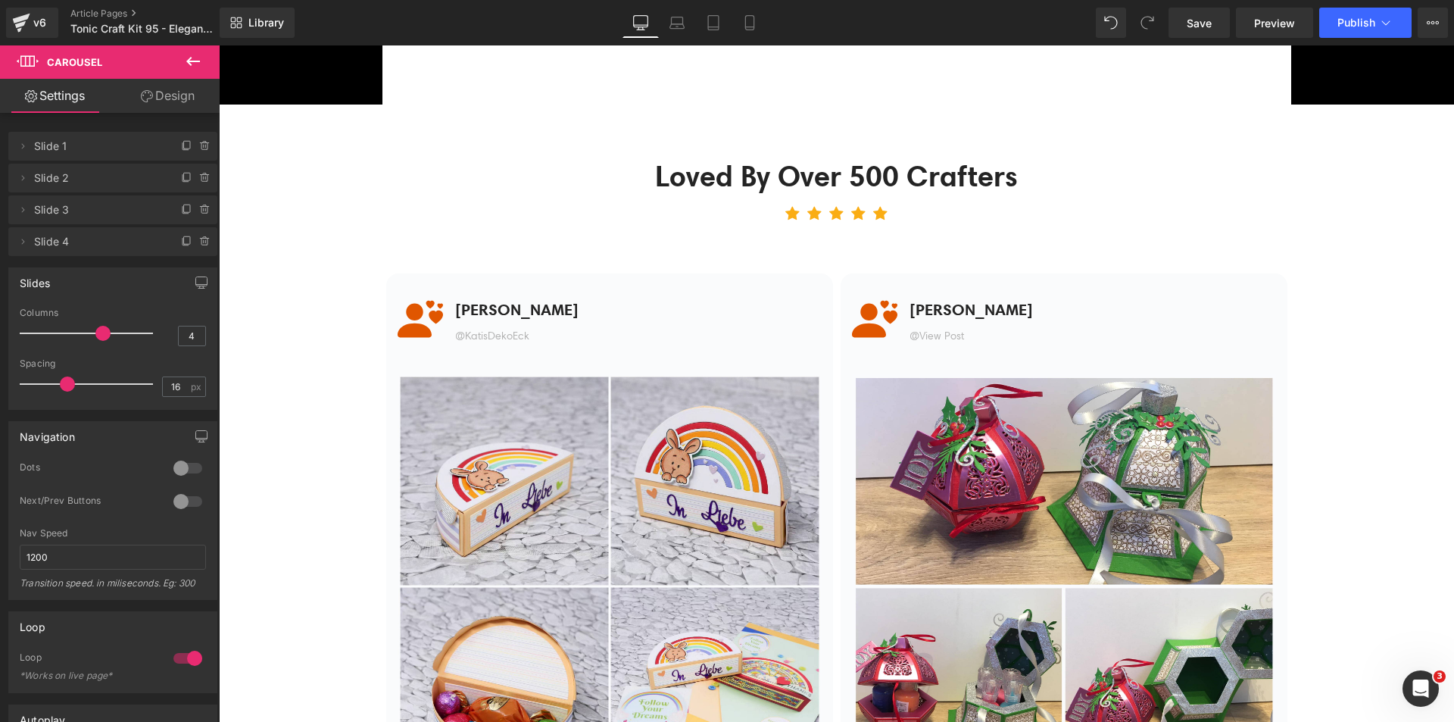
drag, startPoint x: 516, startPoint y: 382, endPoint x: 565, endPoint y: 301, distance: 94.8
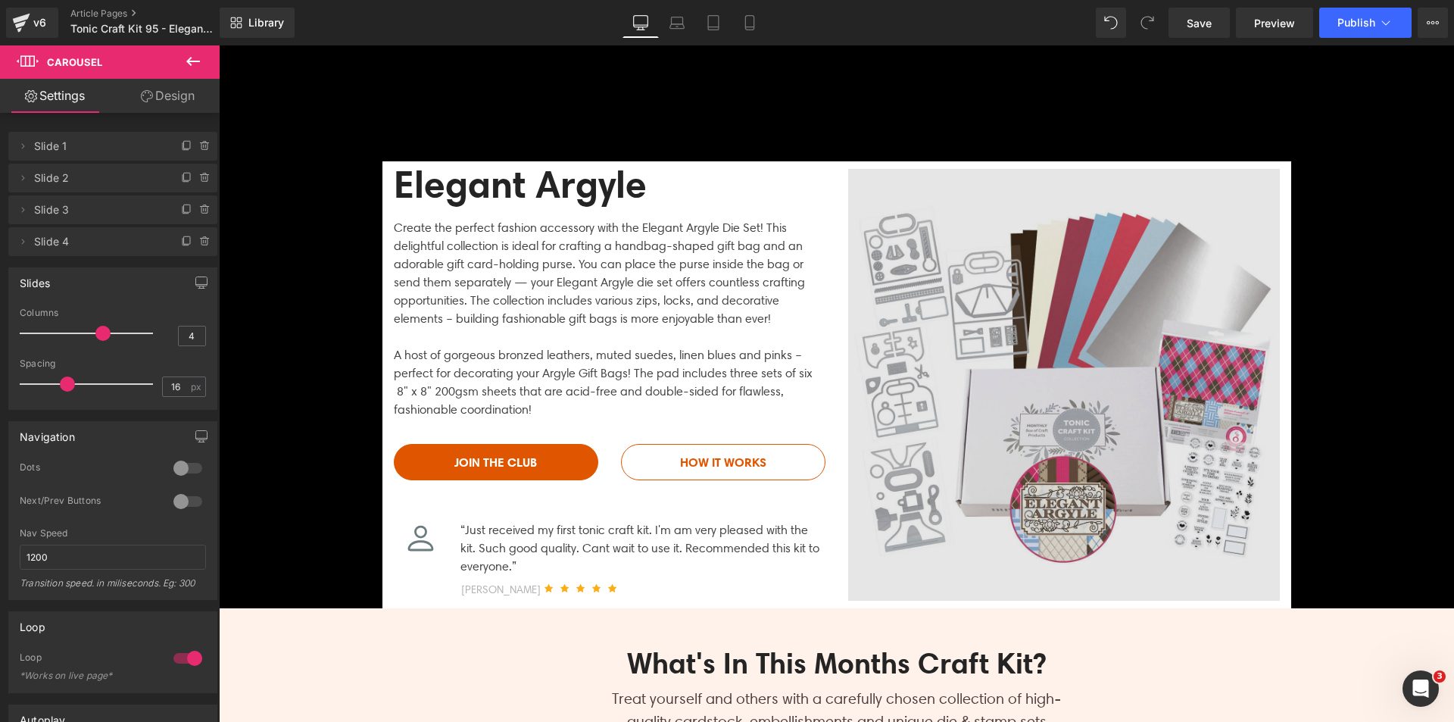
scroll to position [0, 0]
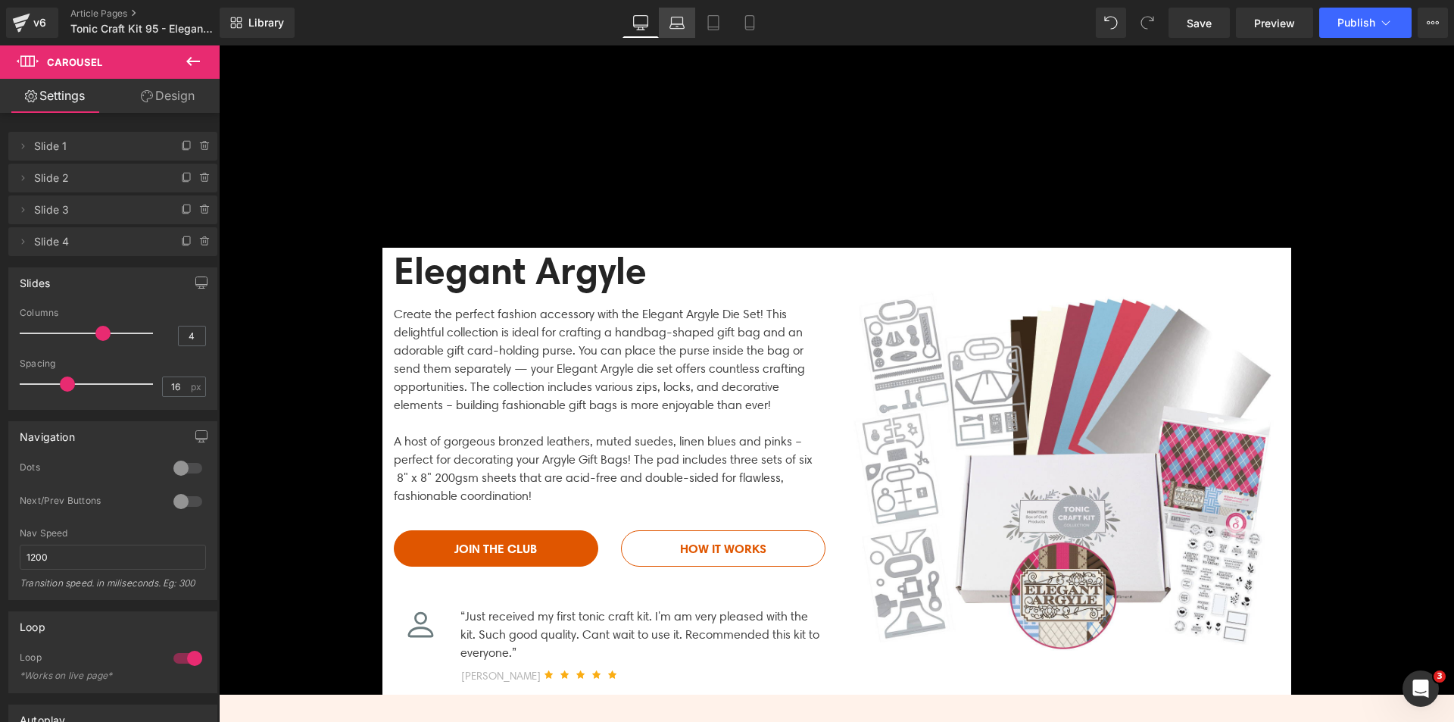
click at [679, 21] on icon at bounding box center [676, 22] width 15 height 15
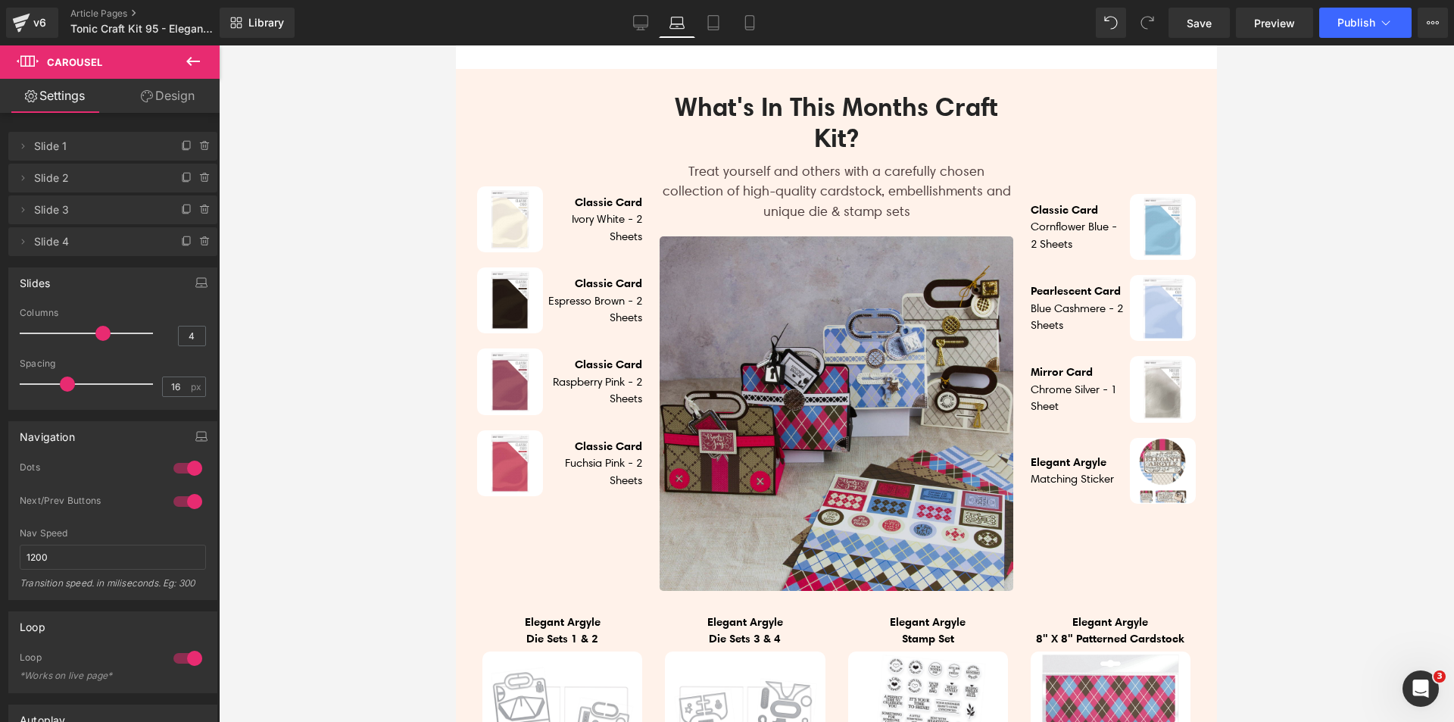
scroll to position [833, 0]
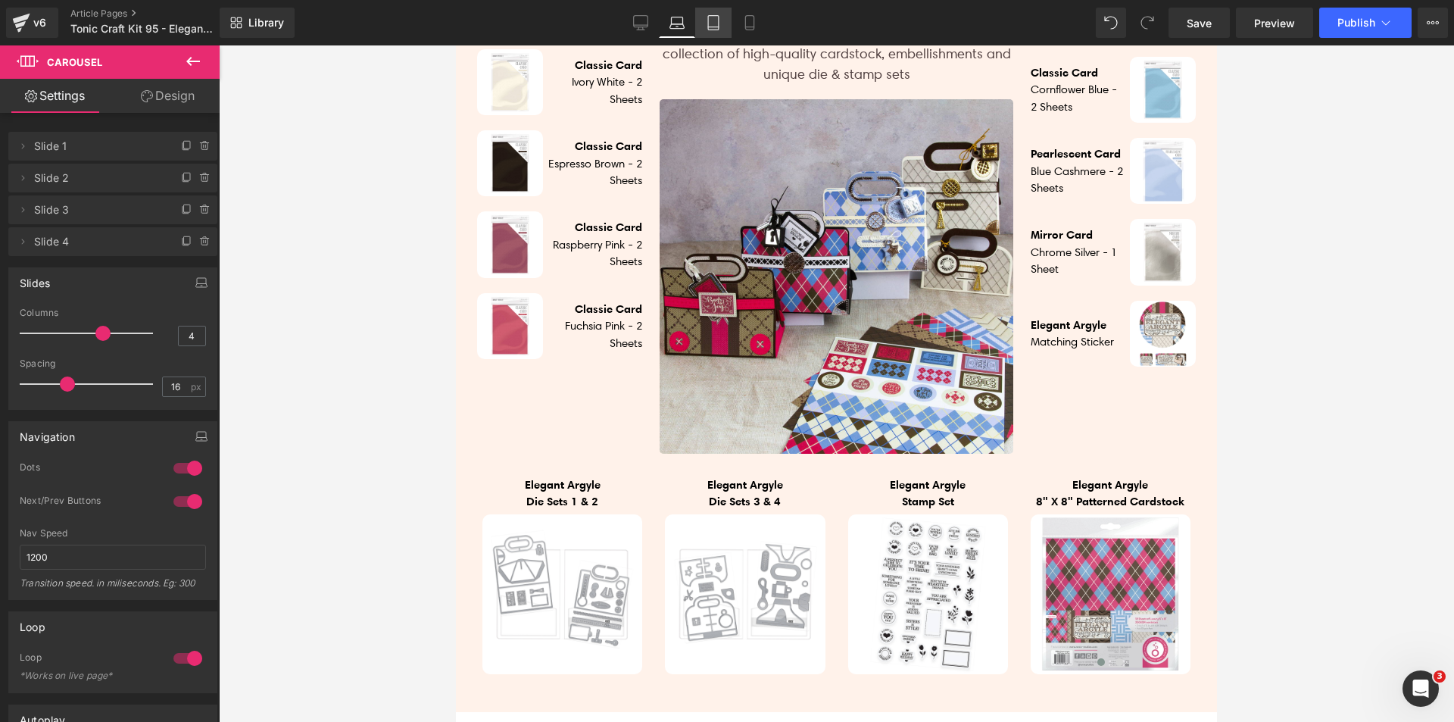
drag, startPoint x: 720, startPoint y: 22, endPoint x: 179, endPoint y: 76, distance: 544.2
click at [720, 22] on icon at bounding box center [713, 22] width 15 height 15
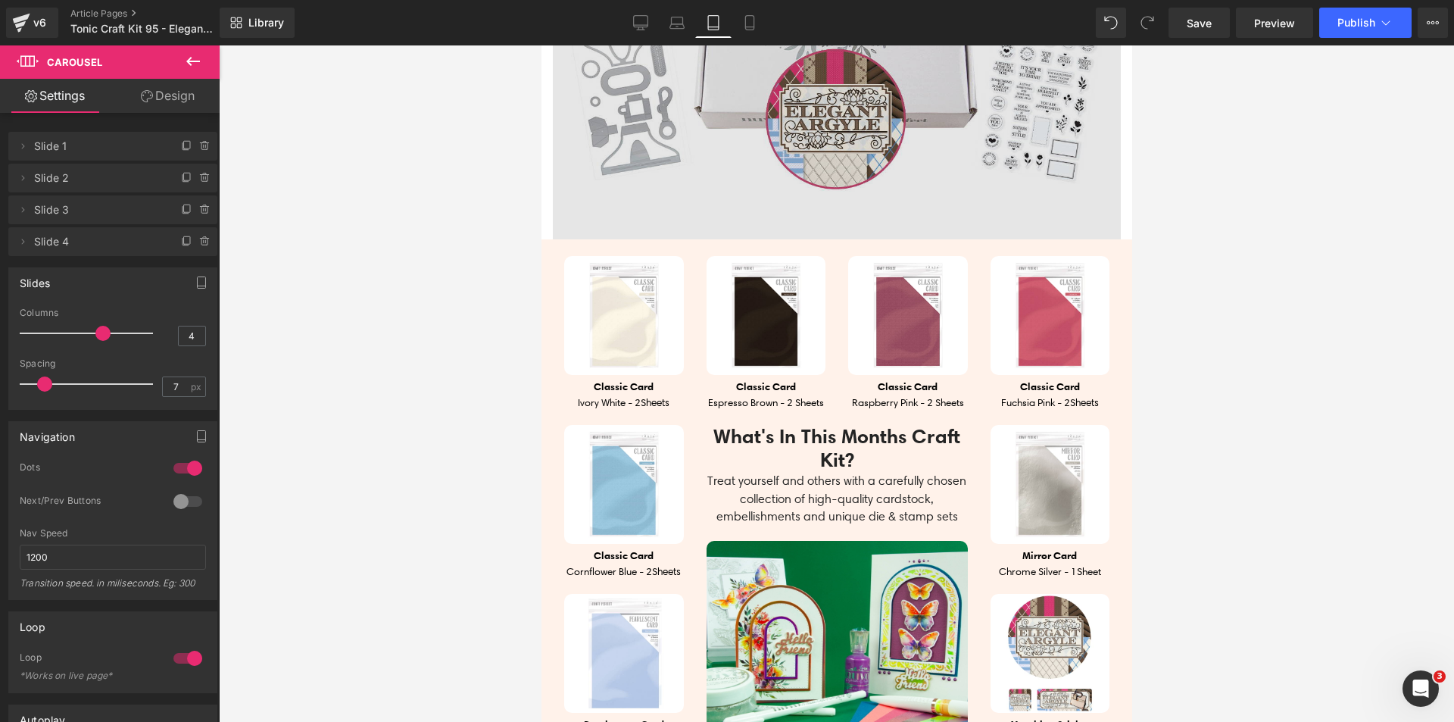
scroll to position [1343, 0]
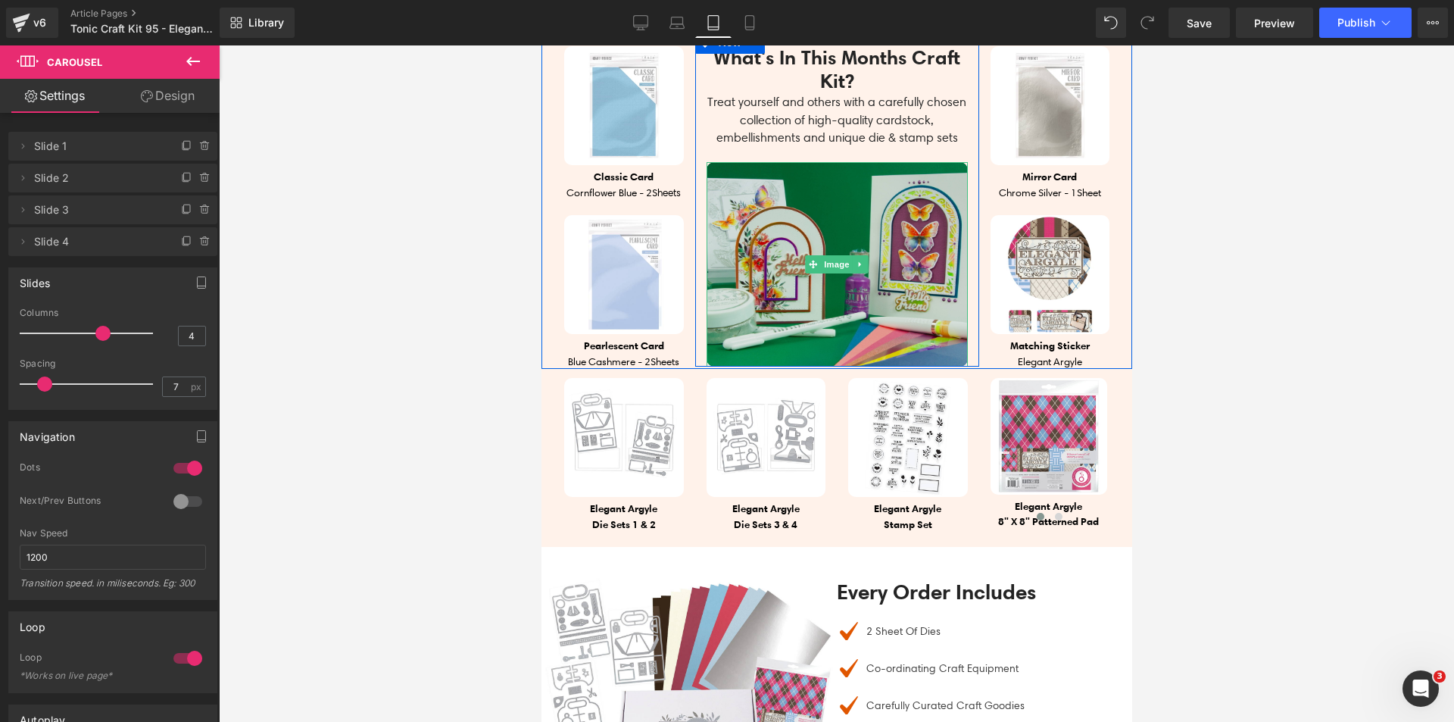
click at [816, 341] on img at bounding box center [836, 264] width 261 height 204
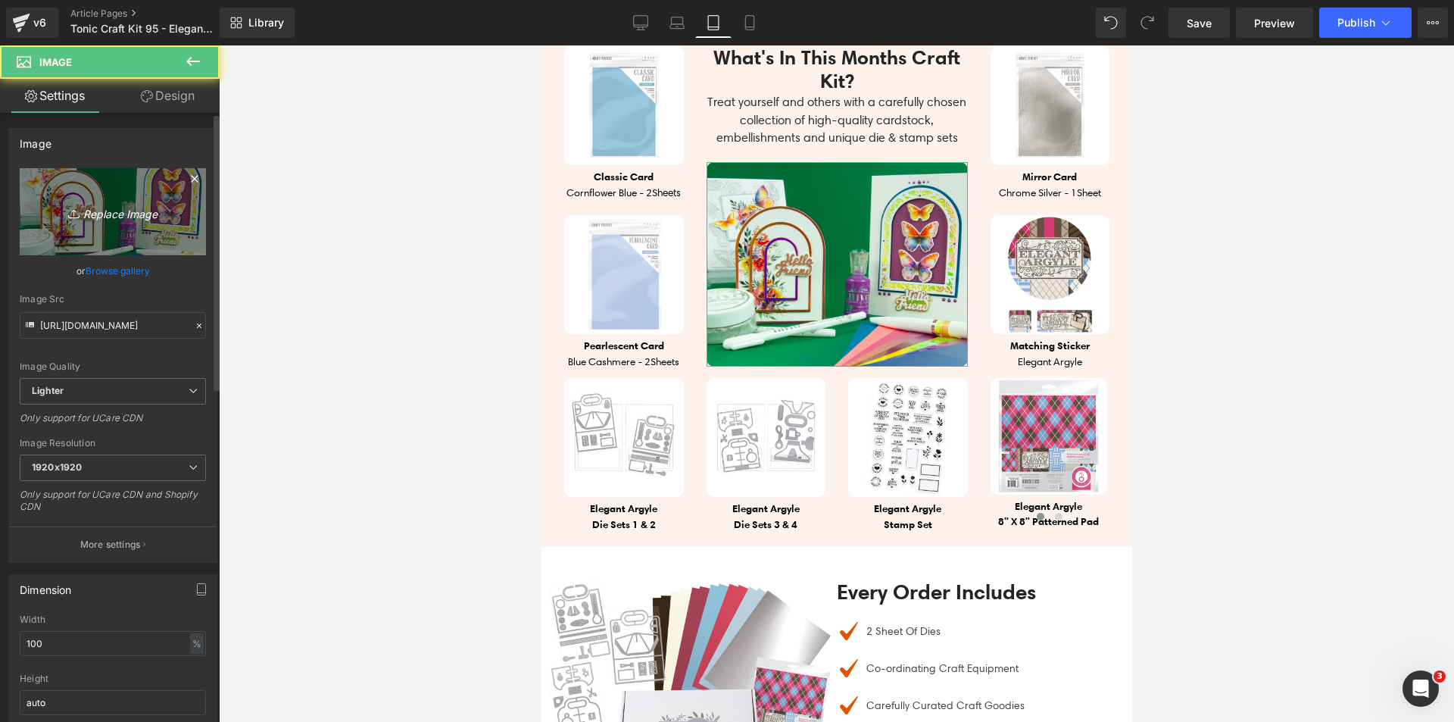
click at [61, 230] on link "Replace Image" at bounding box center [113, 211] width 186 height 87
type input "C:\fakepath\Elegant Argyle_SQUARE_07 V2.jpg"
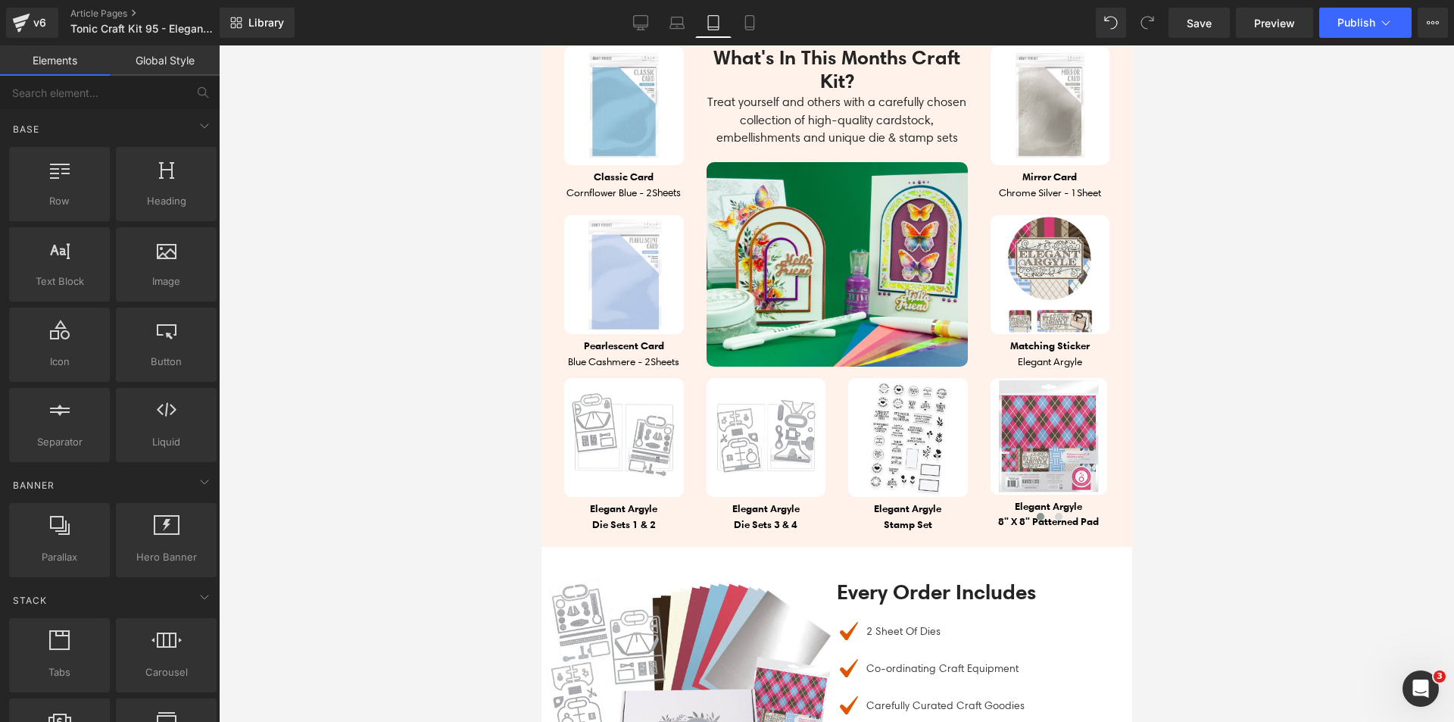
drag, startPoint x: 332, startPoint y: 276, endPoint x: 75, endPoint y: 231, distance: 260.7
click at [332, 276] on div at bounding box center [836, 383] width 1235 height 676
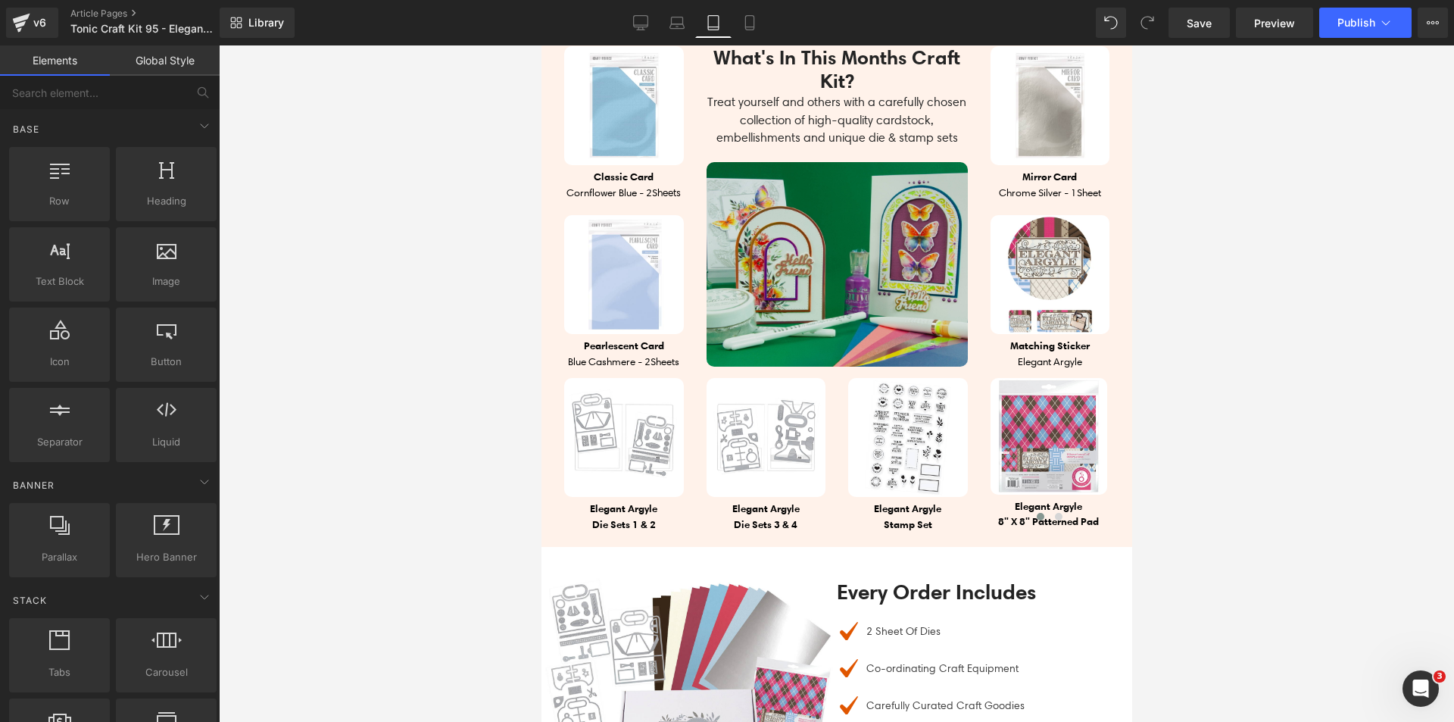
click at [731, 280] on img at bounding box center [836, 264] width 261 height 204
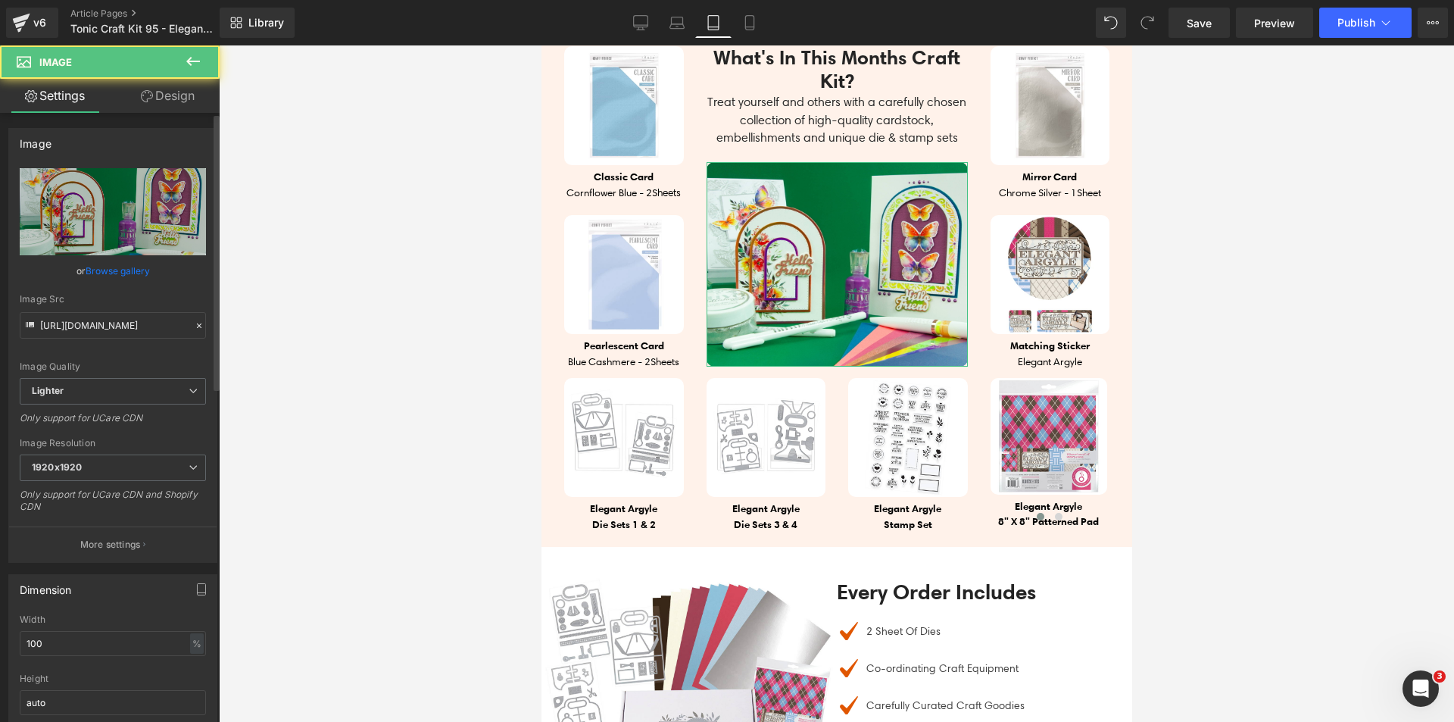
click at [95, 259] on link "Browse gallery" at bounding box center [118, 270] width 64 height 27
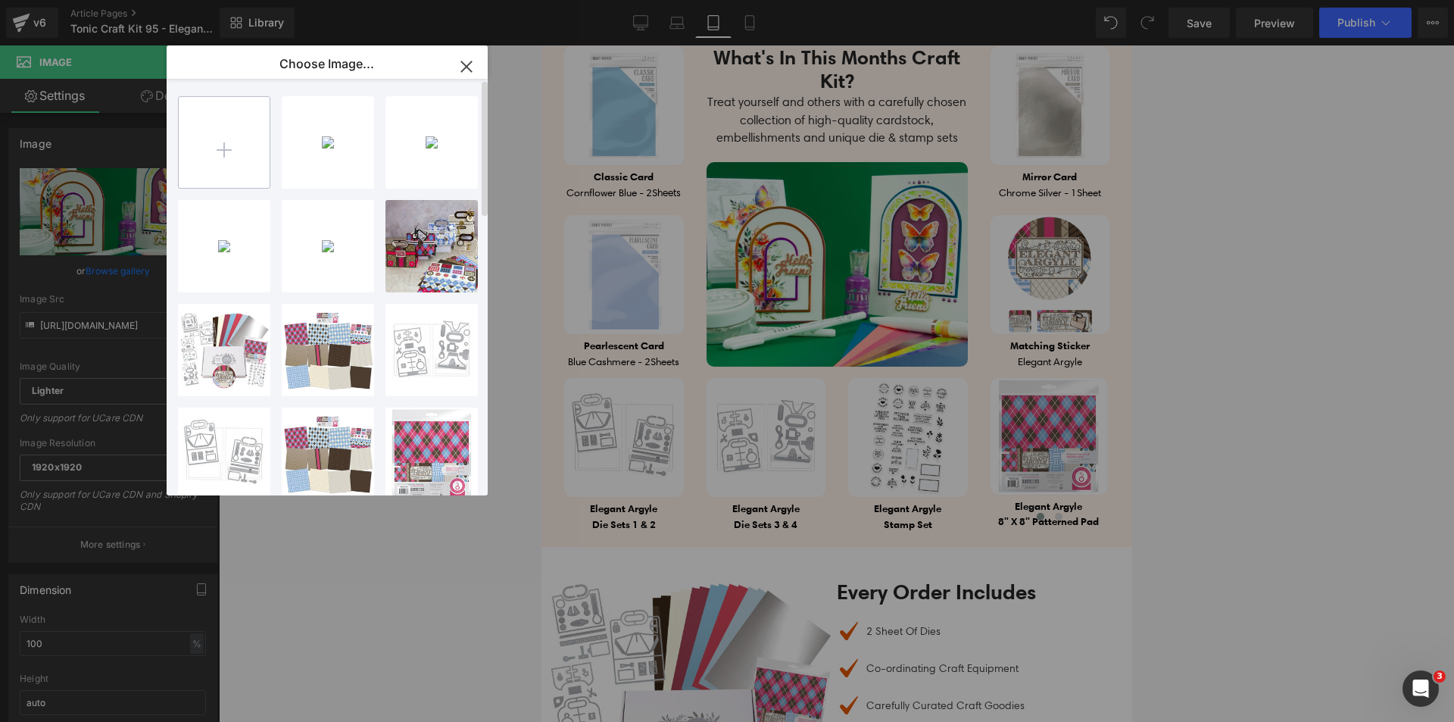
click at [236, 167] on input "file" at bounding box center [224, 142] width 91 height 91
type input "C:\fakepath\Elegant Argyle_SQUARE_07 V2.jpg"
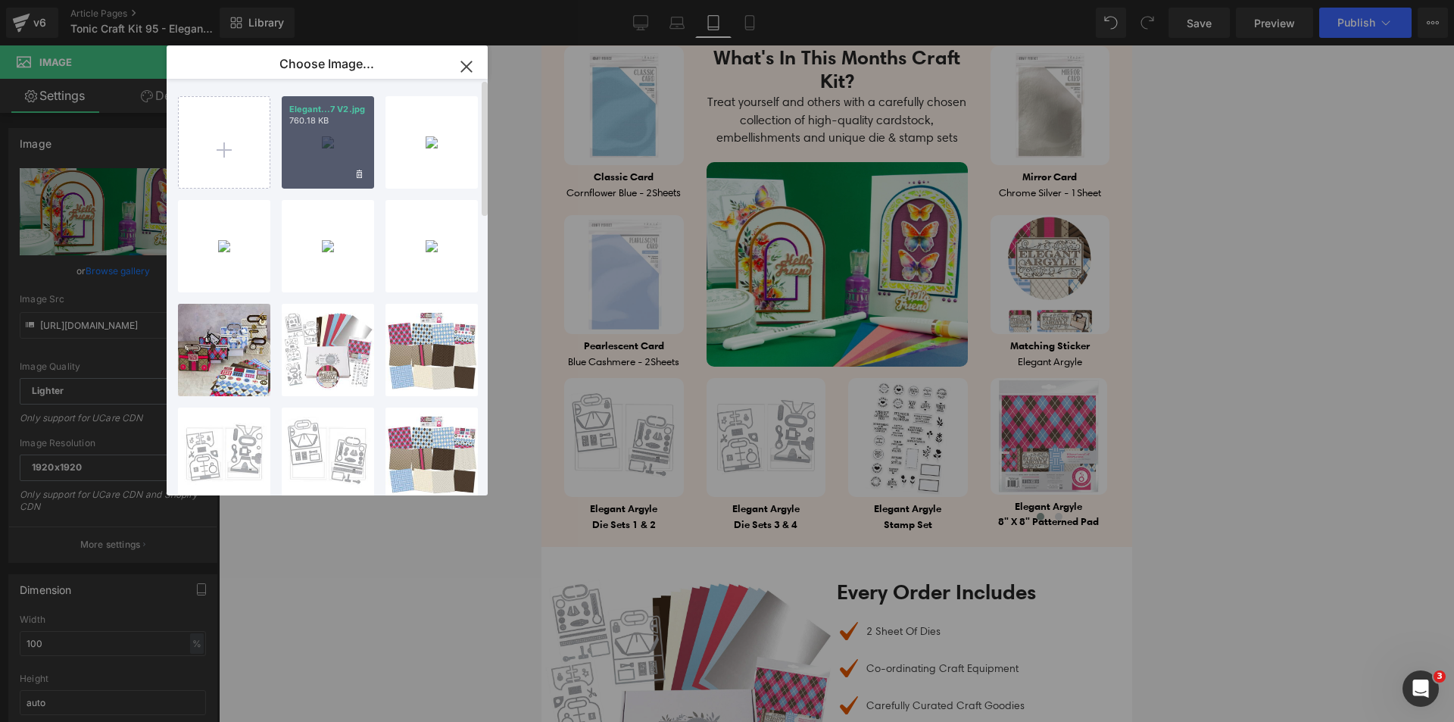
click at [315, 165] on div "Elegant...7 V2.jpg 760.18 KB" at bounding box center [328, 142] width 92 height 92
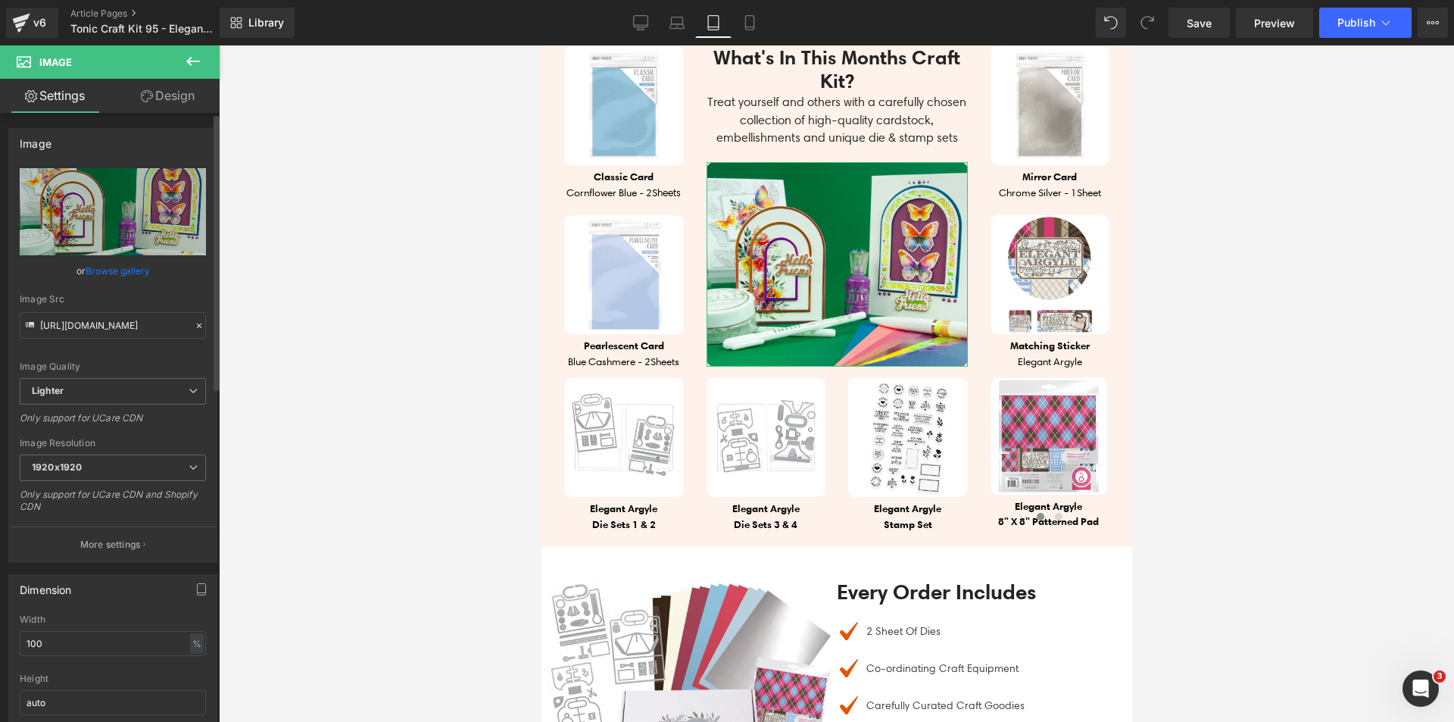
click at [144, 264] on link "Browse gallery" at bounding box center [118, 270] width 64 height 27
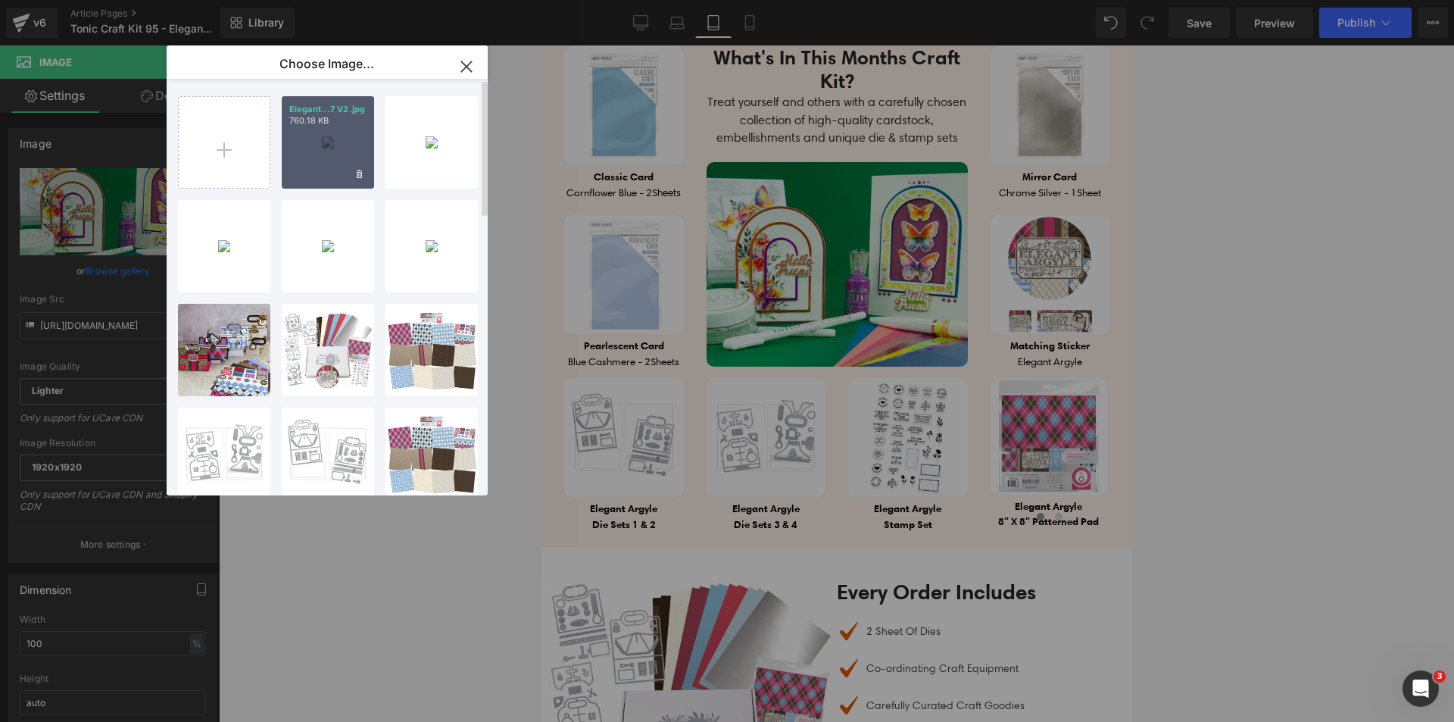
click at [365, 133] on div "Elegant...7 V2.jpg 760.18 KB" at bounding box center [328, 142] width 92 height 92
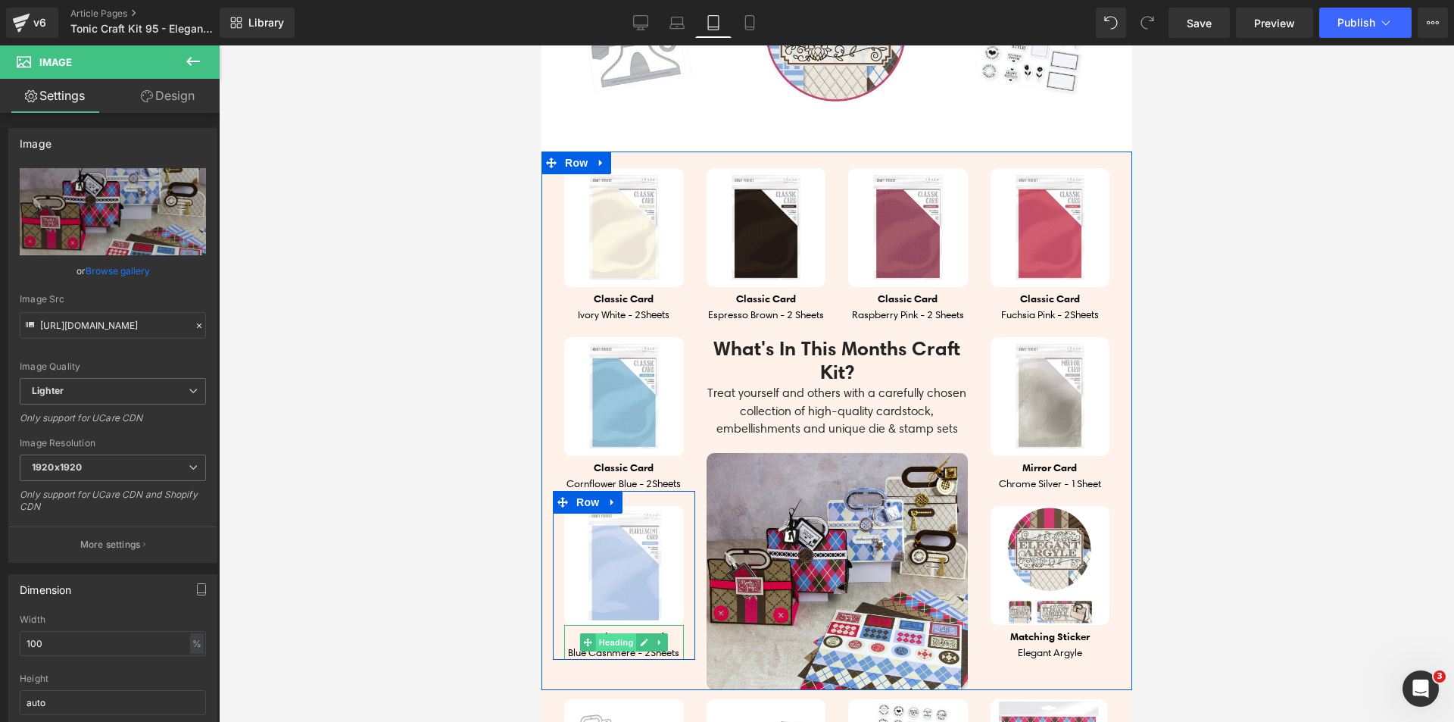
scroll to position [1041, 0]
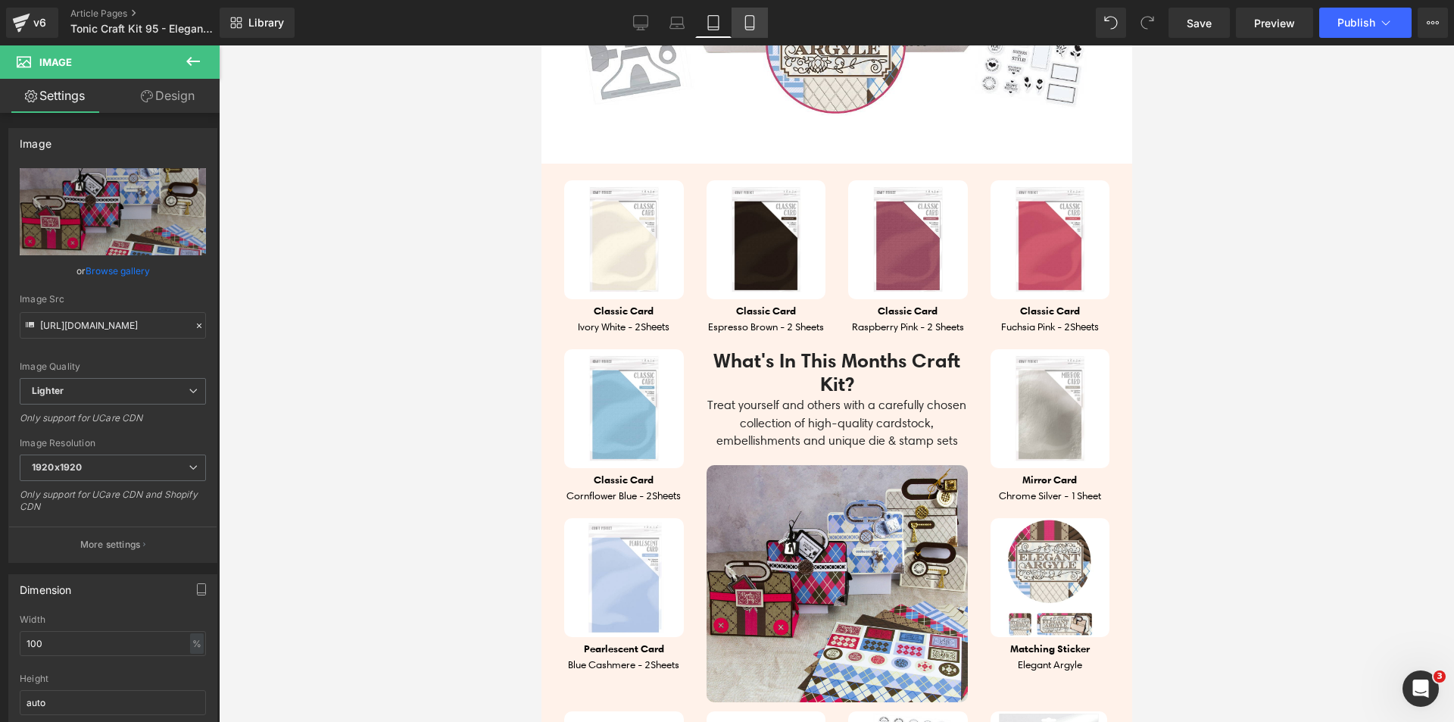
click at [747, 19] on icon at bounding box center [749, 22] width 15 height 15
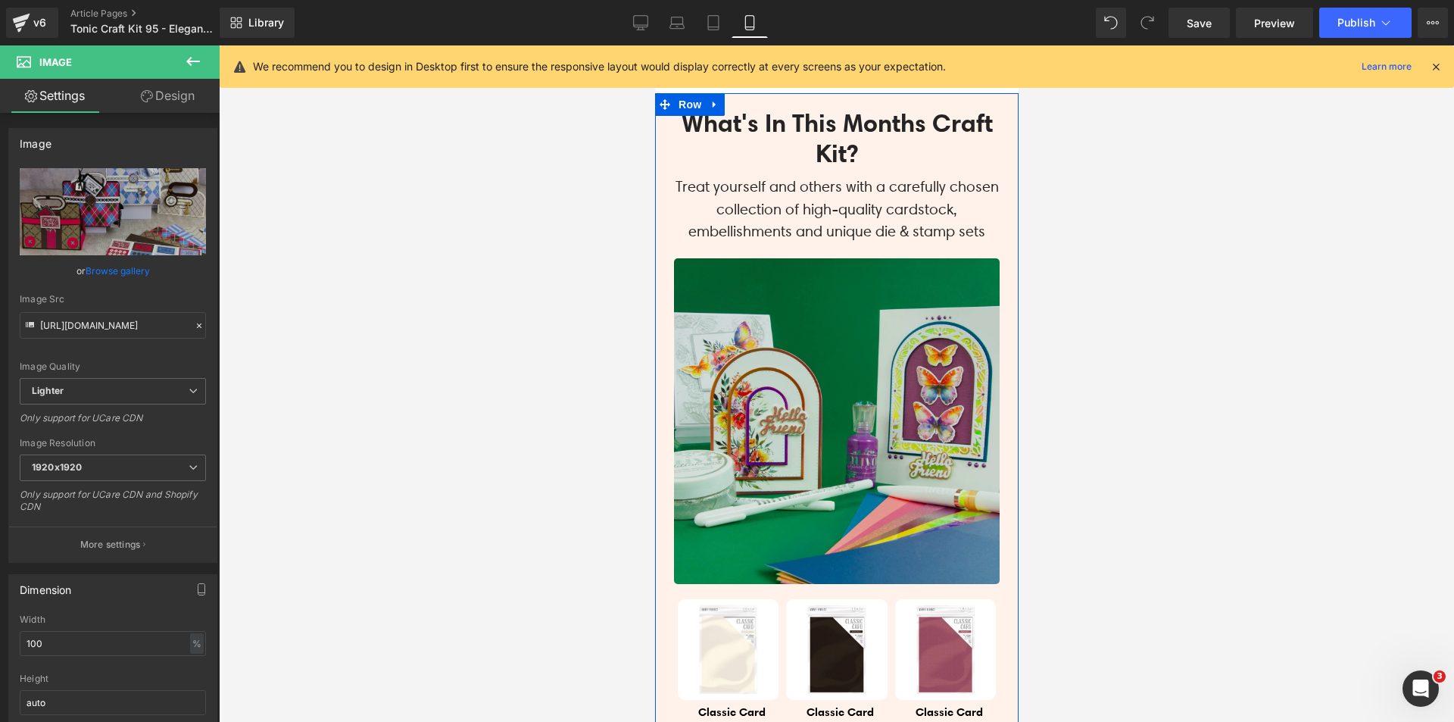
scroll to position [984, 0]
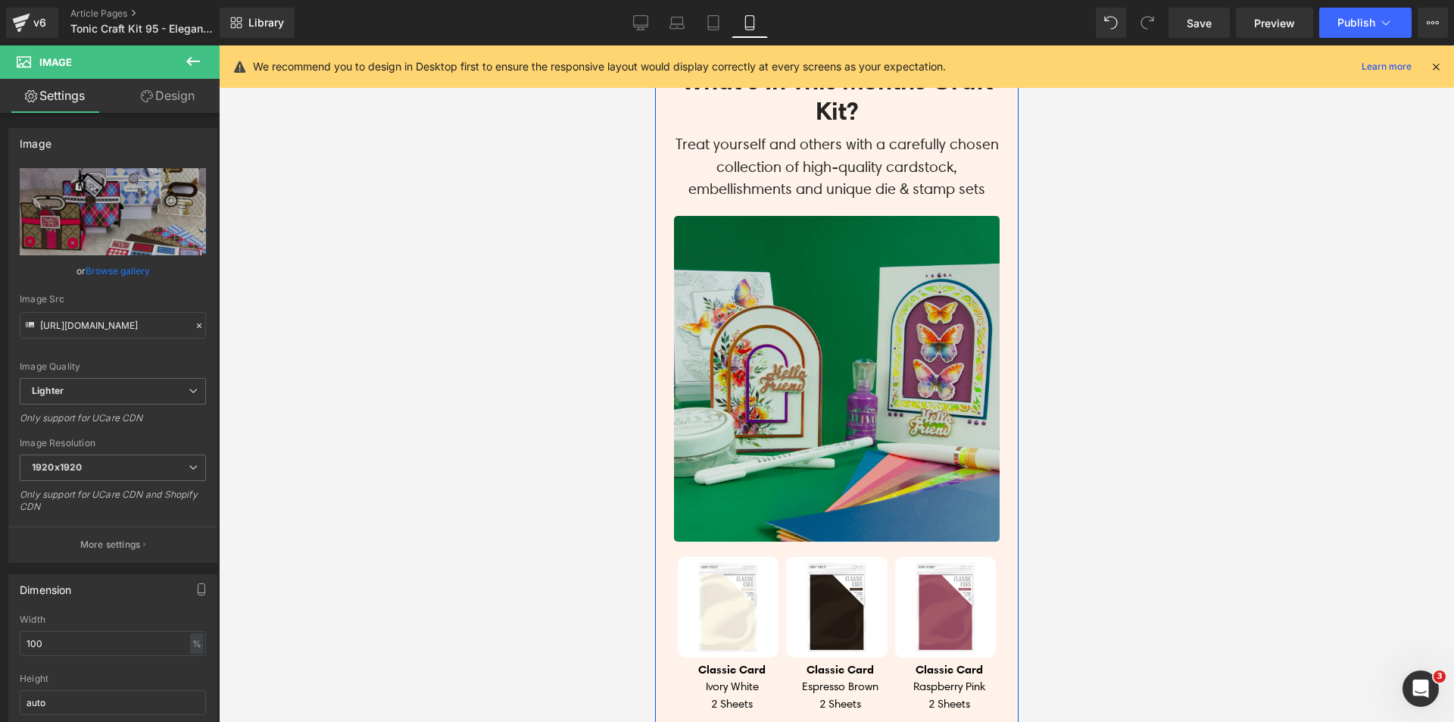
click at [721, 289] on img at bounding box center [836, 379] width 326 height 326
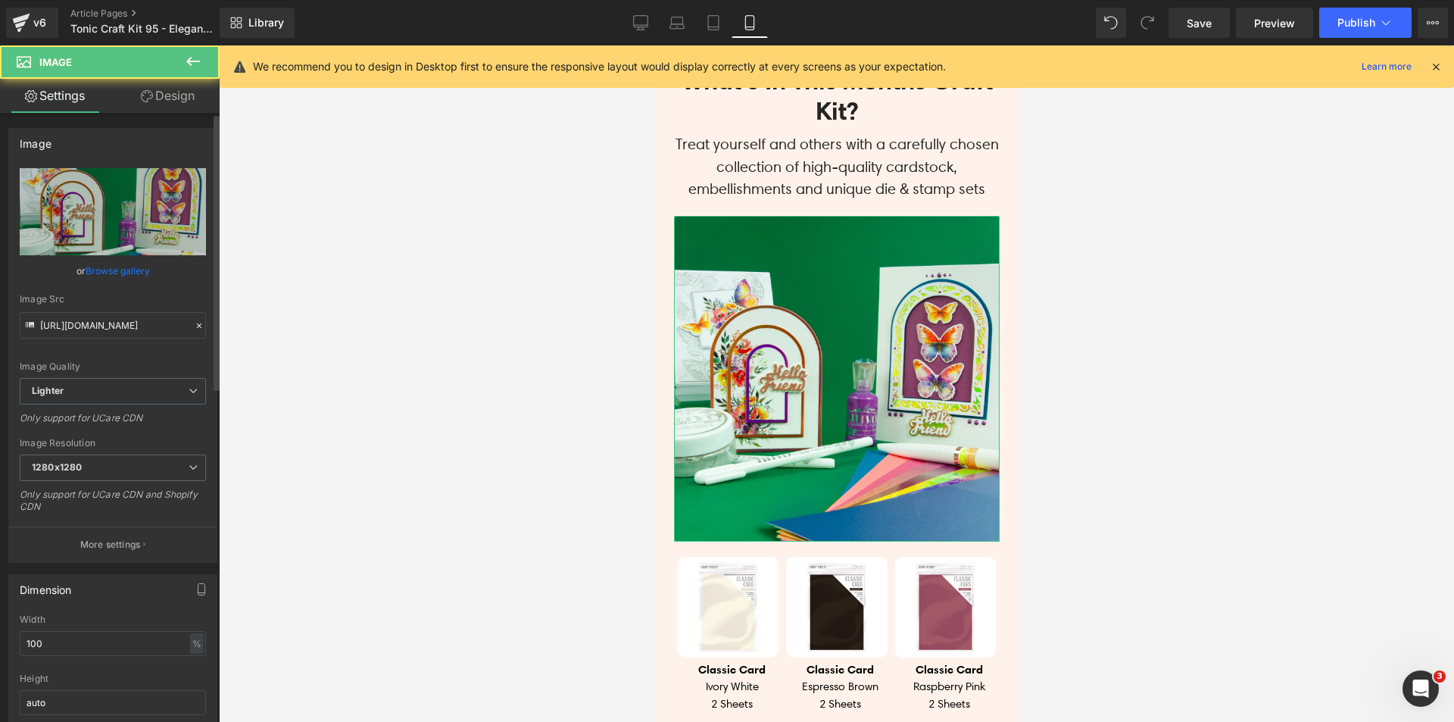
click at [133, 267] on link "Browse gallery" at bounding box center [118, 270] width 64 height 27
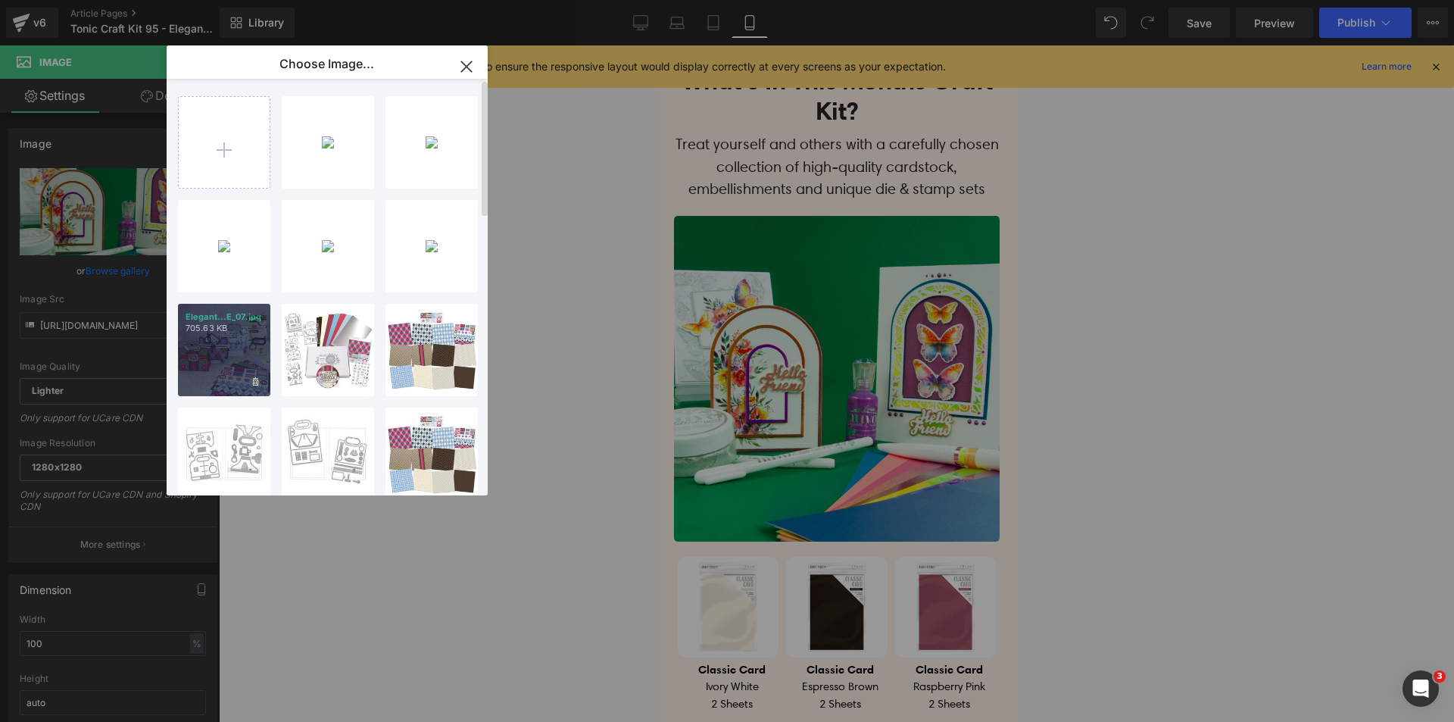
click at [201, 351] on div "Elegant...E_07.jpg 705.63 KB" at bounding box center [224, 350] width 92 height 92
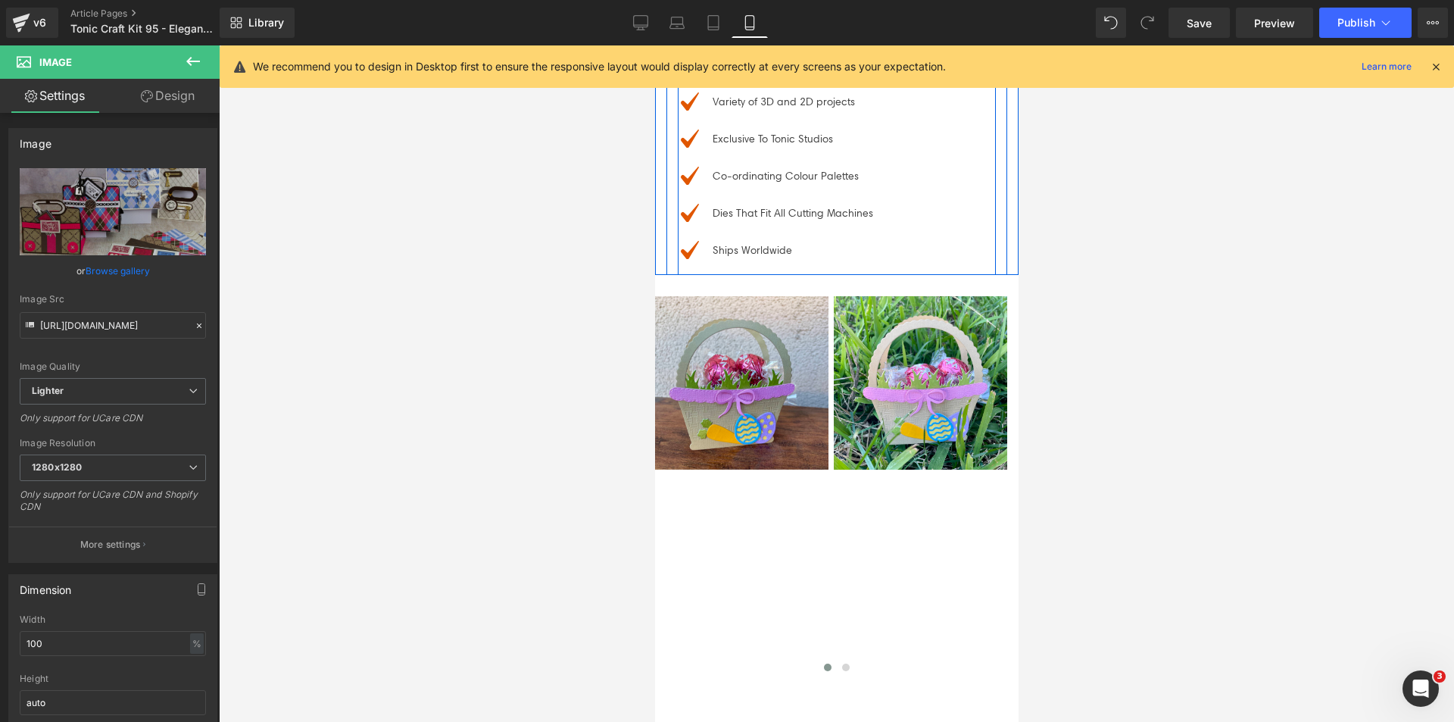
scroll to position [7119, 0]
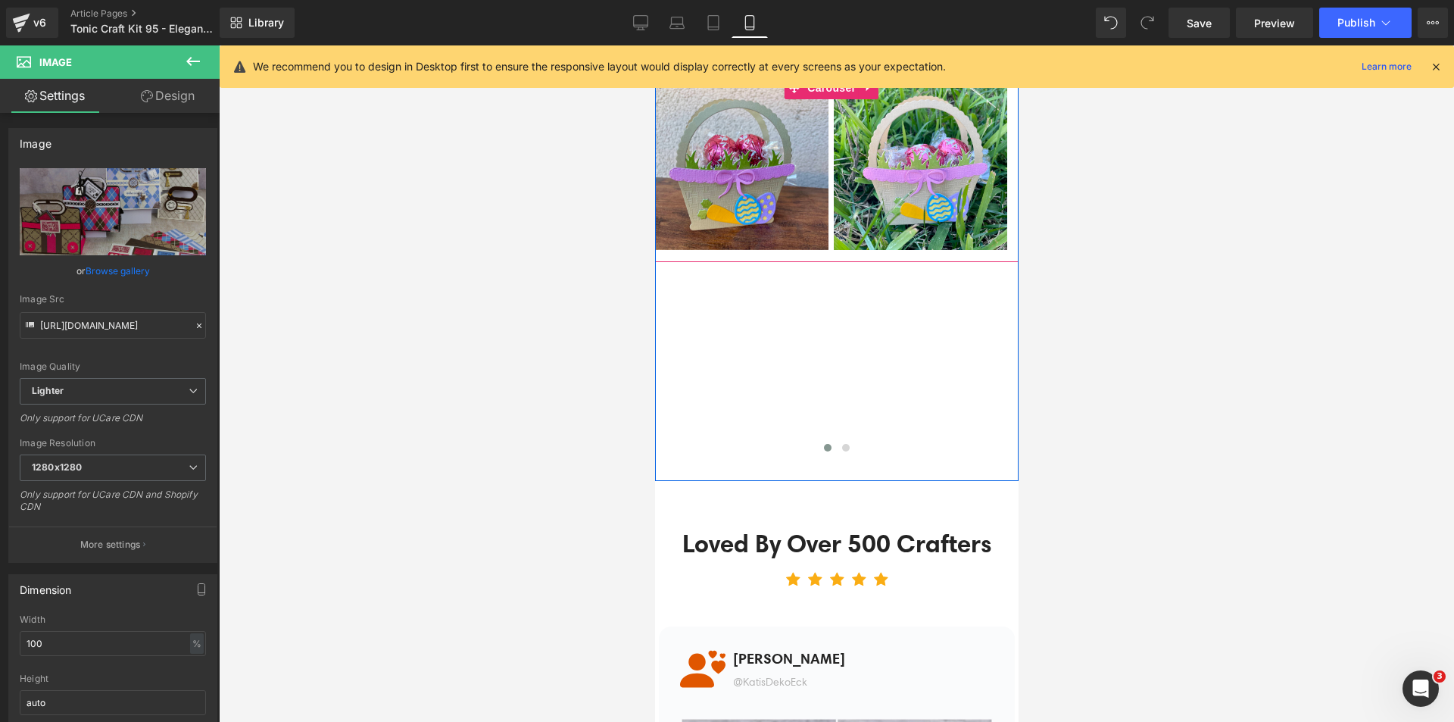
click at [860, 99] on link at bounding box center [868, 87] width 20 height 23
click at [875, 93] on icon at bounding box center [877, 88] width 11 height 11
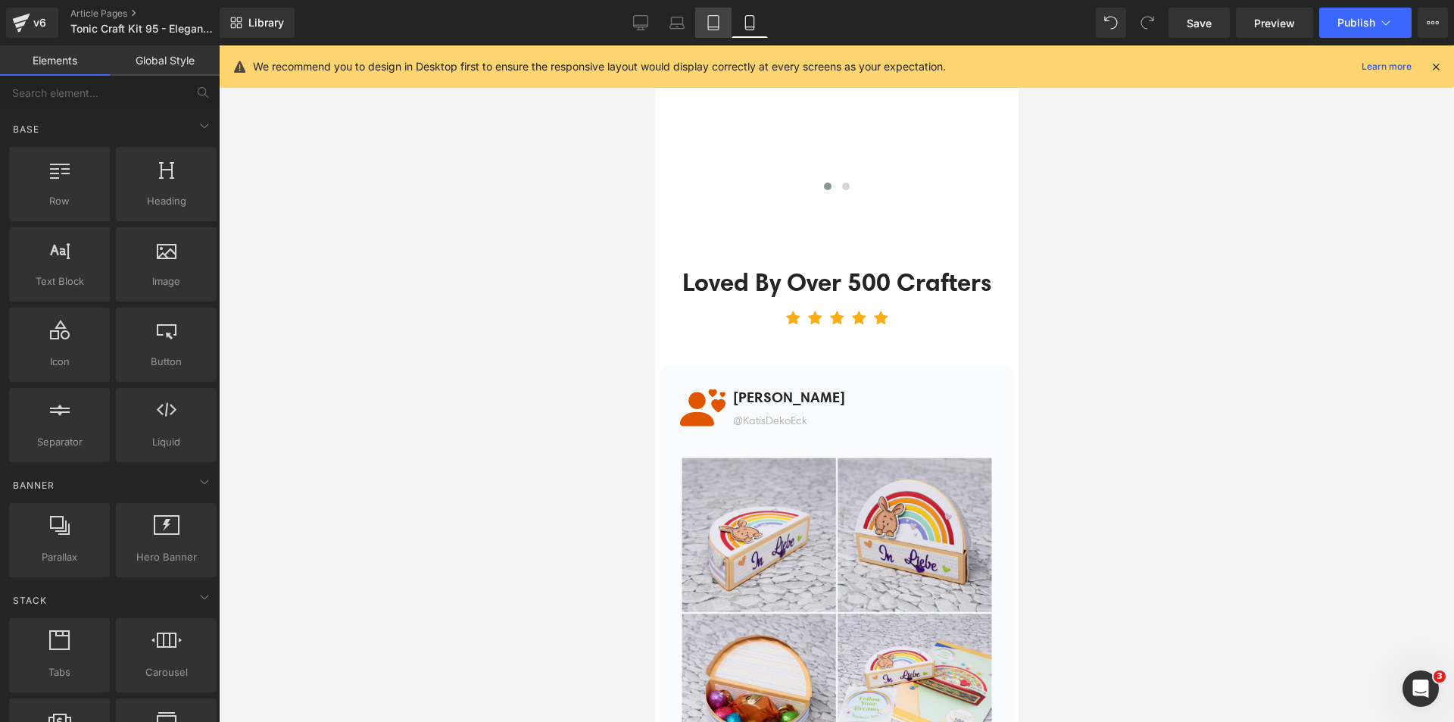
drag, startPoint x: 710, startPoint y: 27, endPoint x: 200, endPoint y: 80, distance: 512.4
click at [710, 27] on icon at bounding box center [713, 27] width 11 height 0
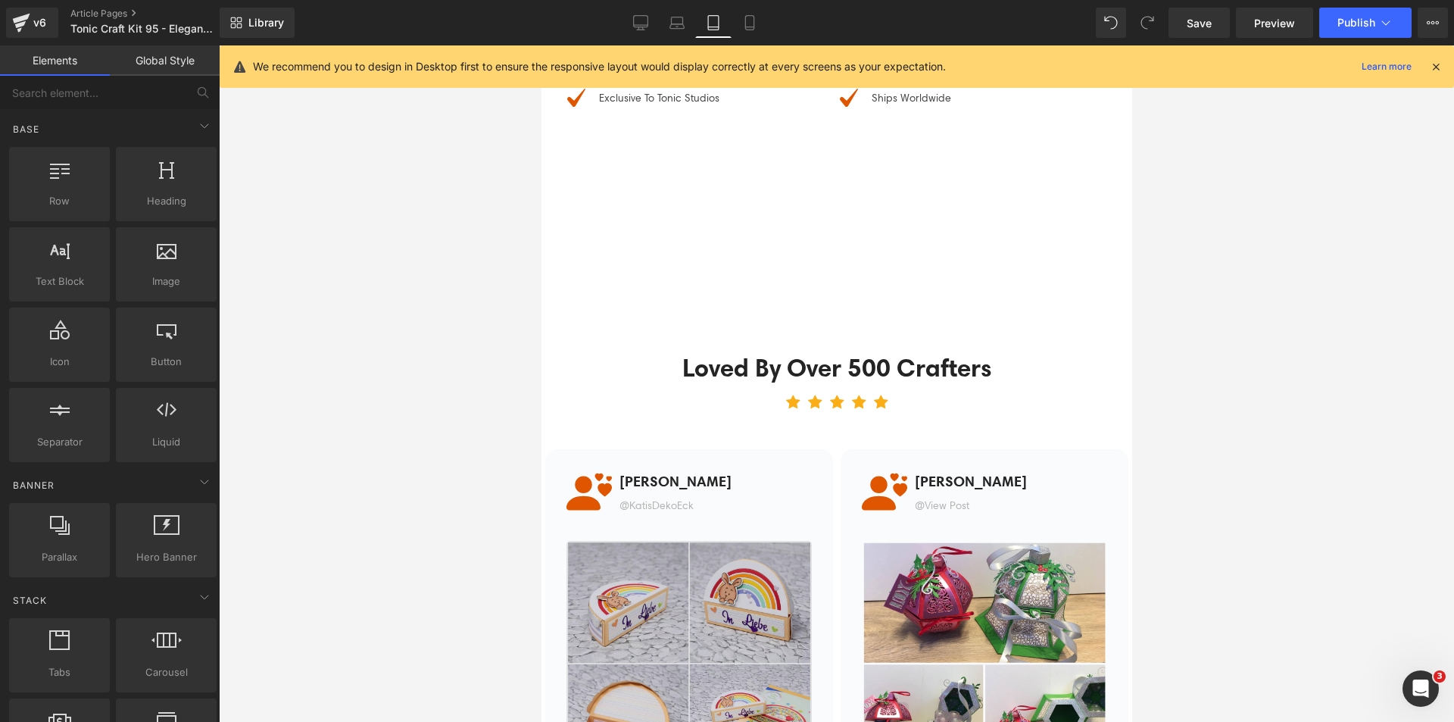
scroll to position [4645, 0]
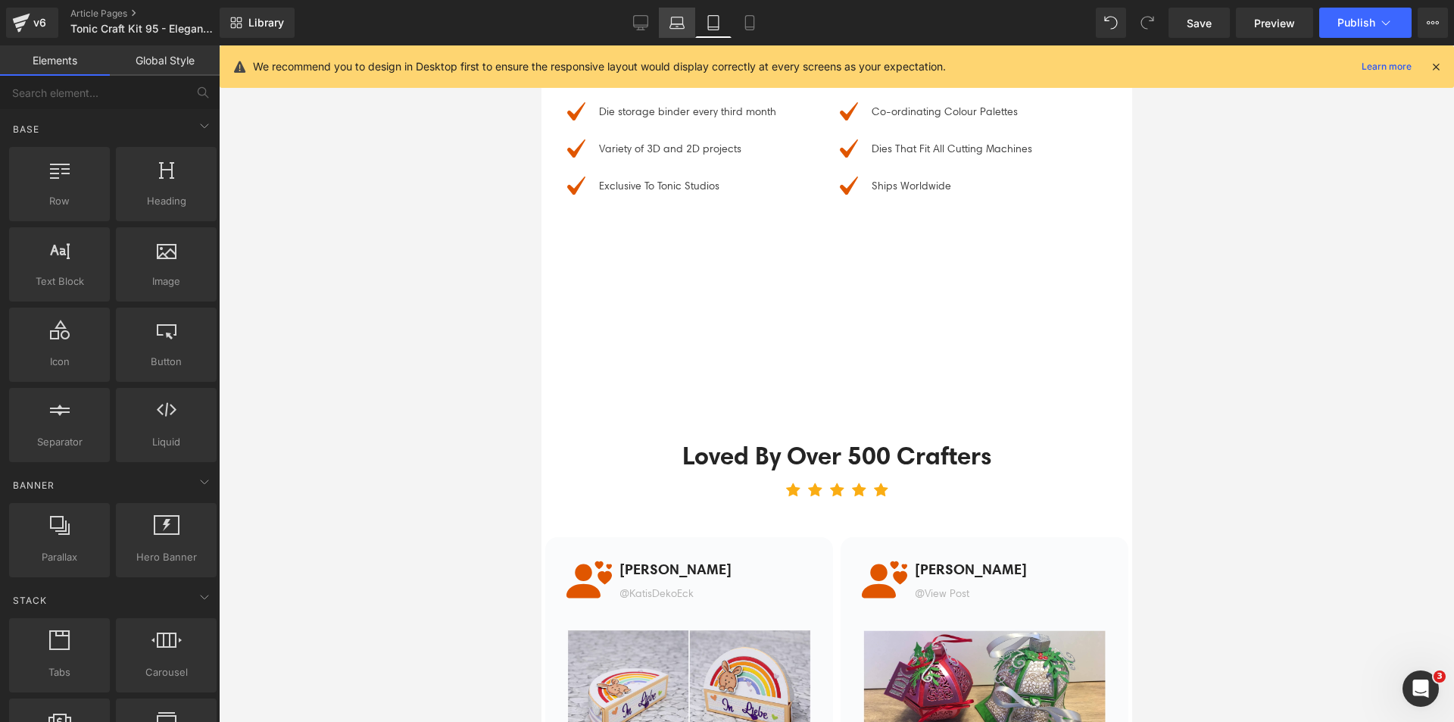
click at [672, 27] on icon at bounding box center [676, 22] width 15 height 15
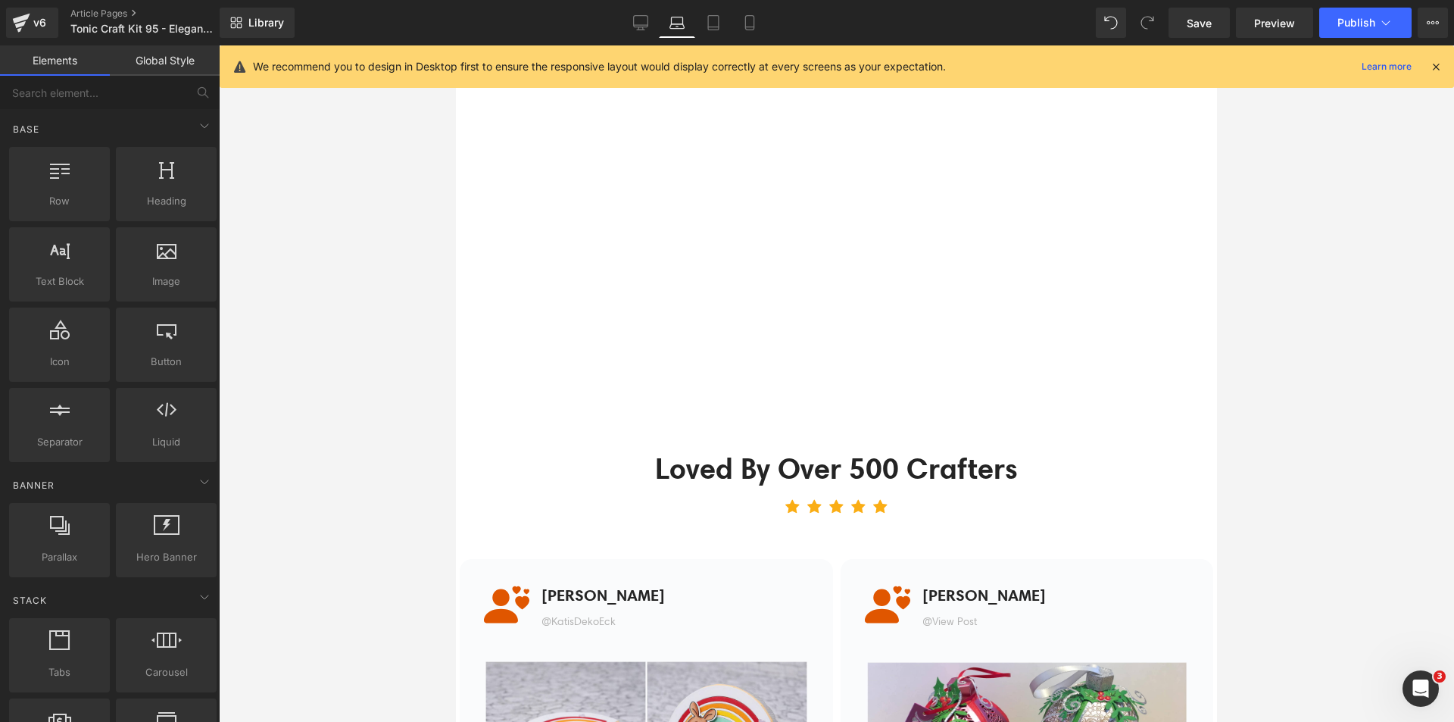
scroll to position [4568, 0]
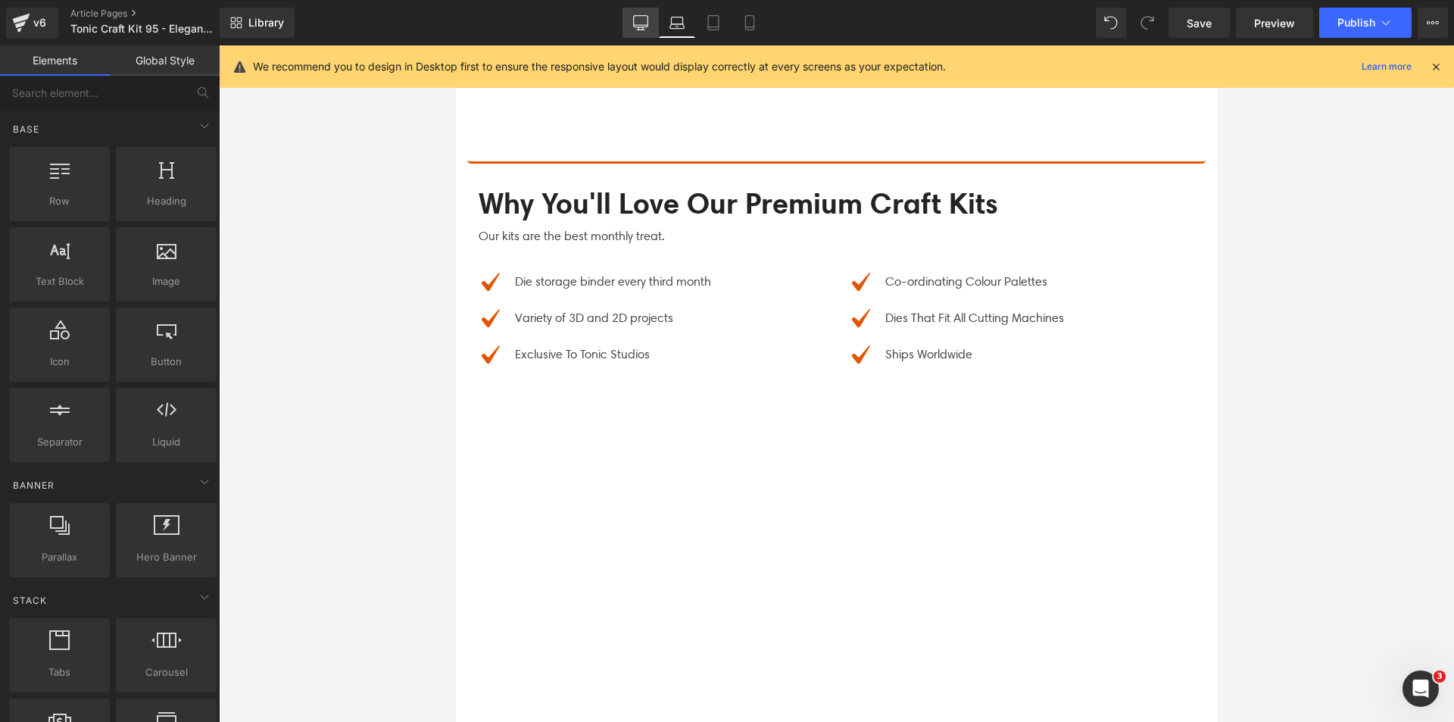
click at [642, 28] on icon at bounding box center [640, 22] width 15 height 15
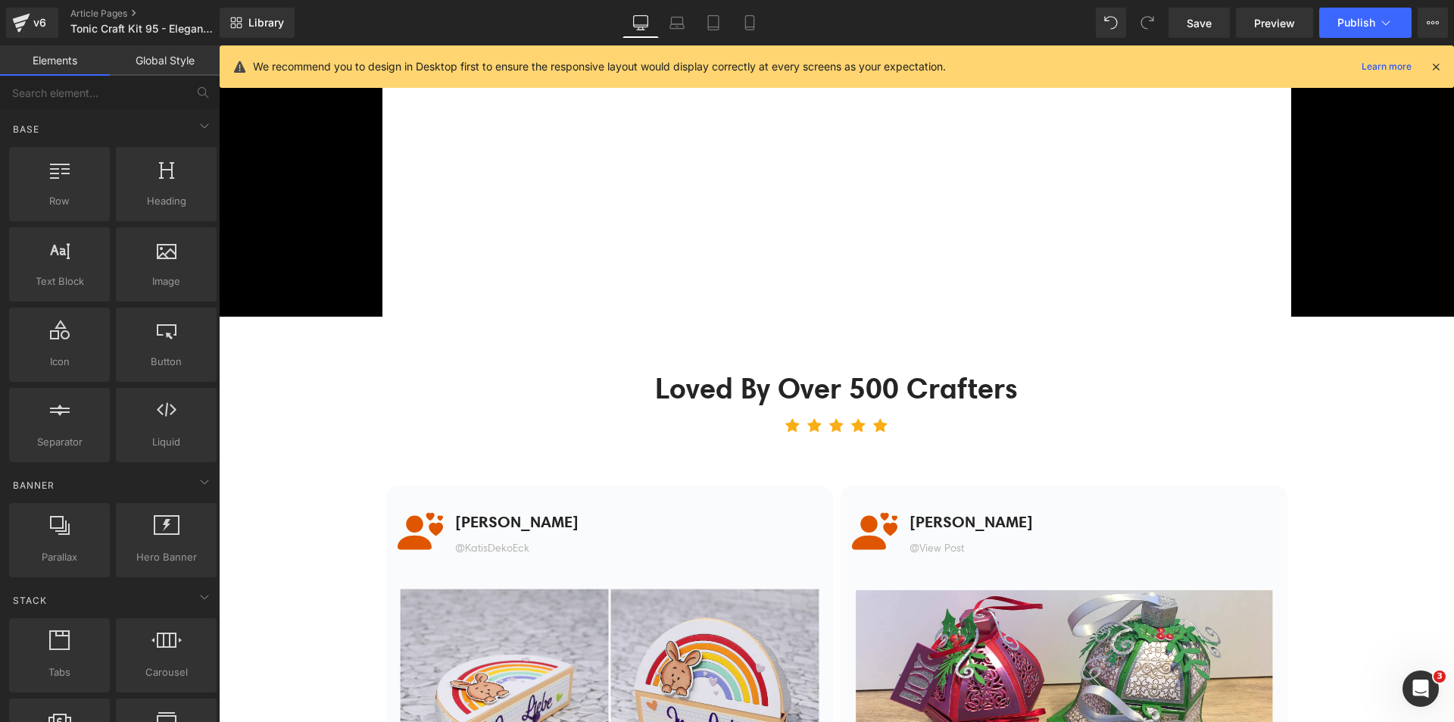
scroll to position [4875, 0]
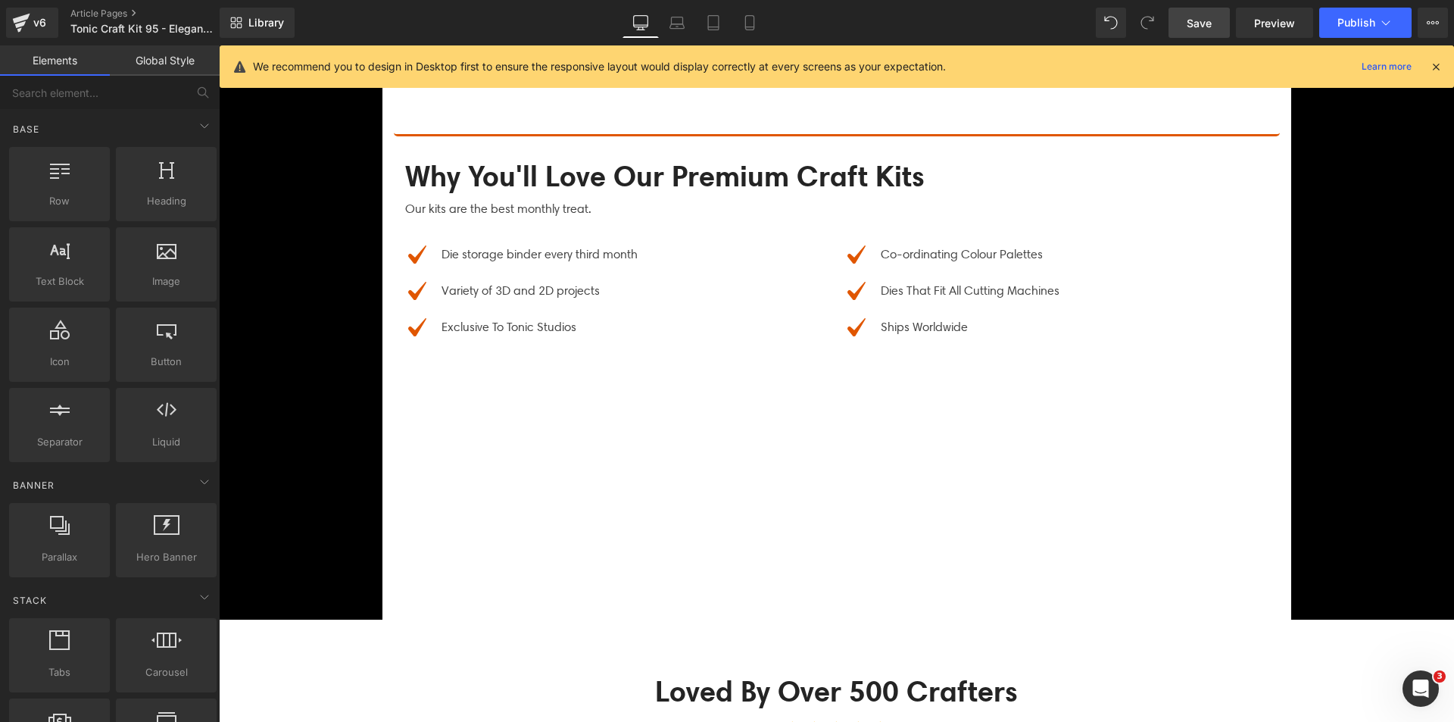
click at [1208, 8] on link "Save" at bounding box center [1198, 23] width 61 height 30
click at [1433, 63] on icon at bounding box center [1436, 67] width 14 height 14
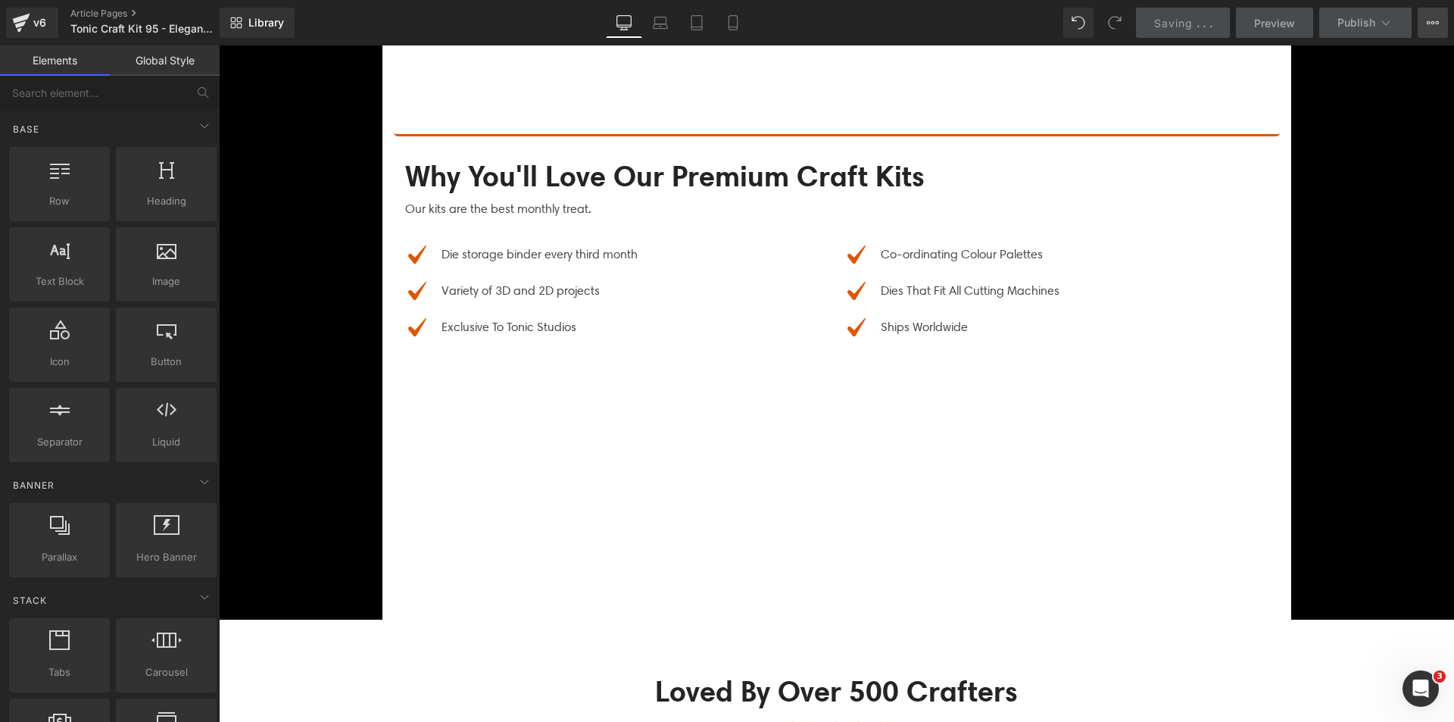
click at [1424, 27] on button "View Live Page View with current Template Save Template to Library Schedule Pub…" at bounding box center [1433, 23] width 30 height 30
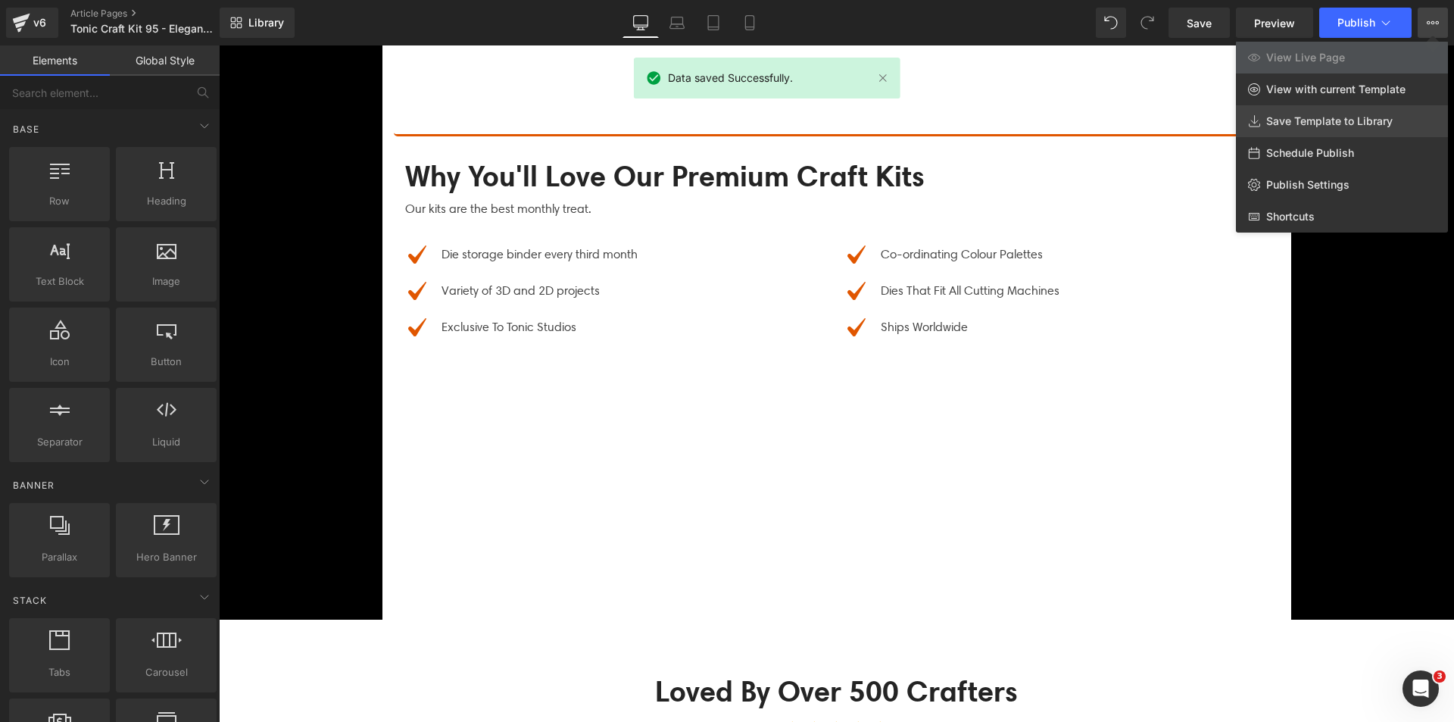
drag, startPoint x: 1339, startPoint y: 123, endPoint x: 1092, endPoint y: 99, distance: 248.0
click at [1339, 123] on span "Save Template to Library" at bounding box center [1329, 121] width 126 height 14
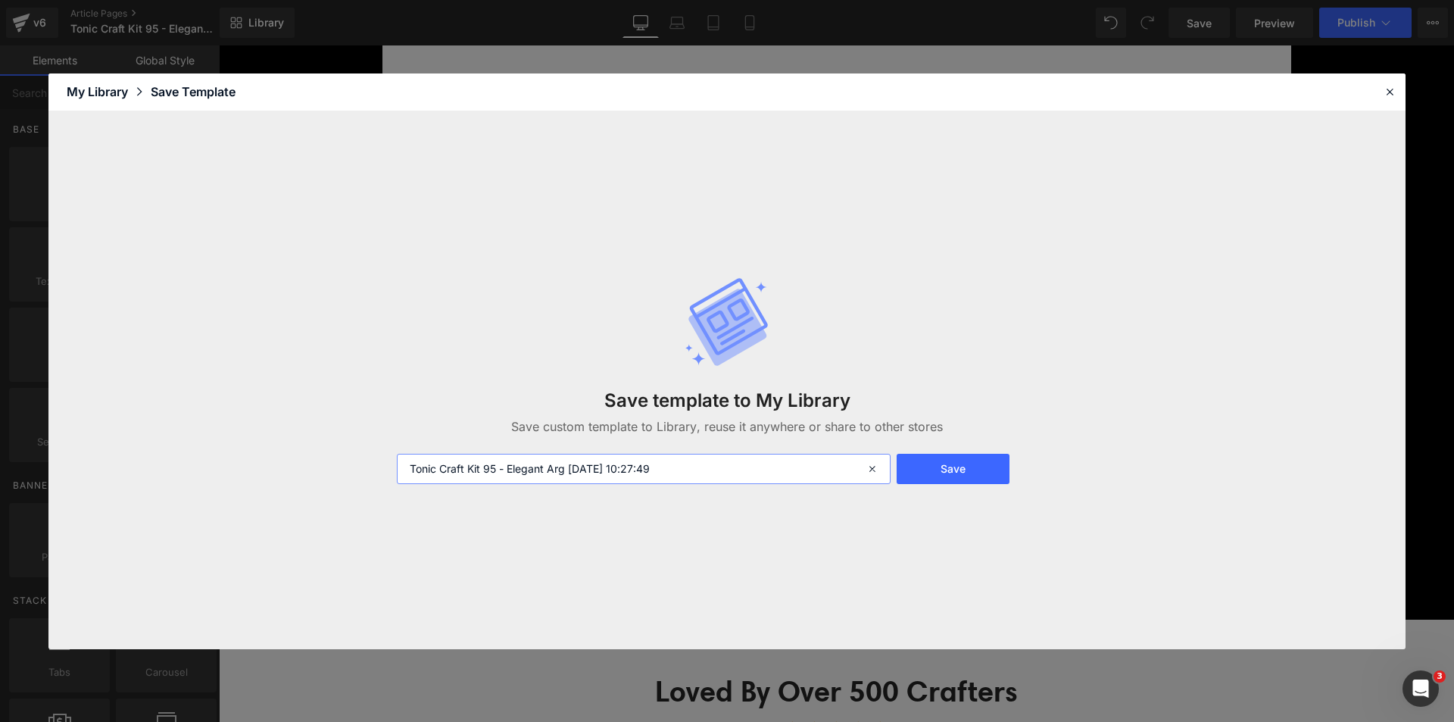
drag, startPoint x: 504, startPoint y: 466, endPoint x: 703, endPoint y: 463, distance: 199.2
click at [703, 463] on input "Tonic Craft Kit 95 - Elegant Arg [DATE] 10:27:49" at bounding box center [644, 469] width 494 height 30
type input "Tonic Craft Kit 95"
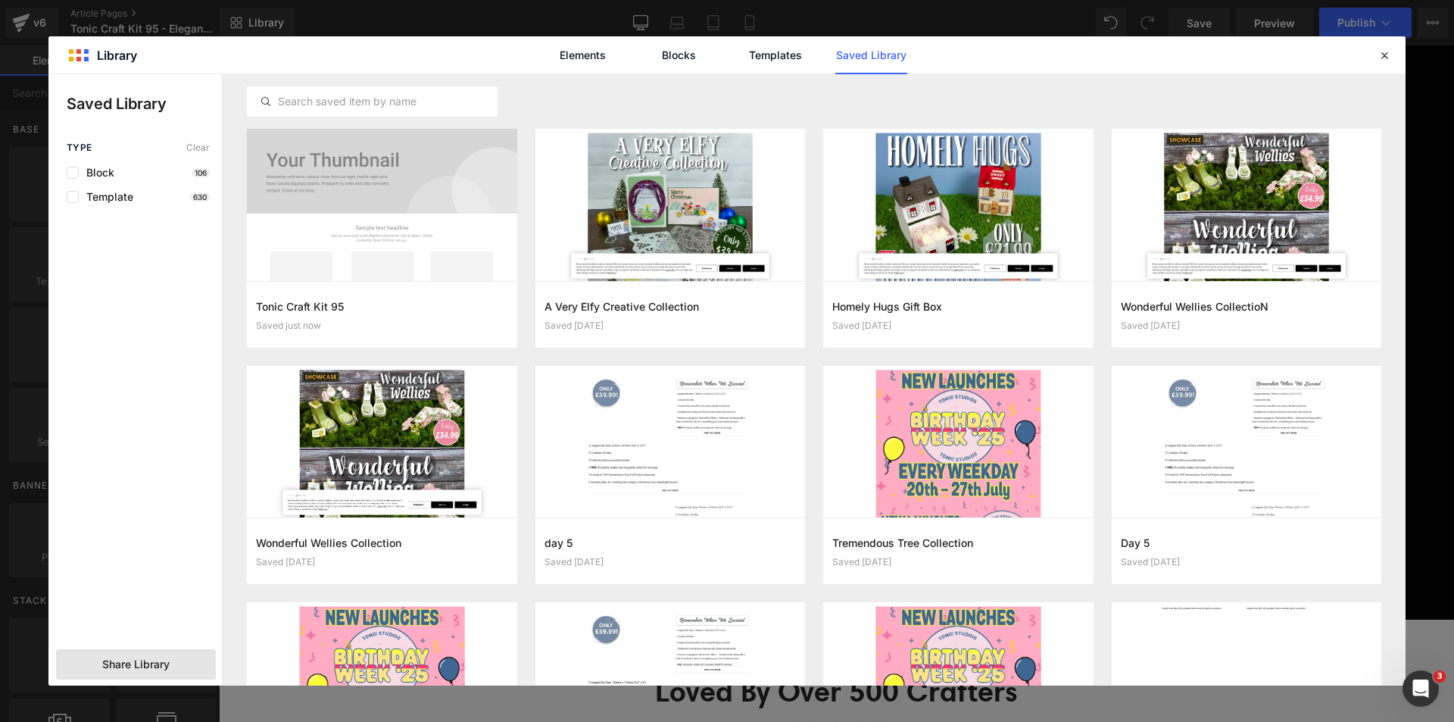
click at [152, 657] on span "Share Library" at bounding box center [135, 664] width 67 height 15
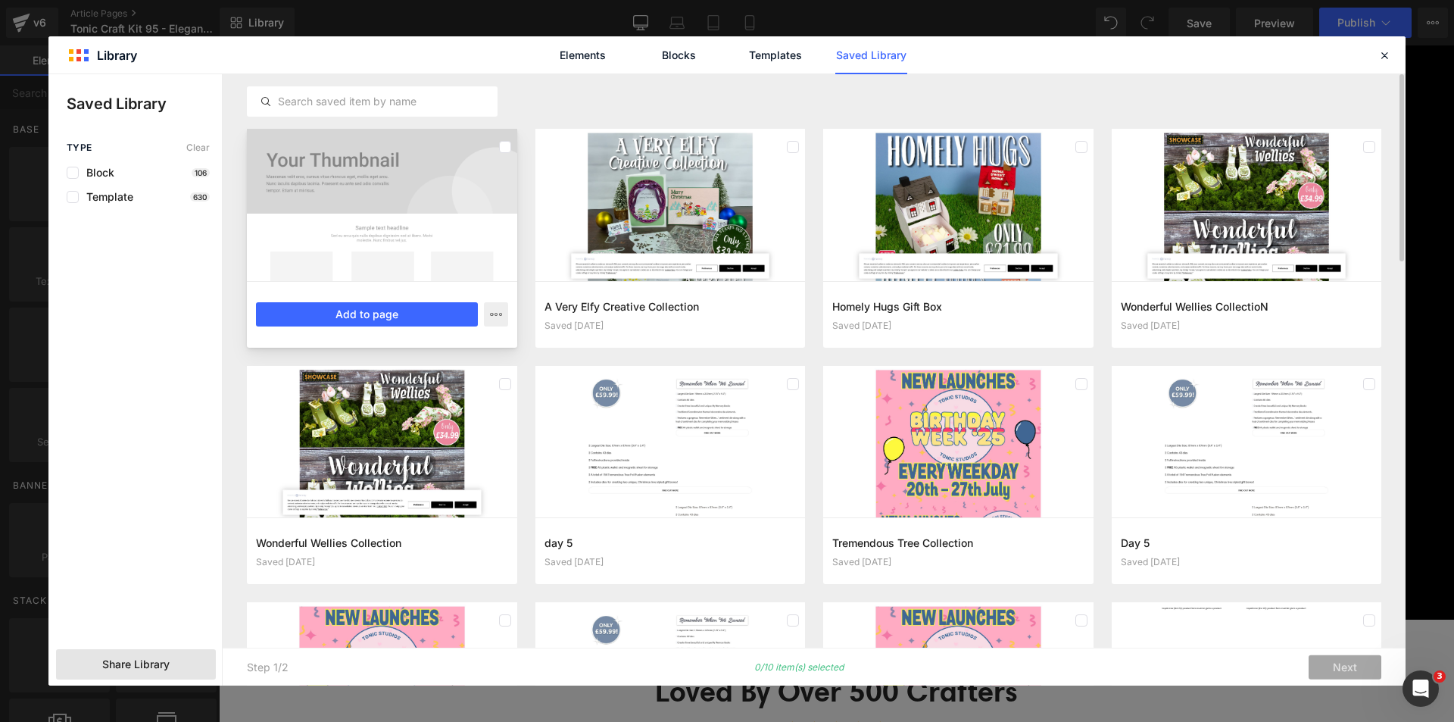
click at [383, 203] on div at bounding box center [382, 205] width 270 height 152
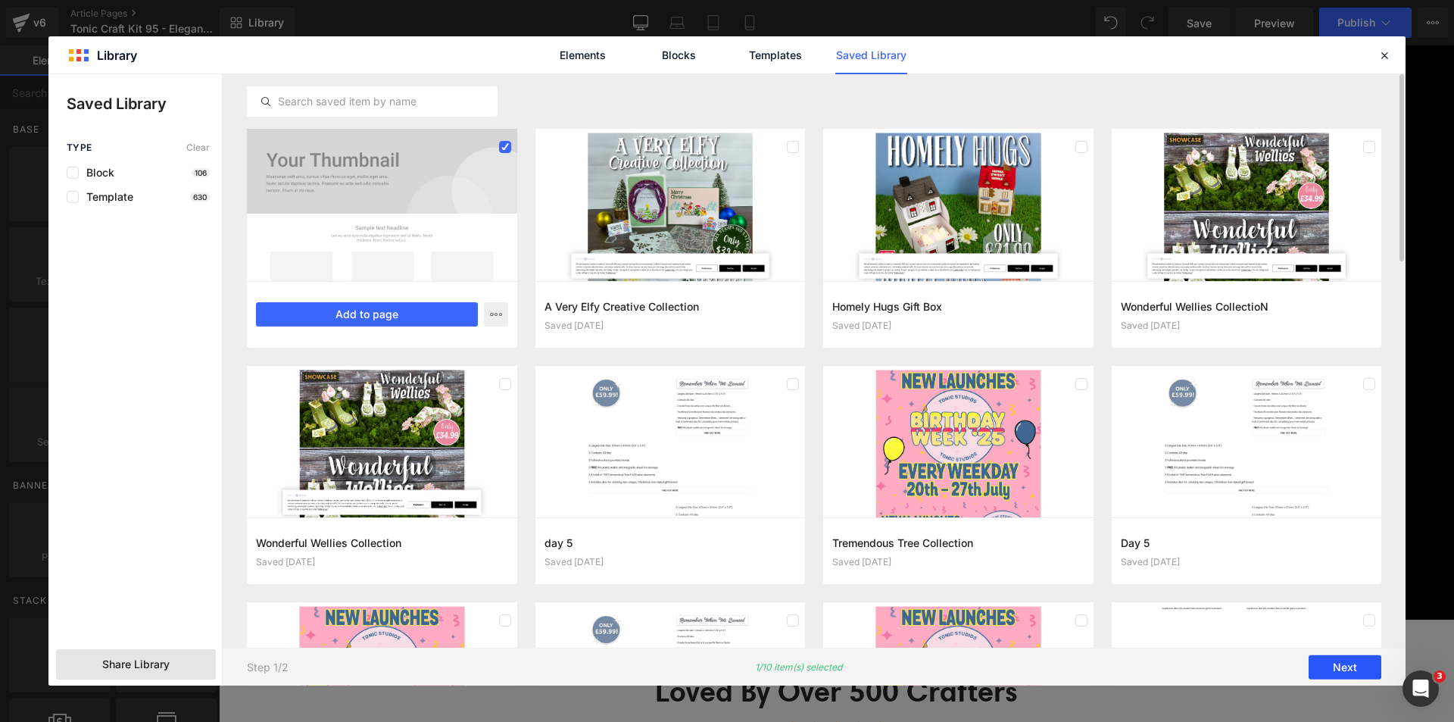
click at [1315, 656] on button "Next" at bounding box center [1345, 667] width 73 height 24
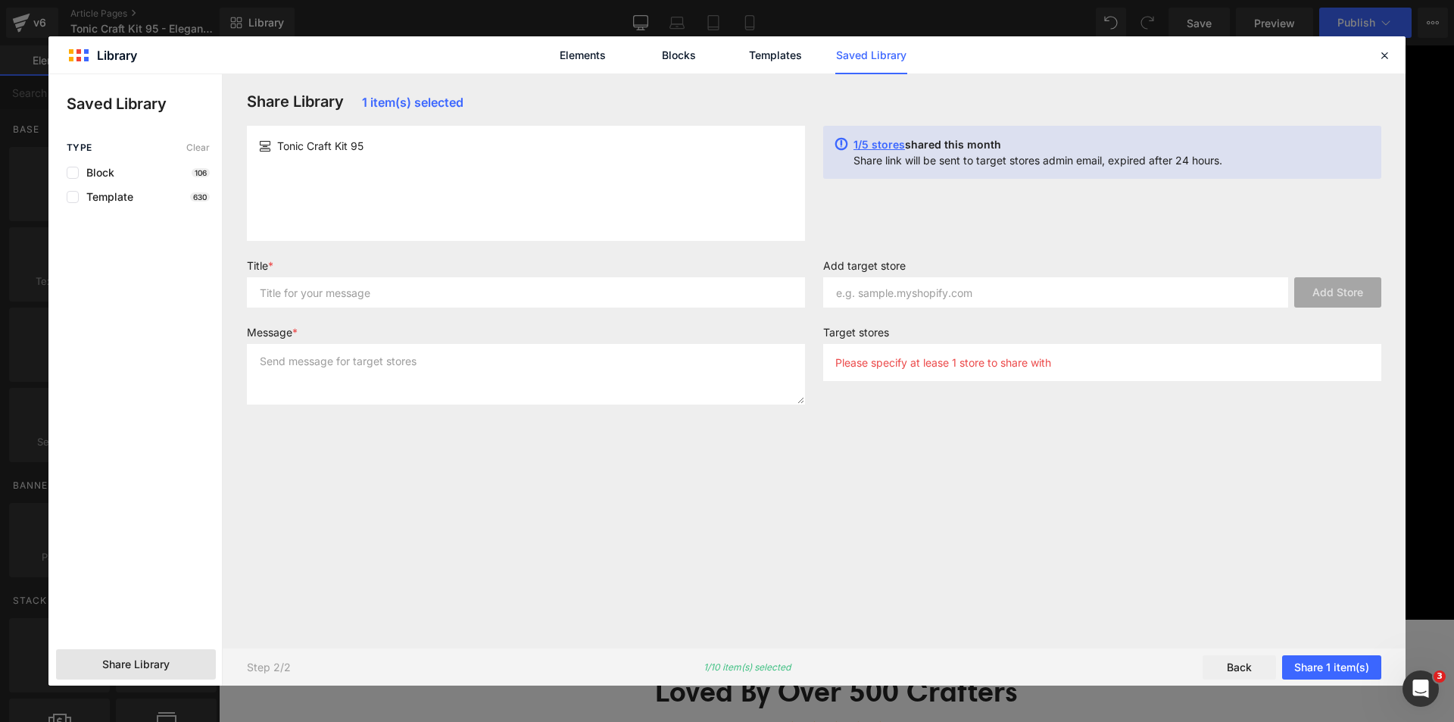
click at [448, 170] on div "Tonic Craft Kit 95" at bounding box center [526, 183] width 558 height 115
copy div "Tonic Craft Kit 95"
click at [419, 288] on input "text" at bounding box center [526, 292] width 558 height 30
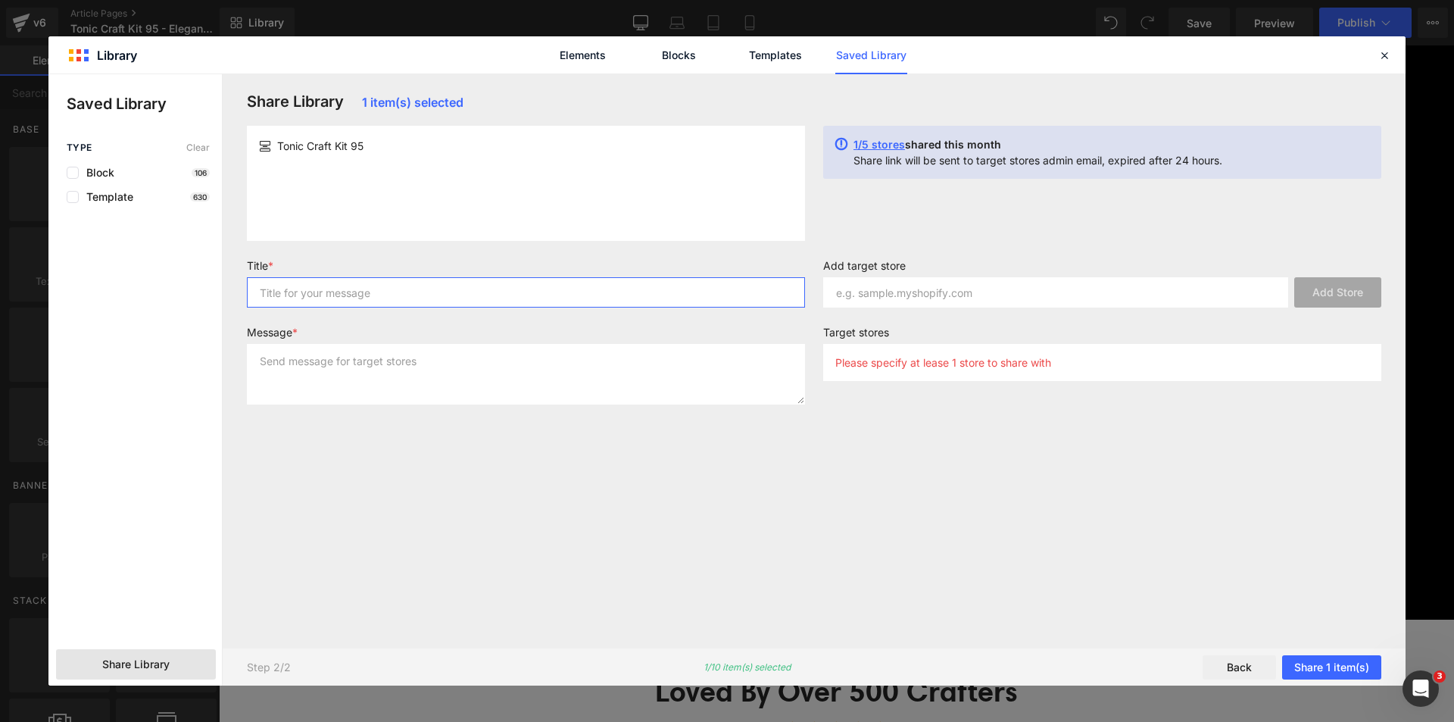
paste input "Tonic Craft Kit 95"
type input "Tonic Craft Kit 95"
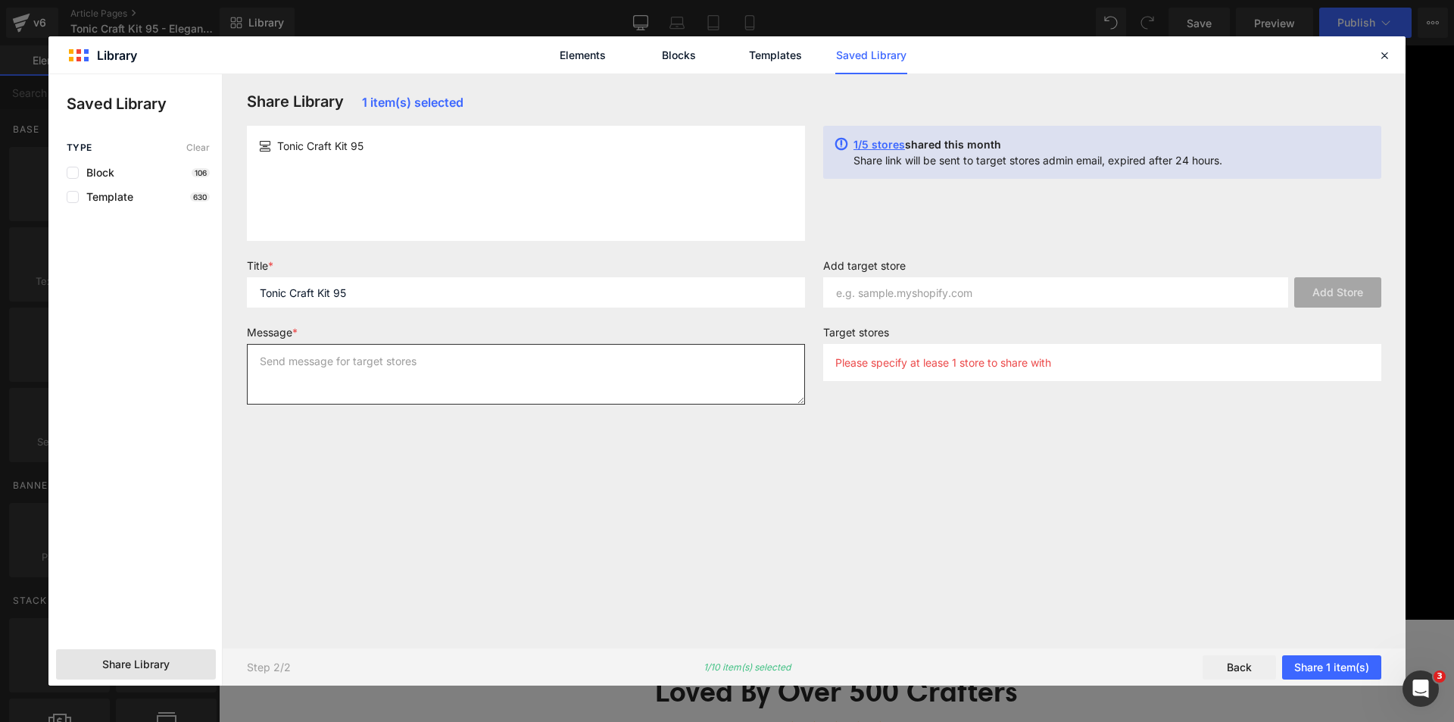
click at [439, 360] on textarea at bounding box center [526, 374] width 558 height 61
paste textarea "Tonic Craft Kit 95"
type textarea "Tonic Craft Kit 95"
click at [1096, 289] on input "text" at bounding box center [1055, 292] width 465 height 30
paste input "[URL][DOMAIN_NAME]"
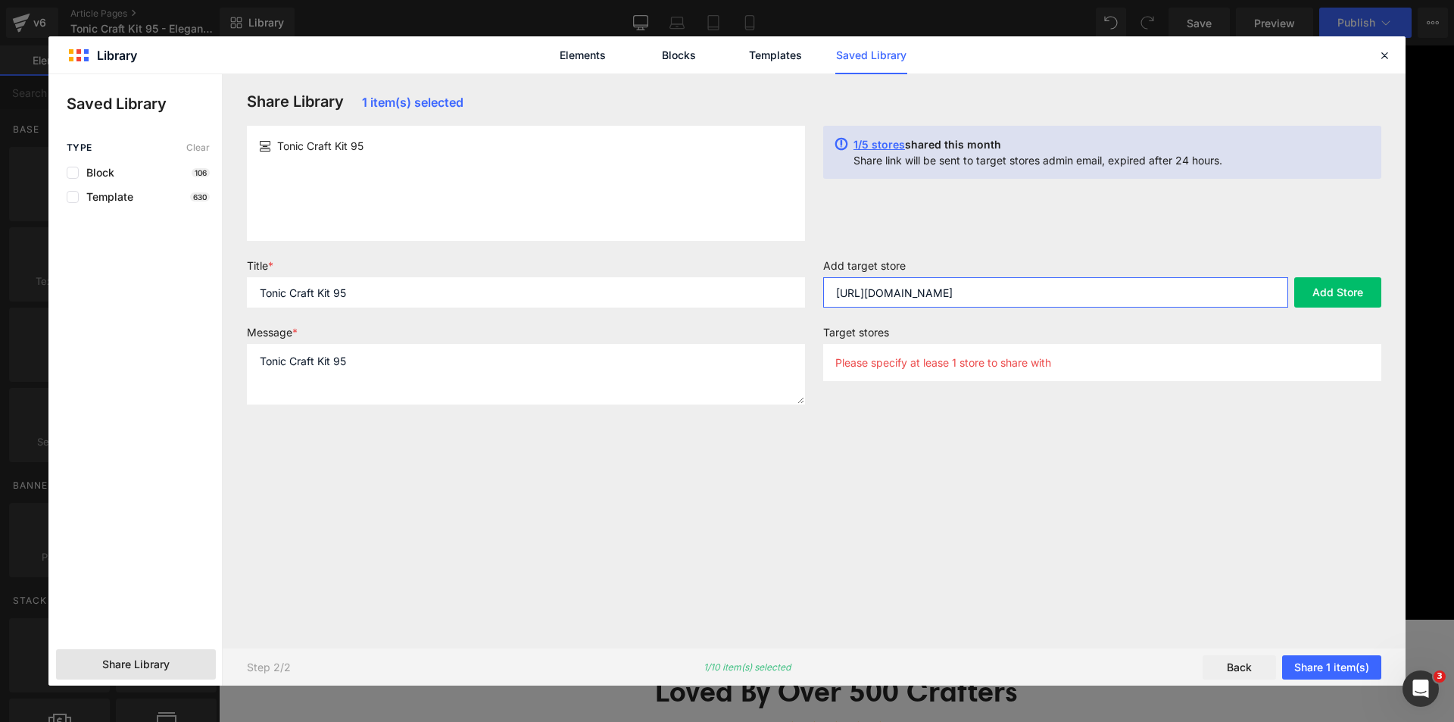
drag, startPoint x: 1068, startPoint y: 287, endPoint x: 1039, endPoint y: 294, distance: 29.6
click at [1039, 294] on input "[URL][DOMAIN_NAME]" at bounding box center [1055, 292] width 465 height 30
type input "[URL][DOMAIN_NAME]"
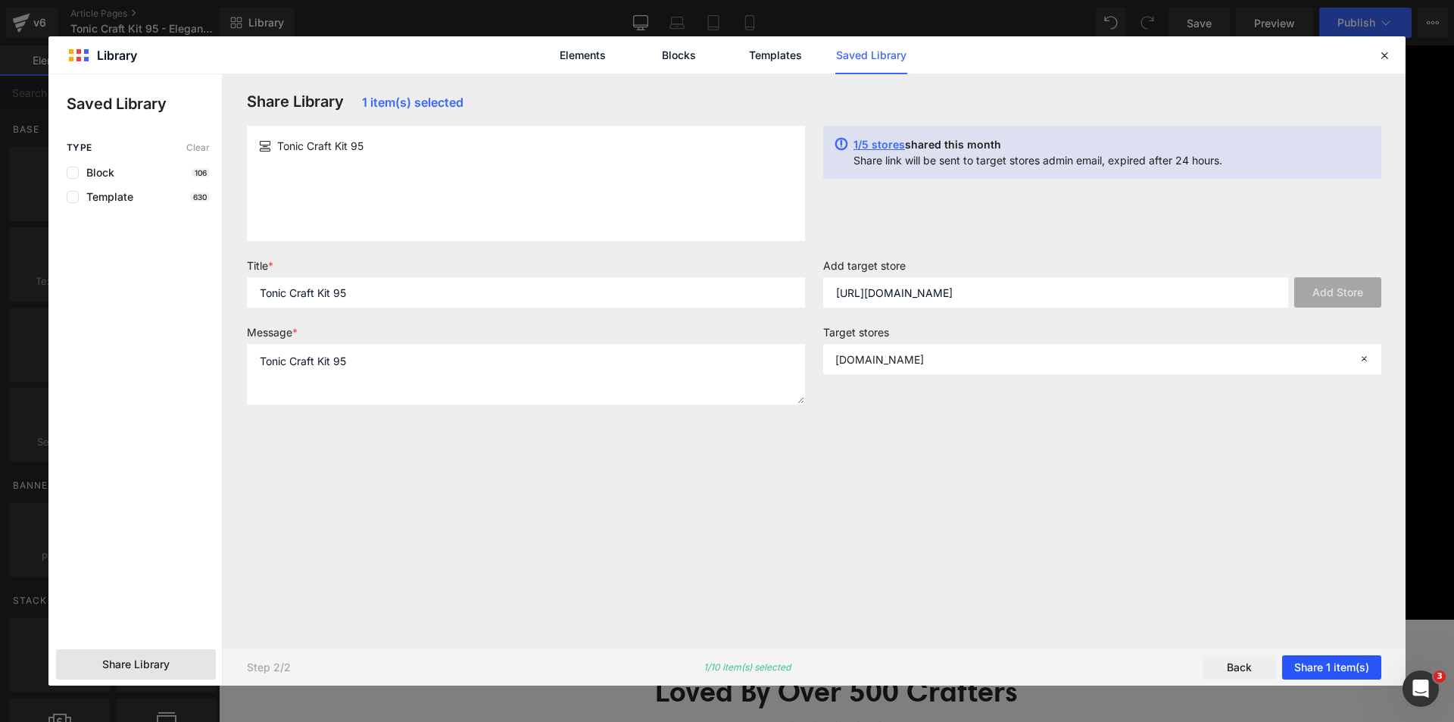
click at [1330, 664] on button "Share 1 item(s)" at bounding box center [1331, 667] width 99 height 24
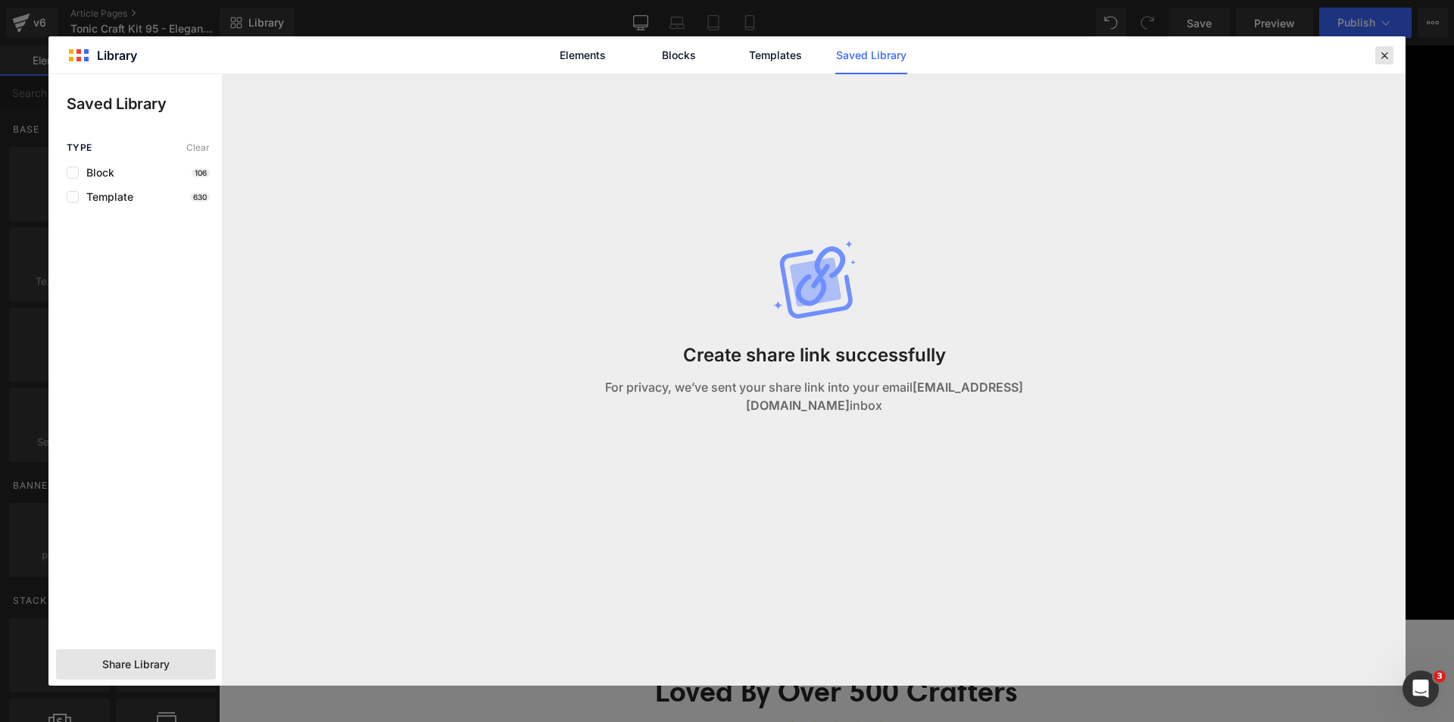
click at [1383, 53] on icon at bounding box center [1385, 55] width 14 height 14
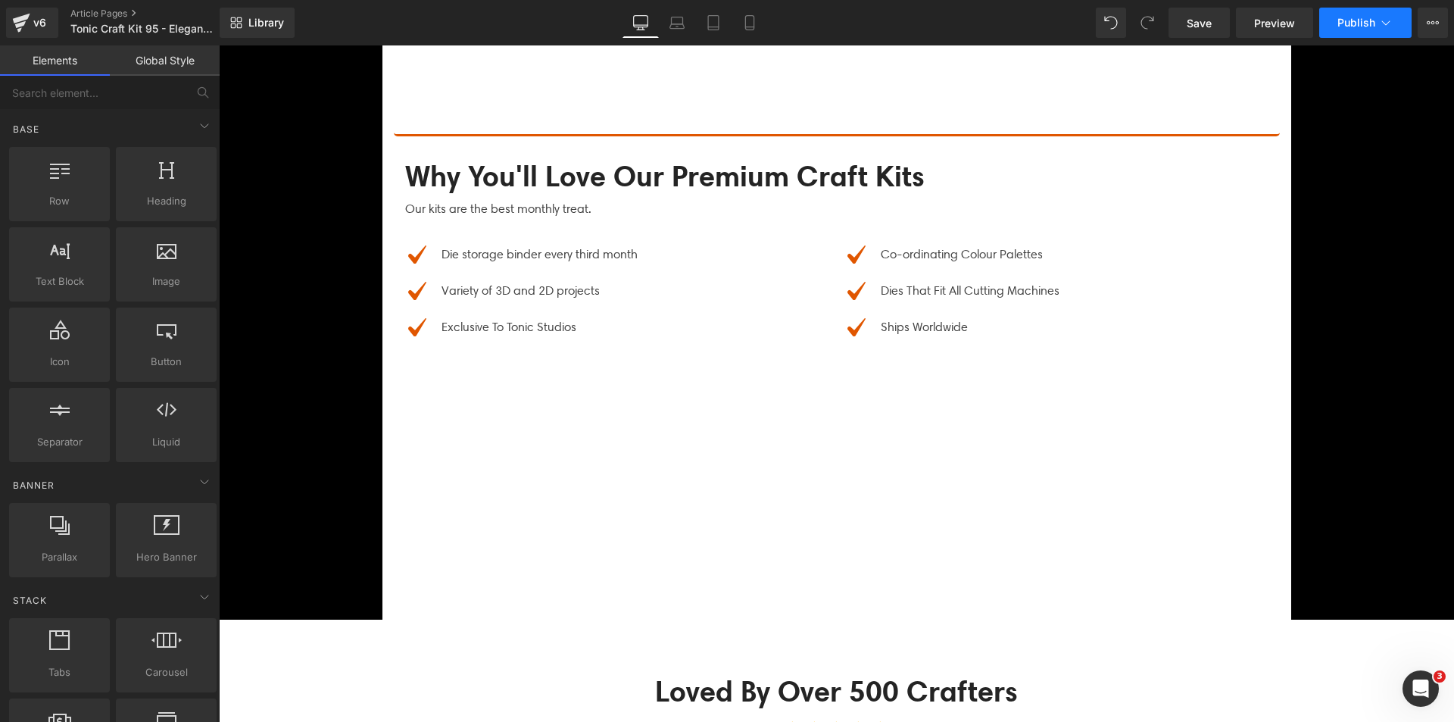
click at [1381, 21] on icon at bounding box center [1385, 22] width 15 height 15
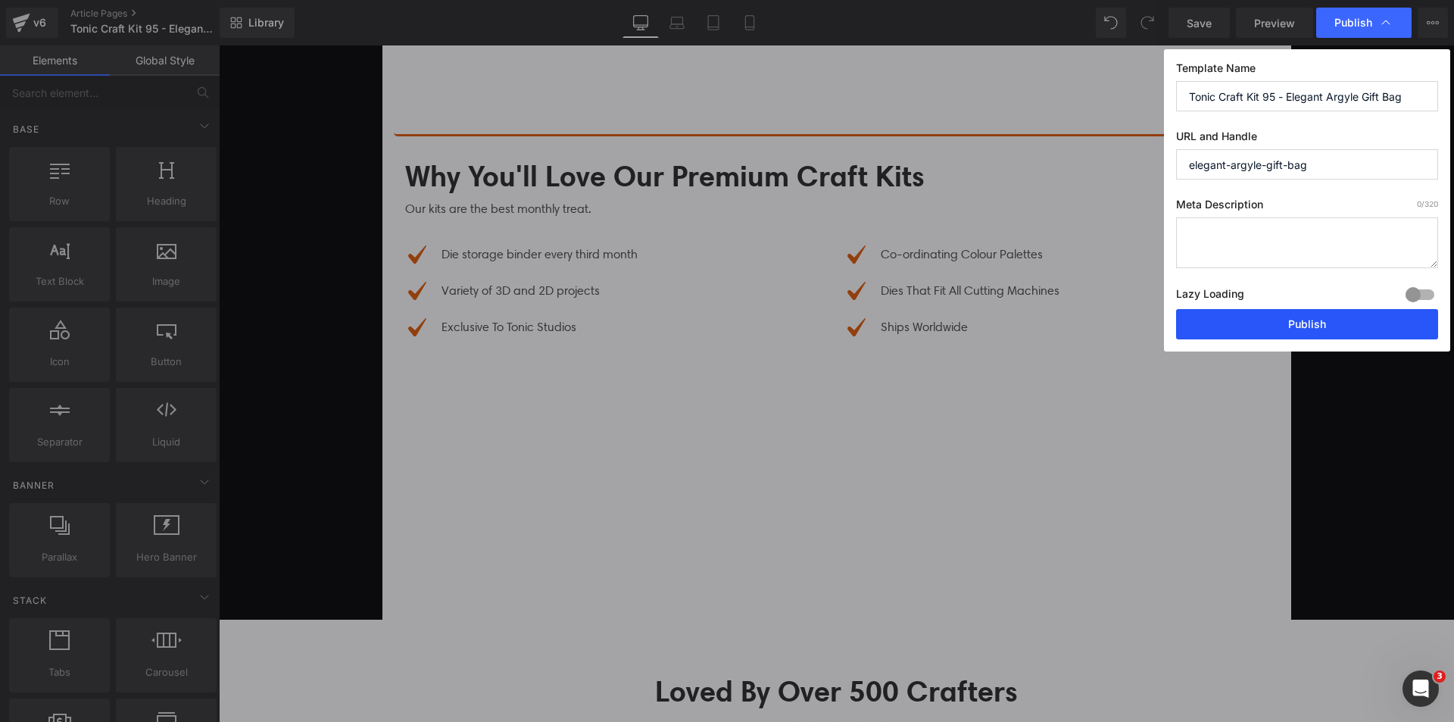
click at [1310, 329] on button "Publish" at bounding box center [1307, 324] width 262 height 30
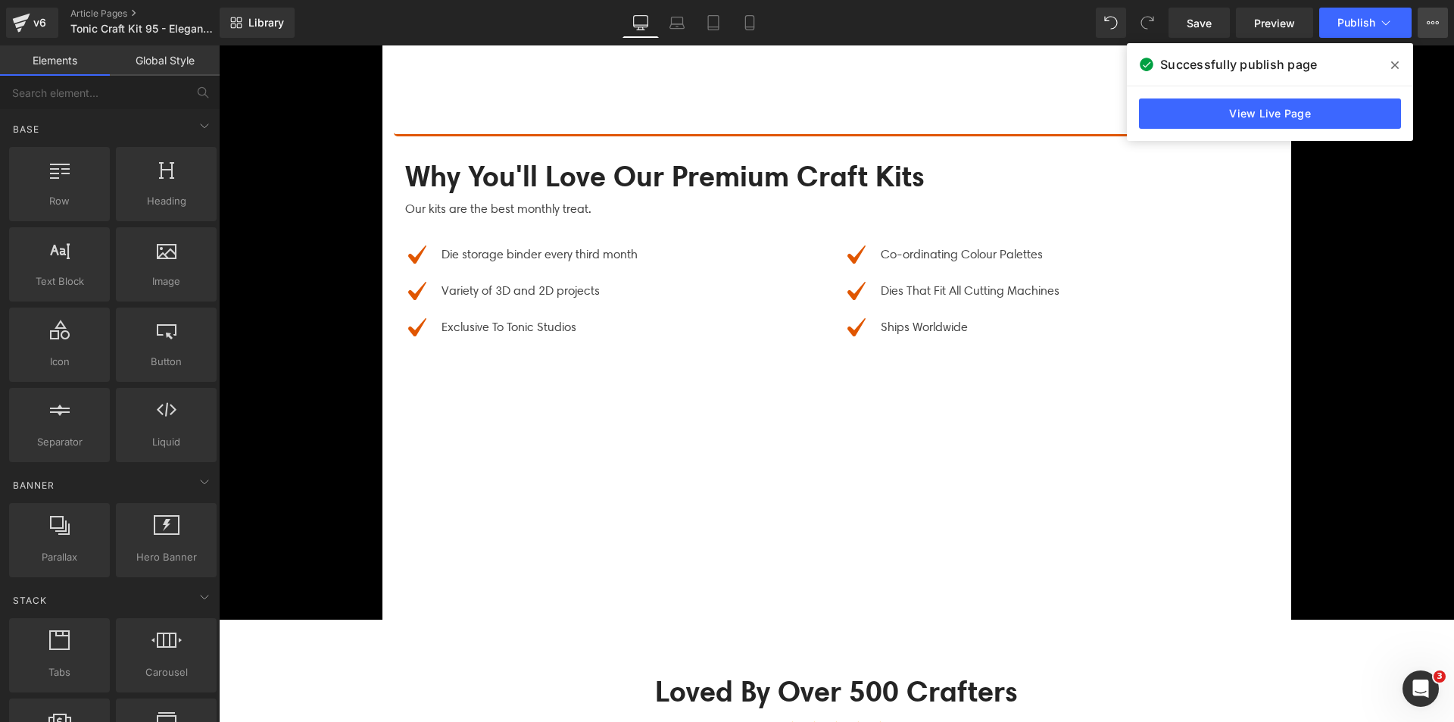
click at [1433, 23] on icon at bounding box center [1433, 23] width 12 height 12
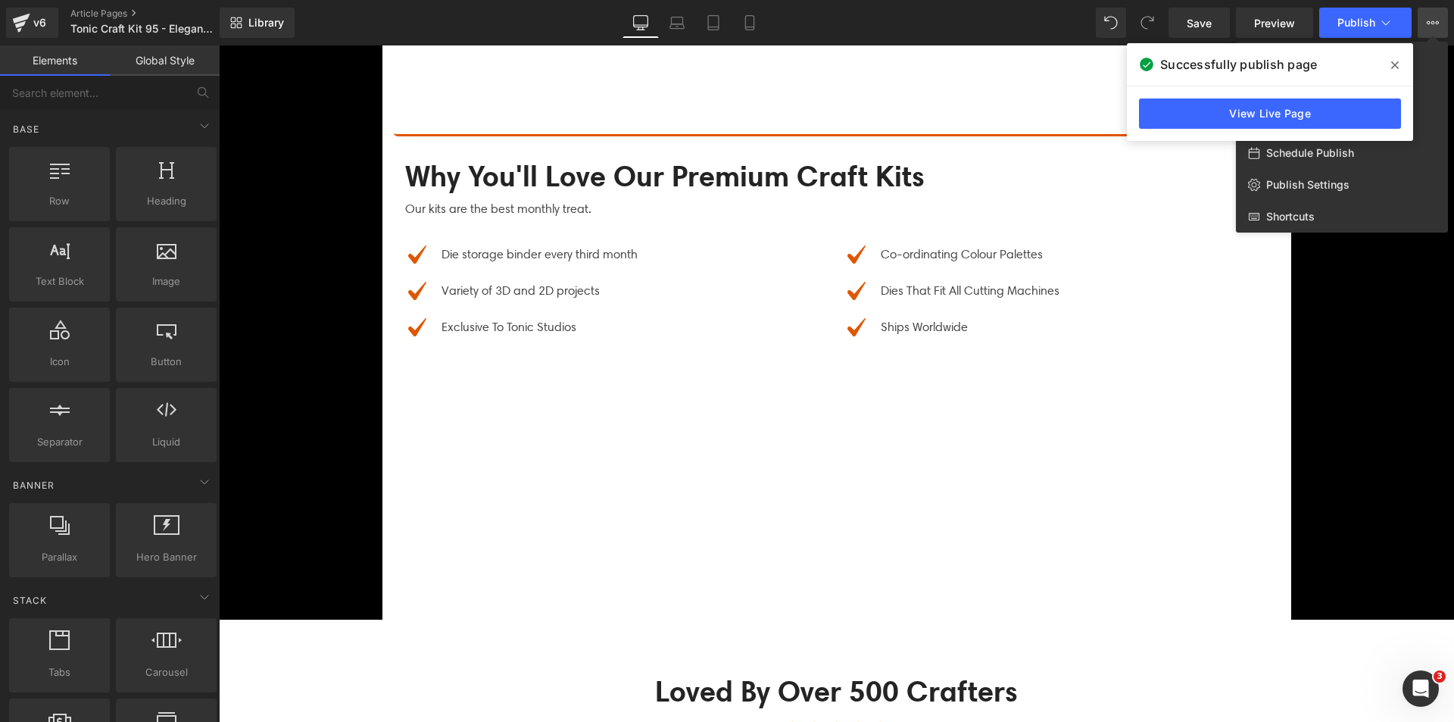
click at [1414, 157] on div "Schedule Publish" at bounding box center [1342, 153] width 212 height 32
select select
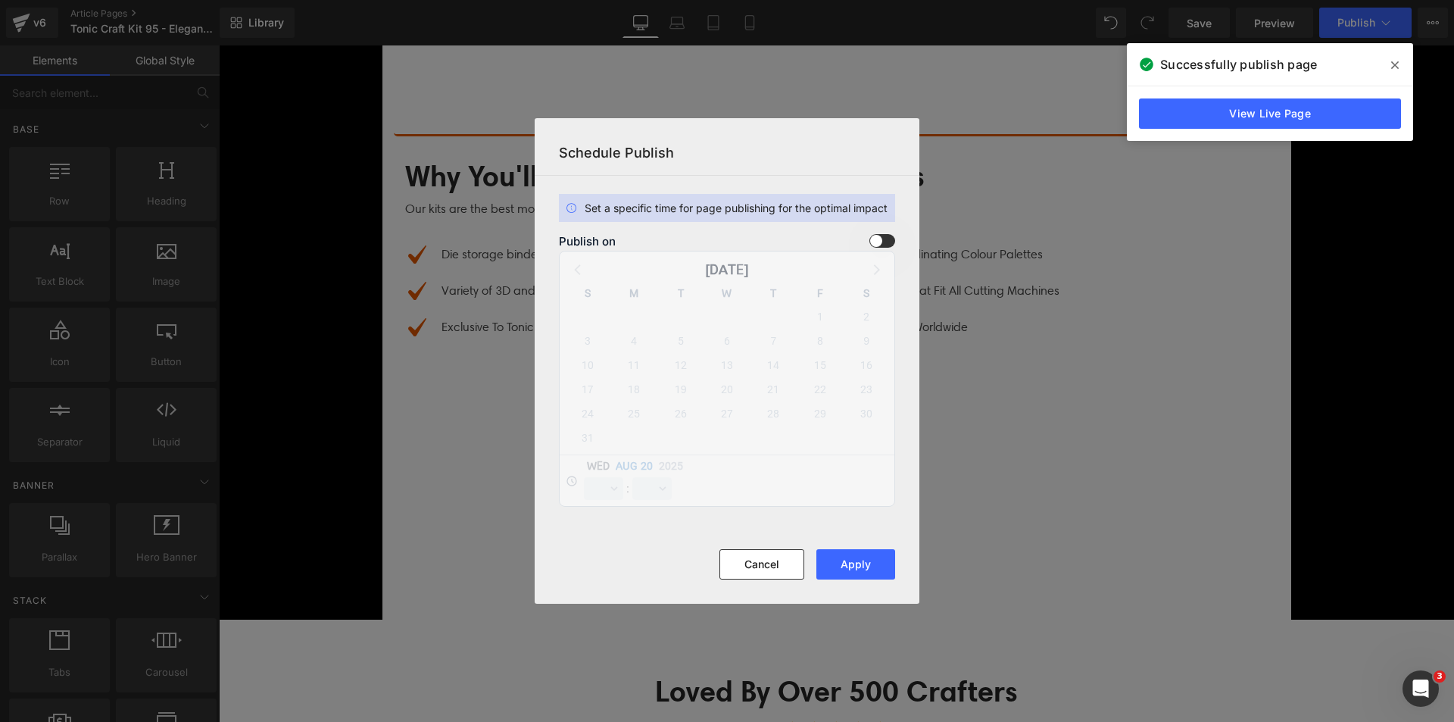
click at [878, 236] on span at bounding box center [882, 241] width 26 height 14
click at [0, 0] on input "checkbox" at bounding box center [0, 0] width 0 height 0
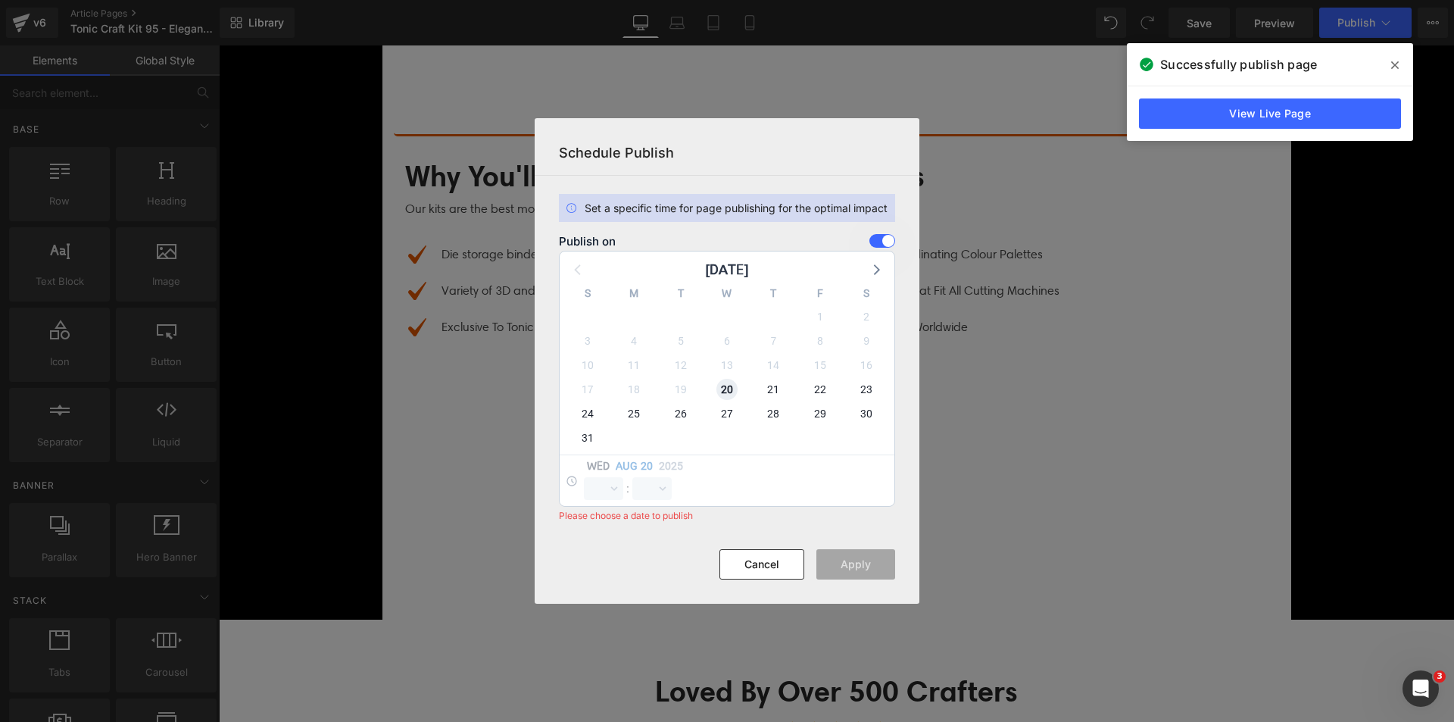
click at [736, 385] on span "20" at bounding box center [726, 389] width 21 height 21
click at [594, 485] on select "00 01 02 03 04 05 06 07 08 09 10 11 12 13 14 15 16 17 18 19 20 21 22 23" at bounding box center [603, 488] width 39 height 23
select select "16"
click at [584, 477] on select "00 01 02 03 04 05 06 07 08 09 10 11 12 13 14 15 16 17 18 19 20 21 22 23" at bounding box center [603, 488] width 39 height 23
click at [638, 479] on select "00 01 02 03 04 05 06 07 08 09 10 11 12 13 14 15 16 17 18 19 20 21 22 23 24 25 2…" at bounding box center [651, 488] width 39 height 23
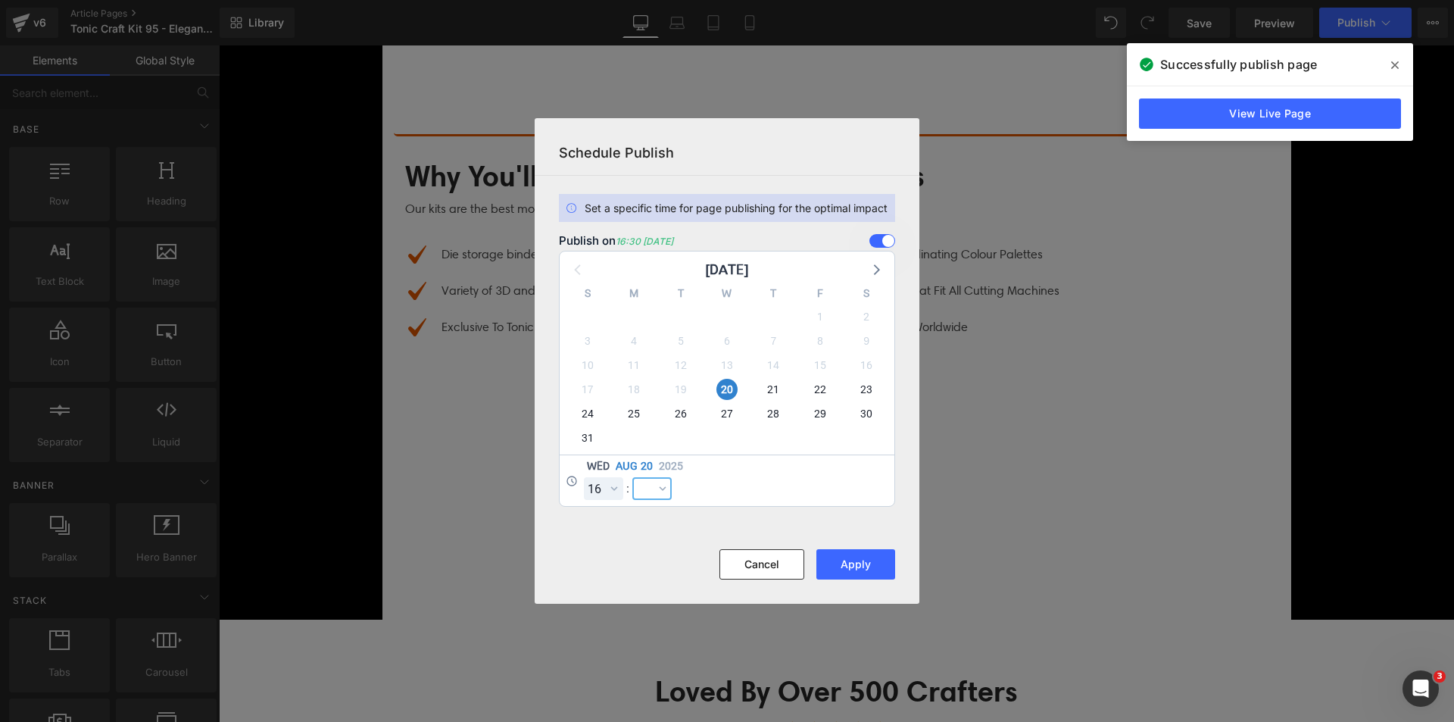
select select "0"
click at [632, 477] on select "00 01 02 03 04 05 06 07 08 09 10 11 12 13 14 15 16 17 18 19 20 21 22 23 24 25 2…" at bounding box center [651, 488] width 39 height 23
click at [858, 554] on button "Apply" at bounding box center [855, 564] width 79 height 30
